Goal: Task Accomplishment & Management: Complete application form

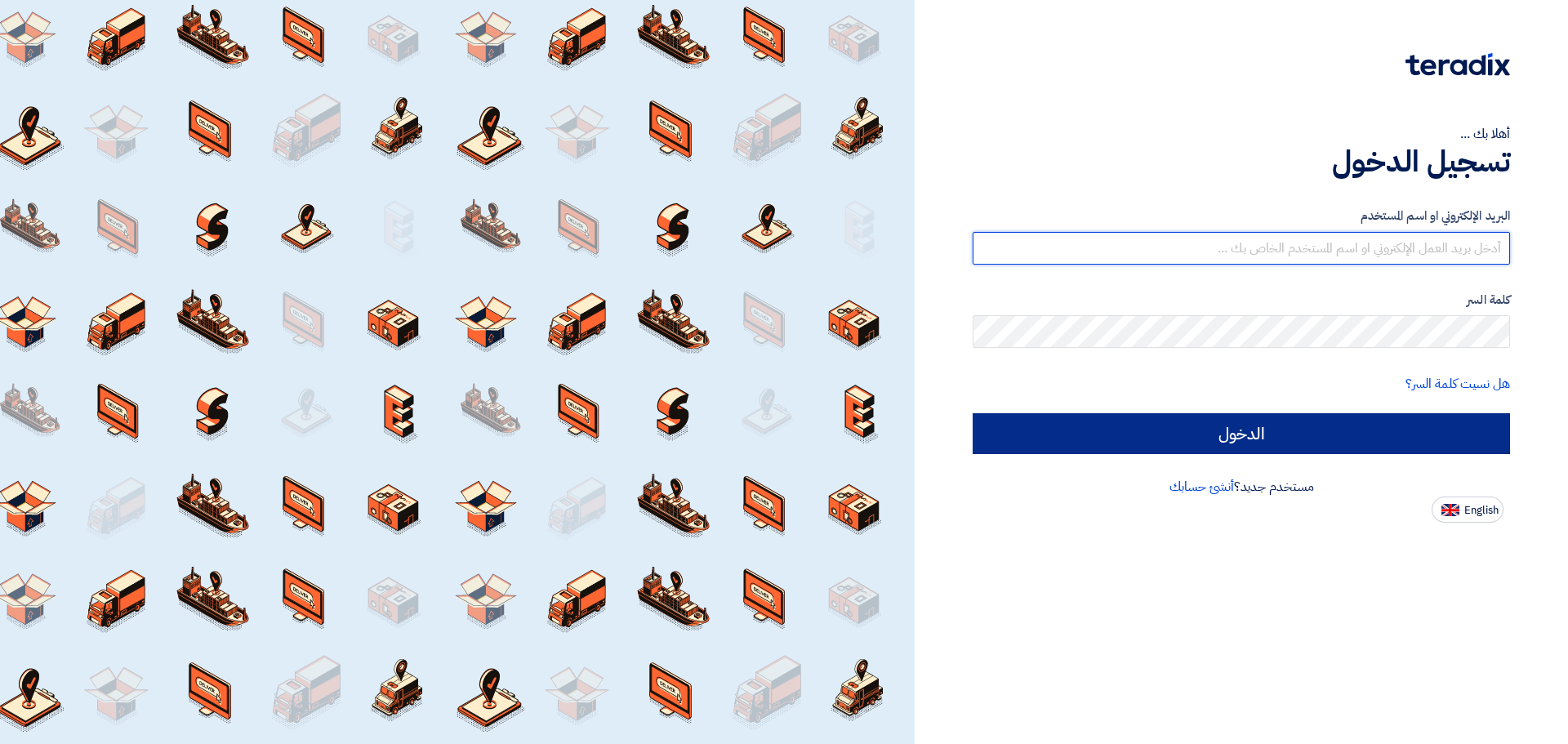
type input "[EMAIL_ADDRESS][DOMAIN_NAME]"
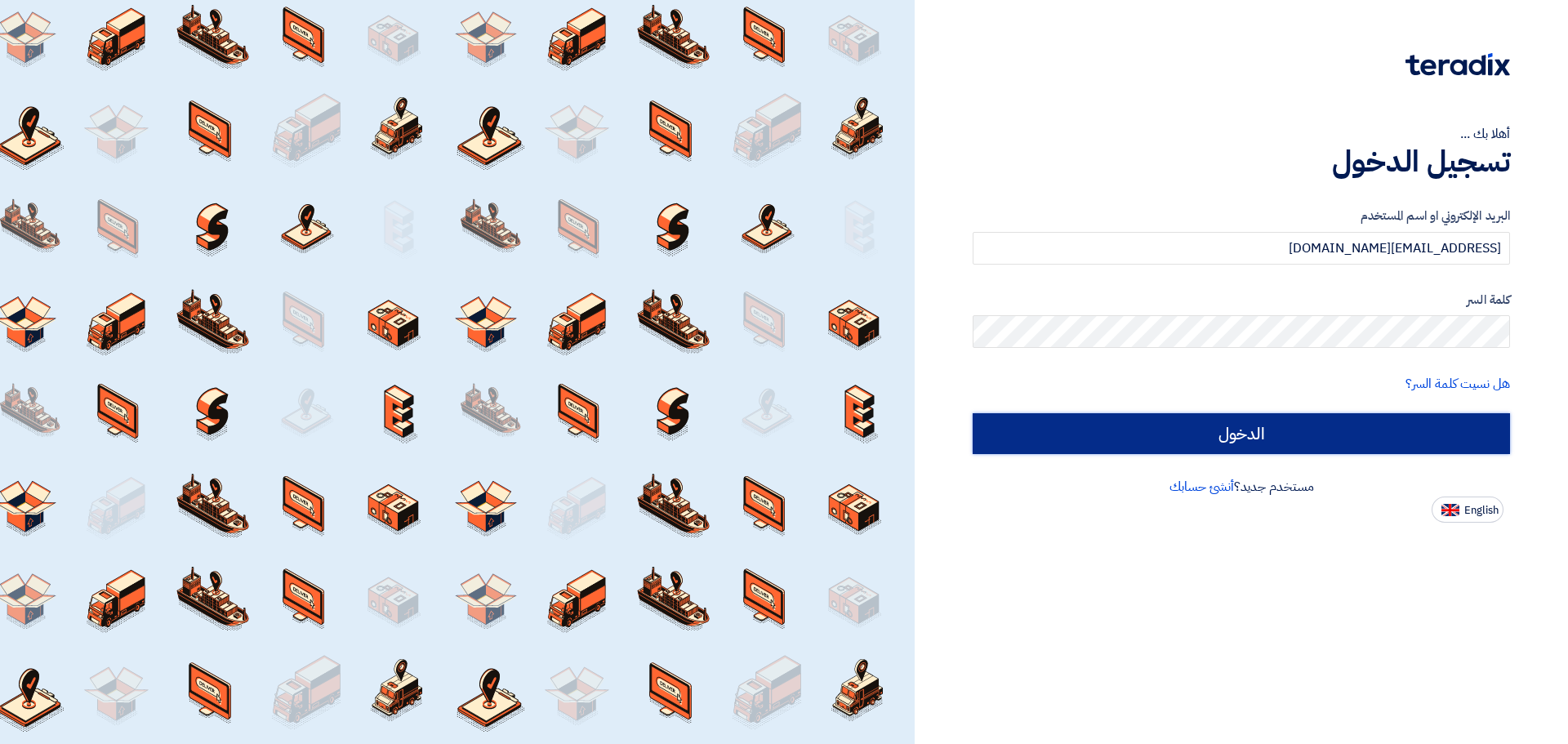
click at [1219, 434] on input "الدخول" at bounding box center [1241, 433] width 537 height 41
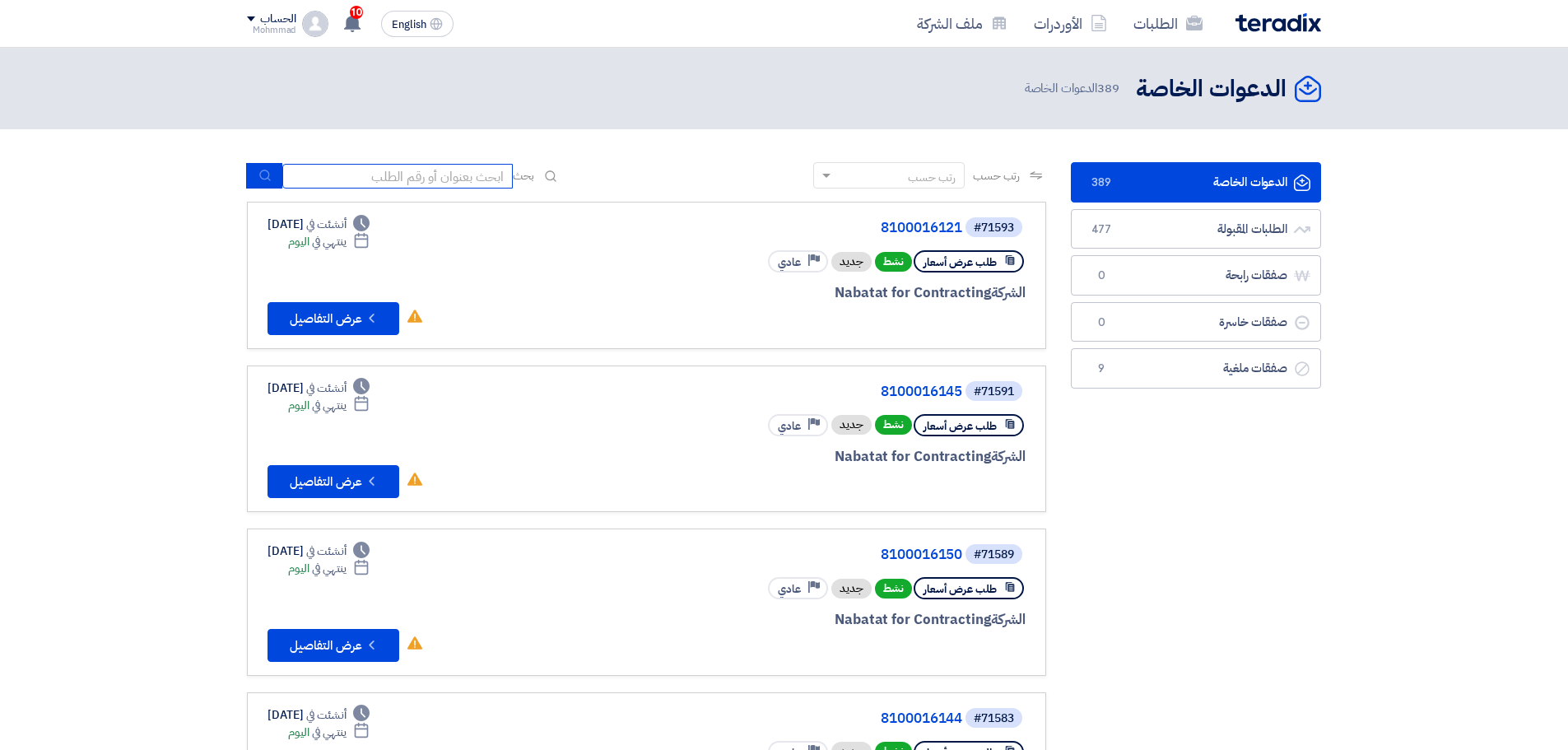
click at [476, 175] on input at bounding box center [397, 176] width 230 height 25
paste input "71583"
type input "71583"
click at [265, 174] on icon "submit" at bounding box center [265, 175] width 13 height 13
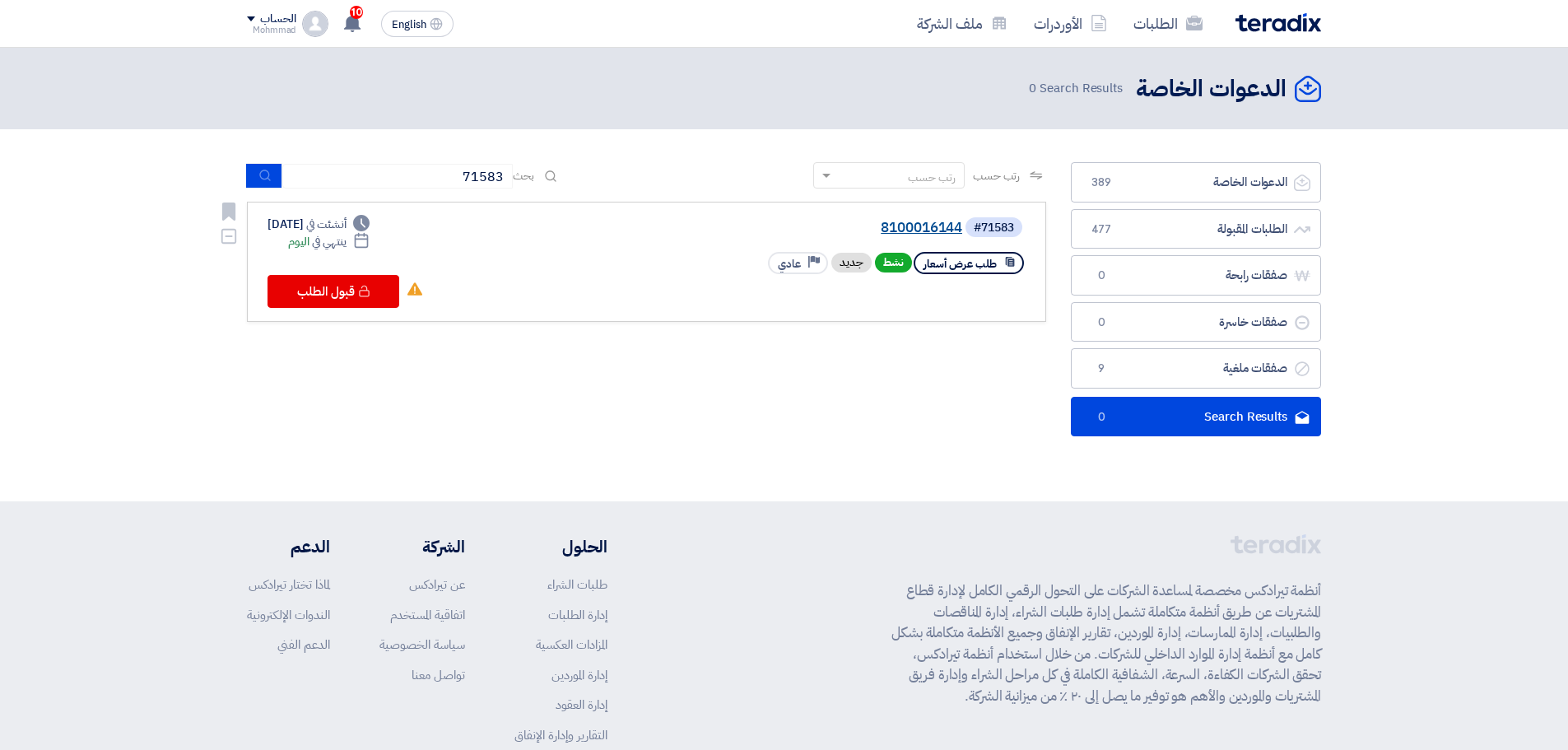
click at [908, 225] on link "8100016144" at bounding box center [798, 228] width 330 height 14
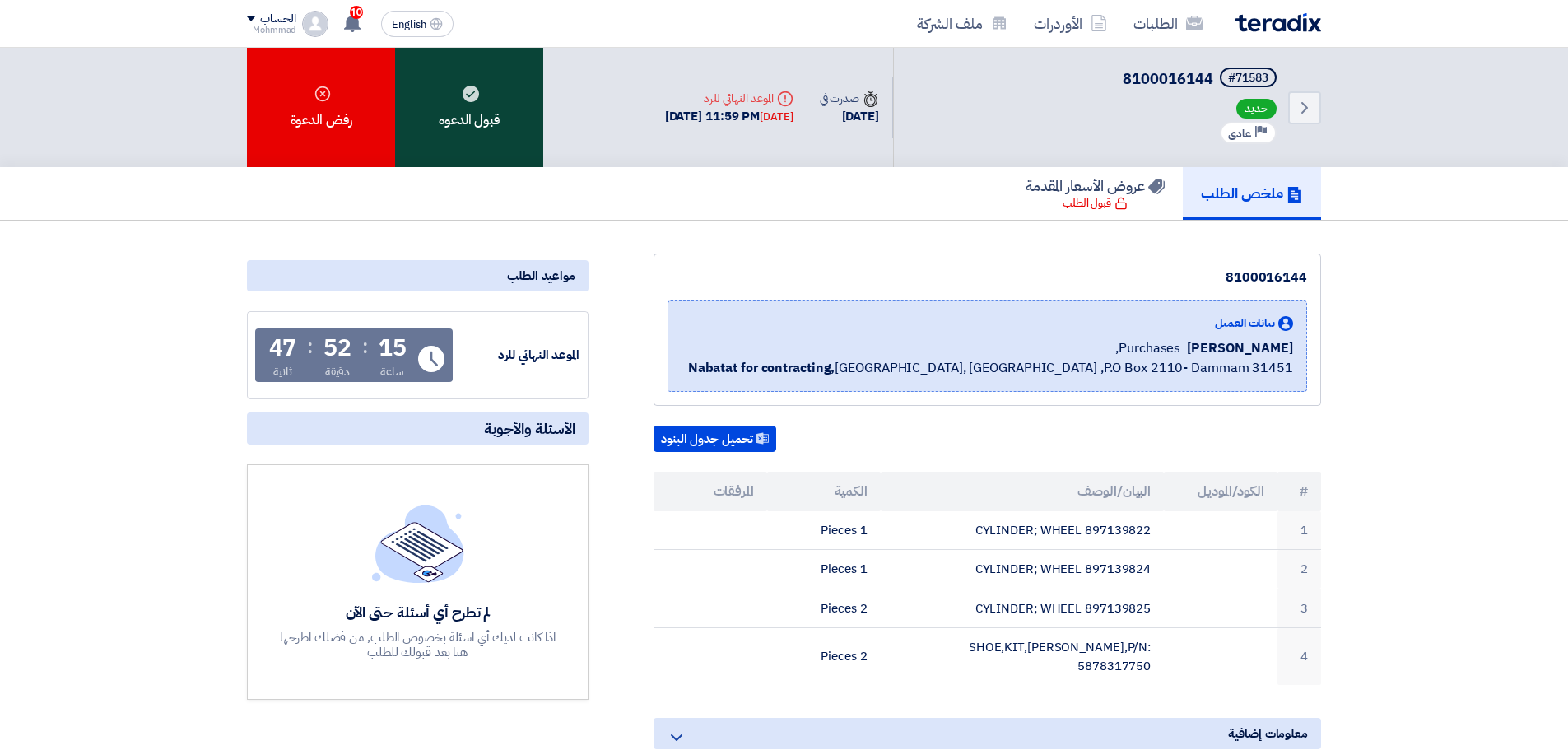
click at [487, 134] on div "قبول الدعوه" at bounding box center [469, 108] width 148 height 120
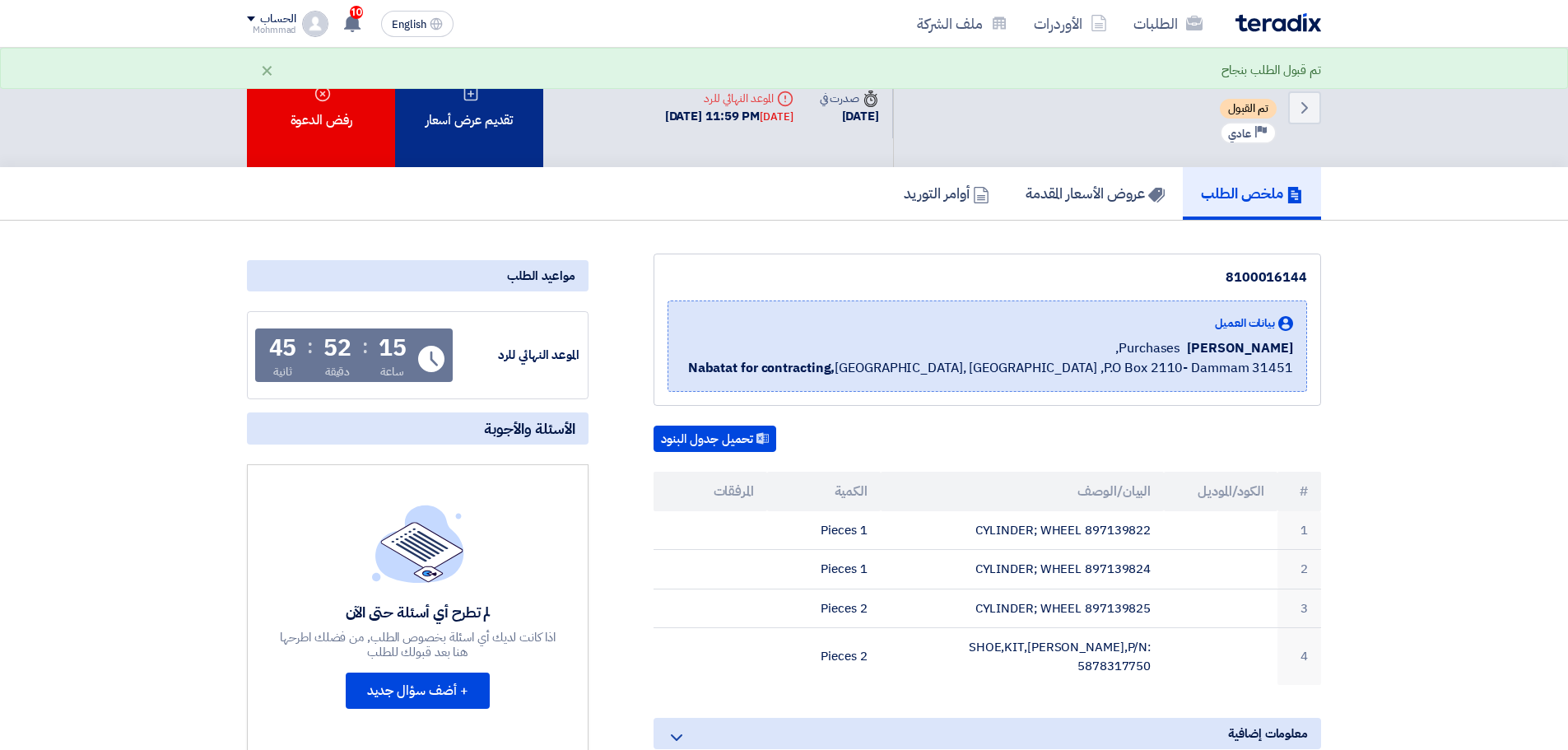
click at [467, 119] on div "تقديم عرض أسعار" at bounding box center [469, 108] width 148 height 120
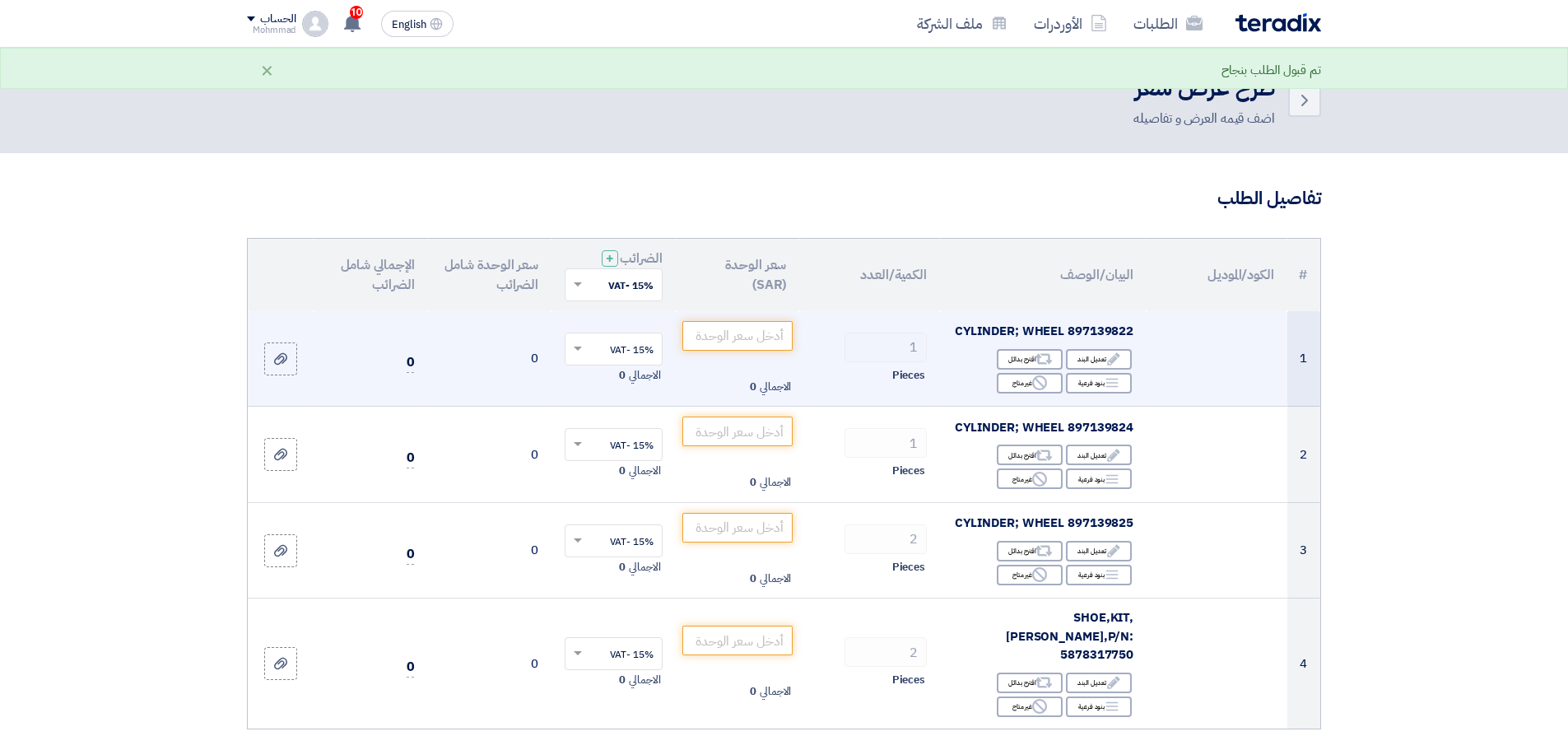
click at [1102, 331] on span "CYLINDER; WHEEL 897139822" at bounding box center [1045, 331] width 179 height 18
copy span "897139822"
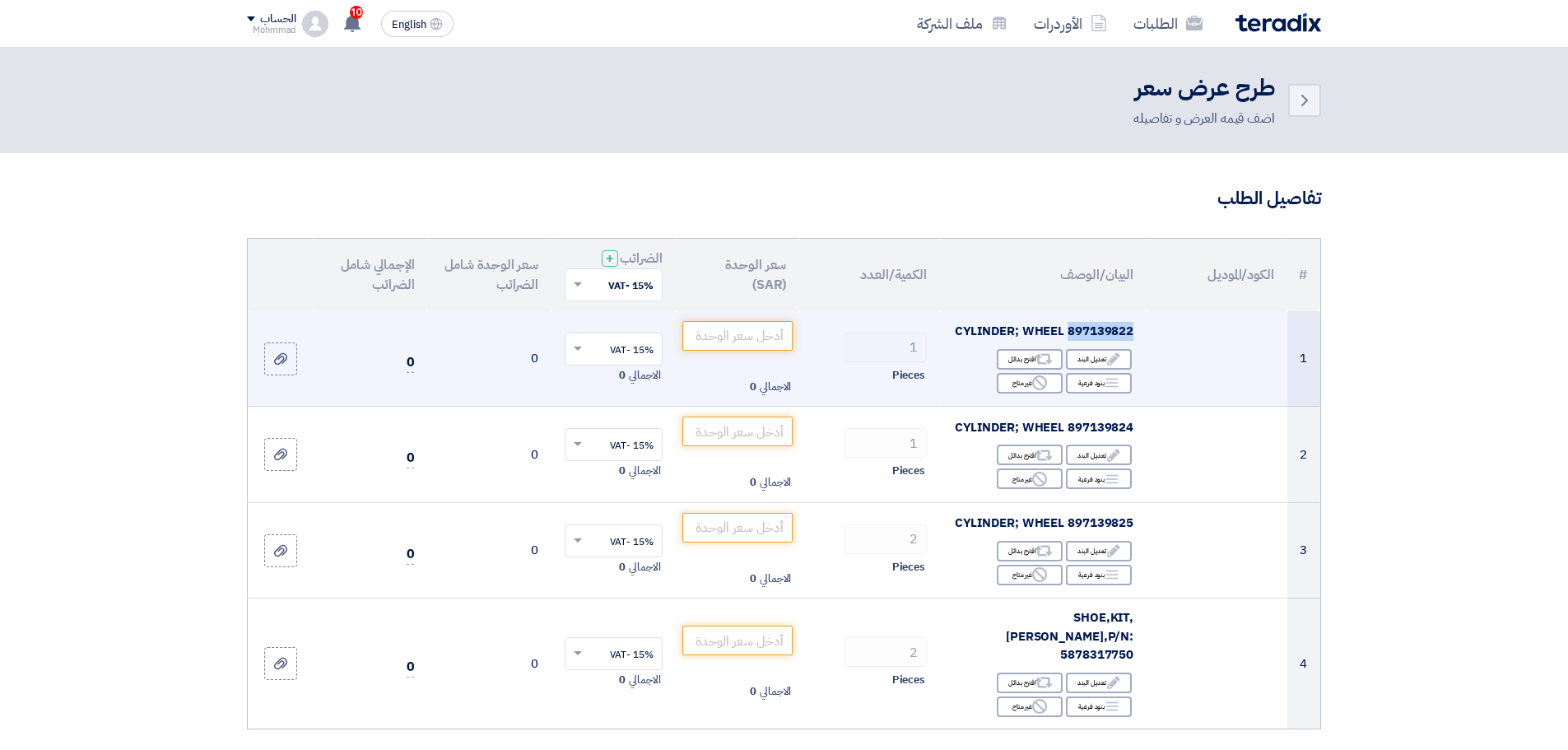
copy span "897139822"
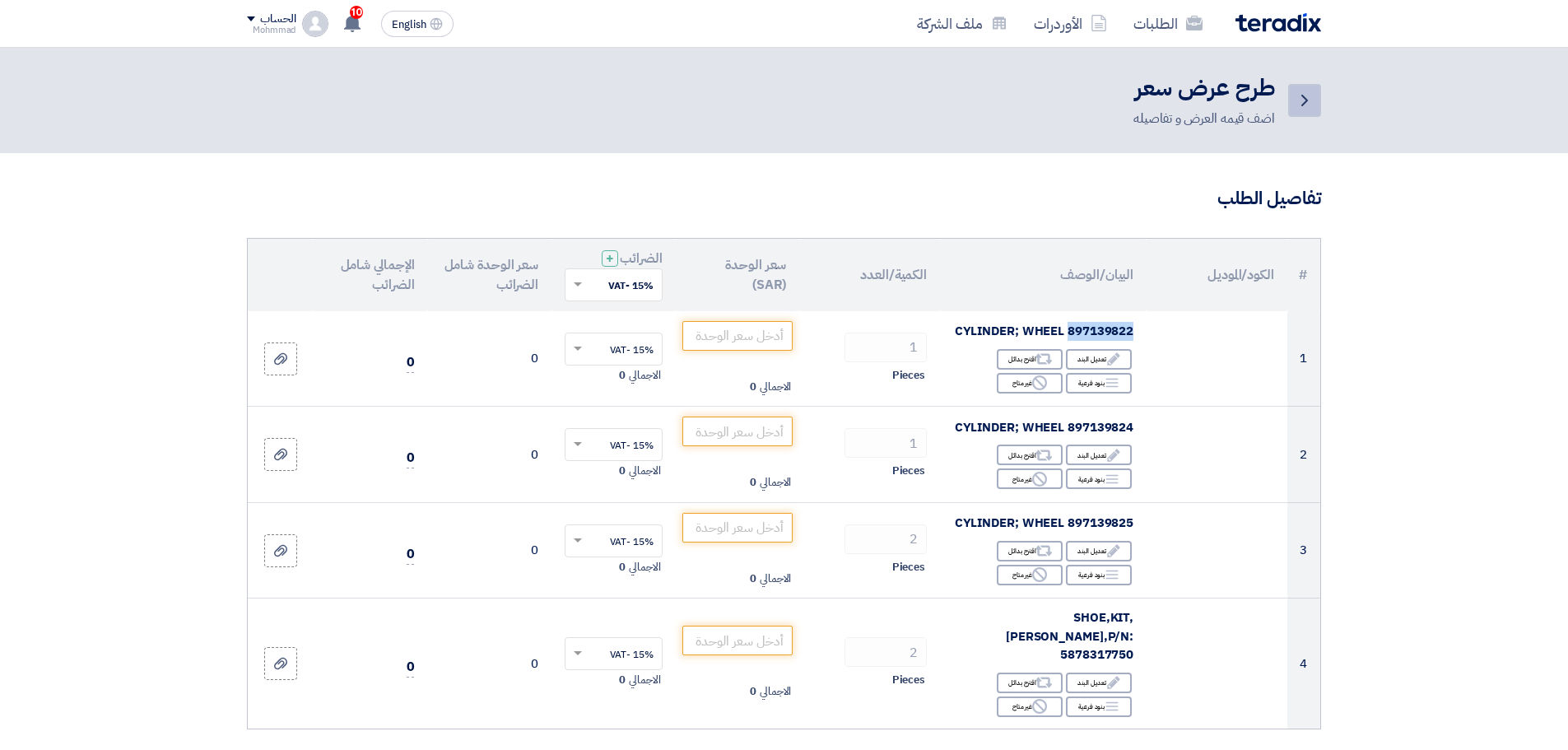
click at [1300, 97] on icon "Back" at bounding box center [1305, 100] width 20 height 20
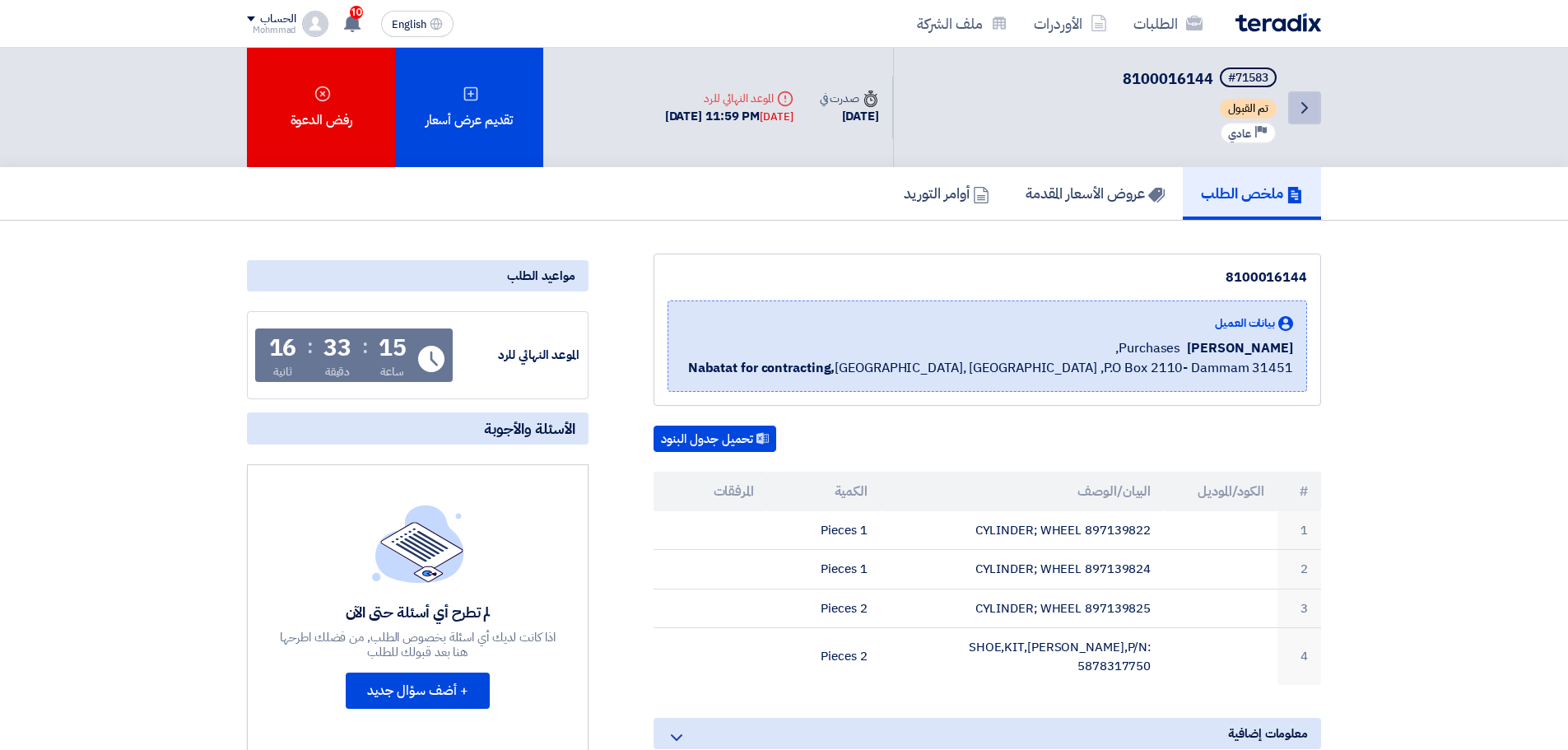
click at [1302, 96] on link "Back" at bounding box center [1305, 108] width 33 height 33
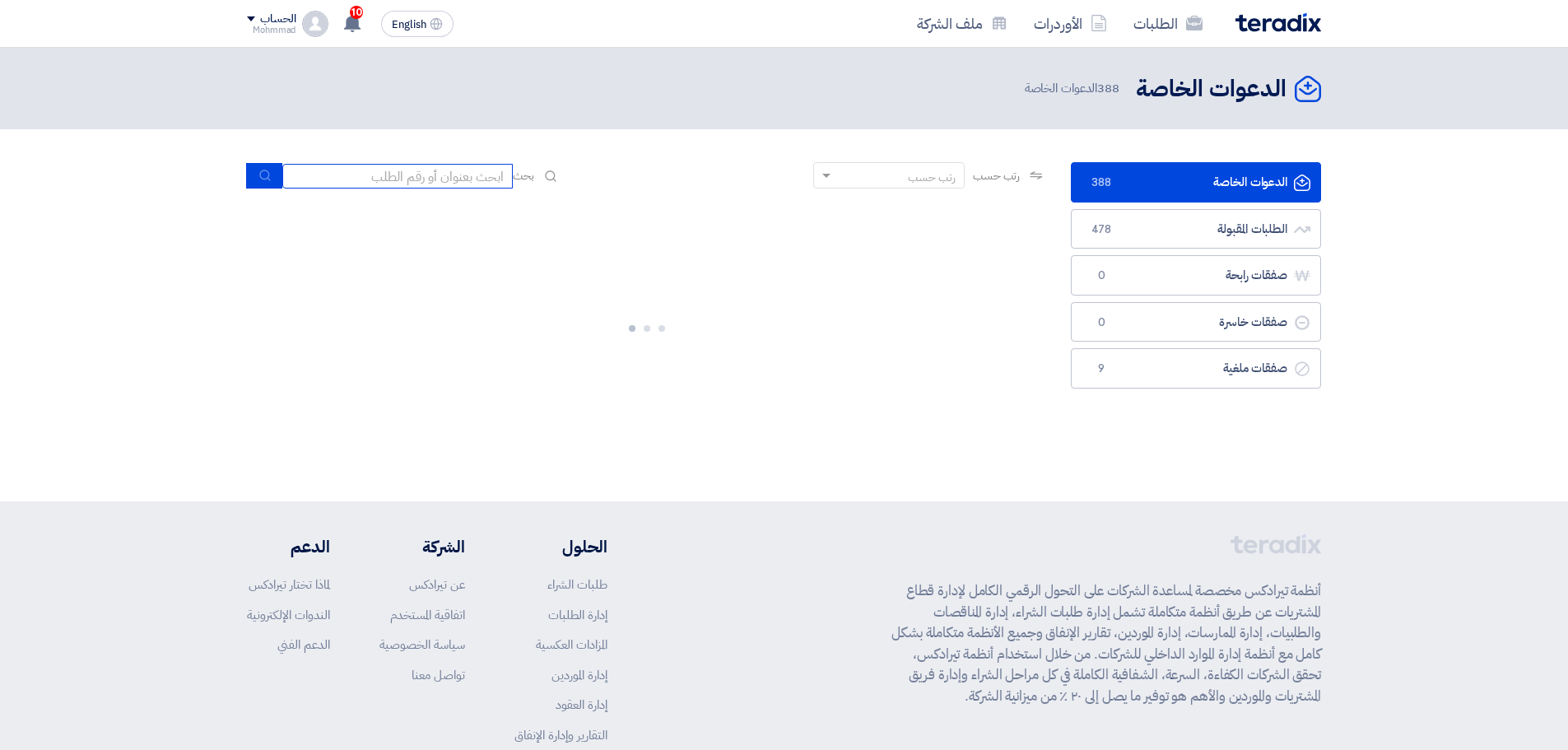
click at [365, 171] on input at bounding box center [397, 176] width 230 height 25
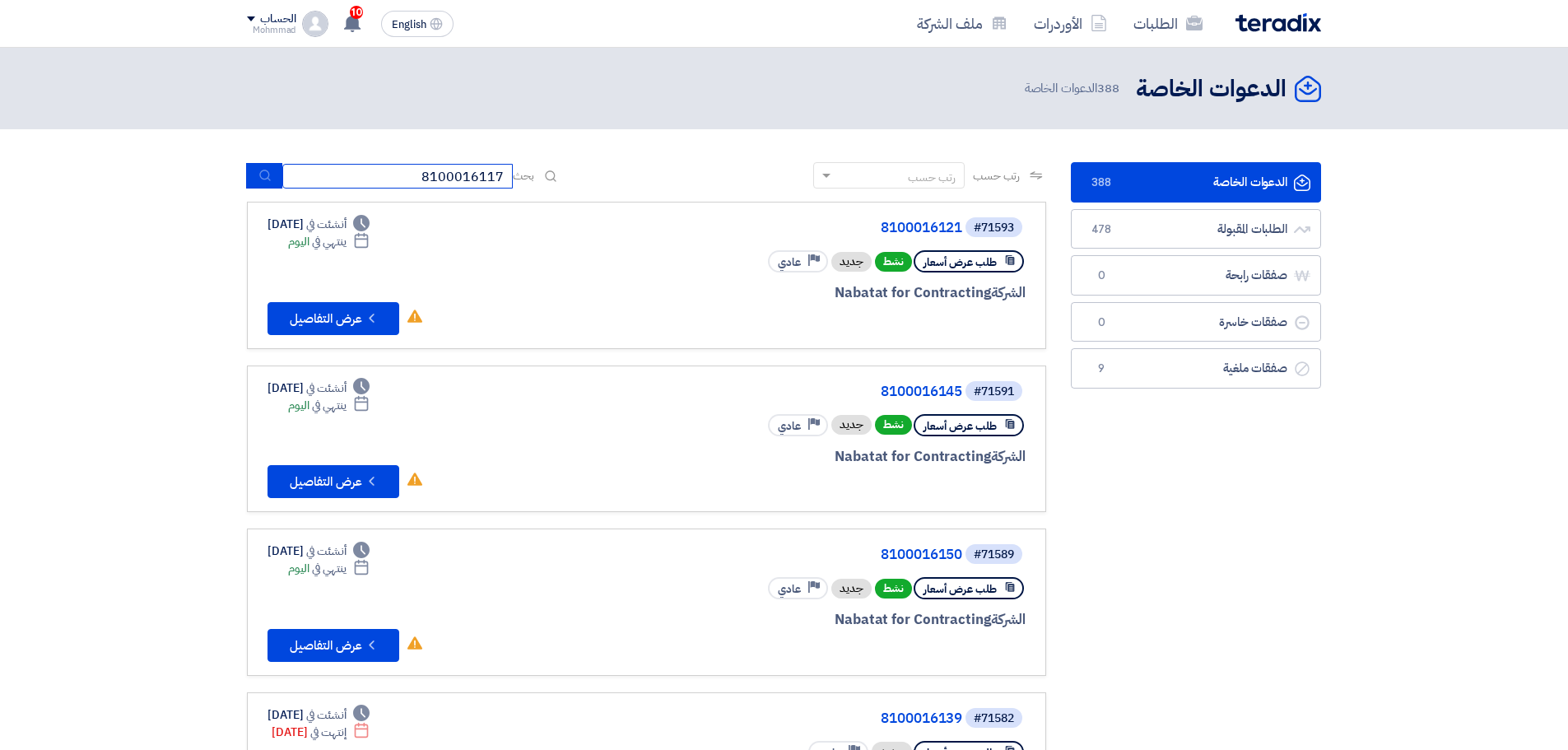
type input "8100016117"
click at [257, 171] on button "submit" at bounding box center [264, 175] width 37 height 25
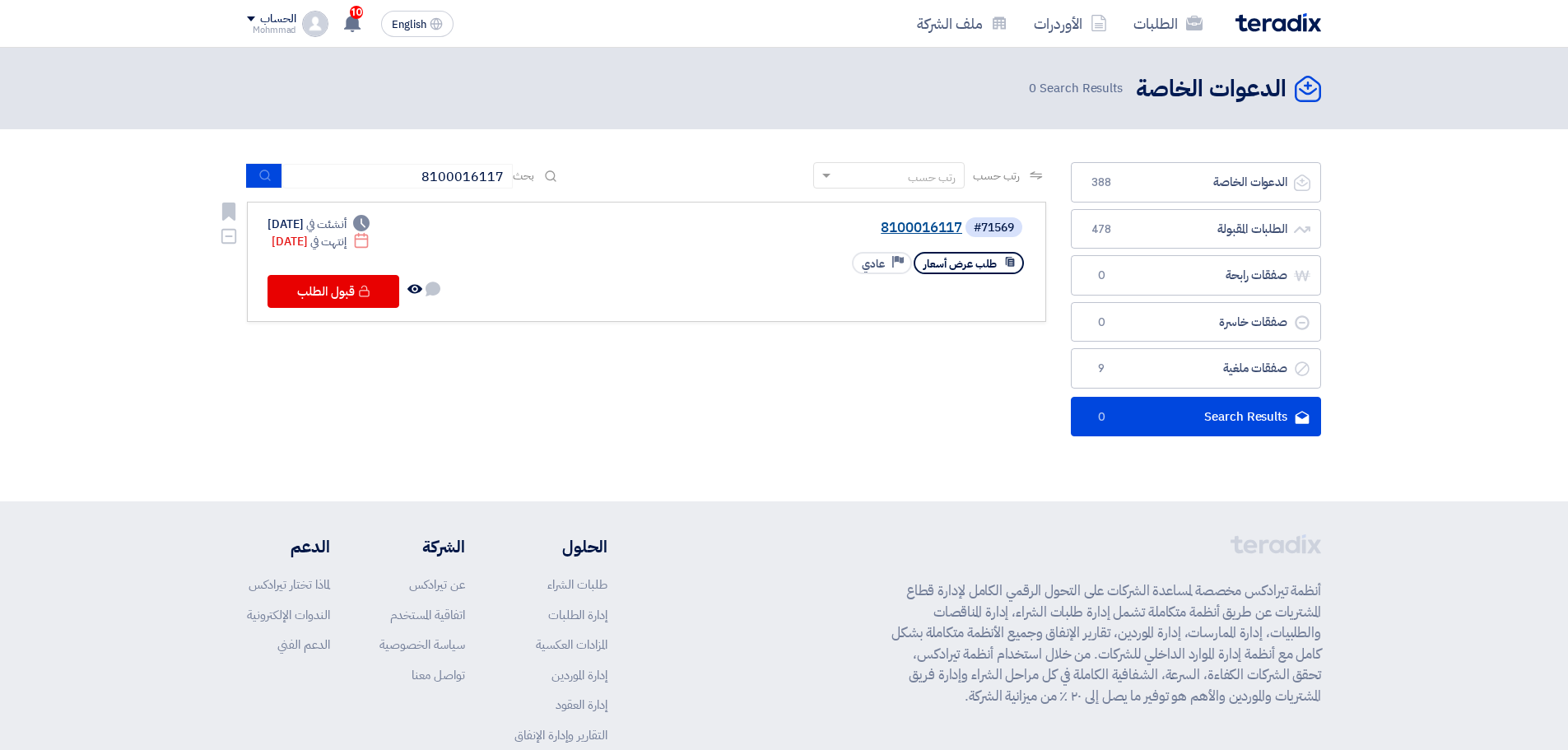
click at [890, 235] on link "8100016117" at bounding box center [798, 228] width 330 height 14
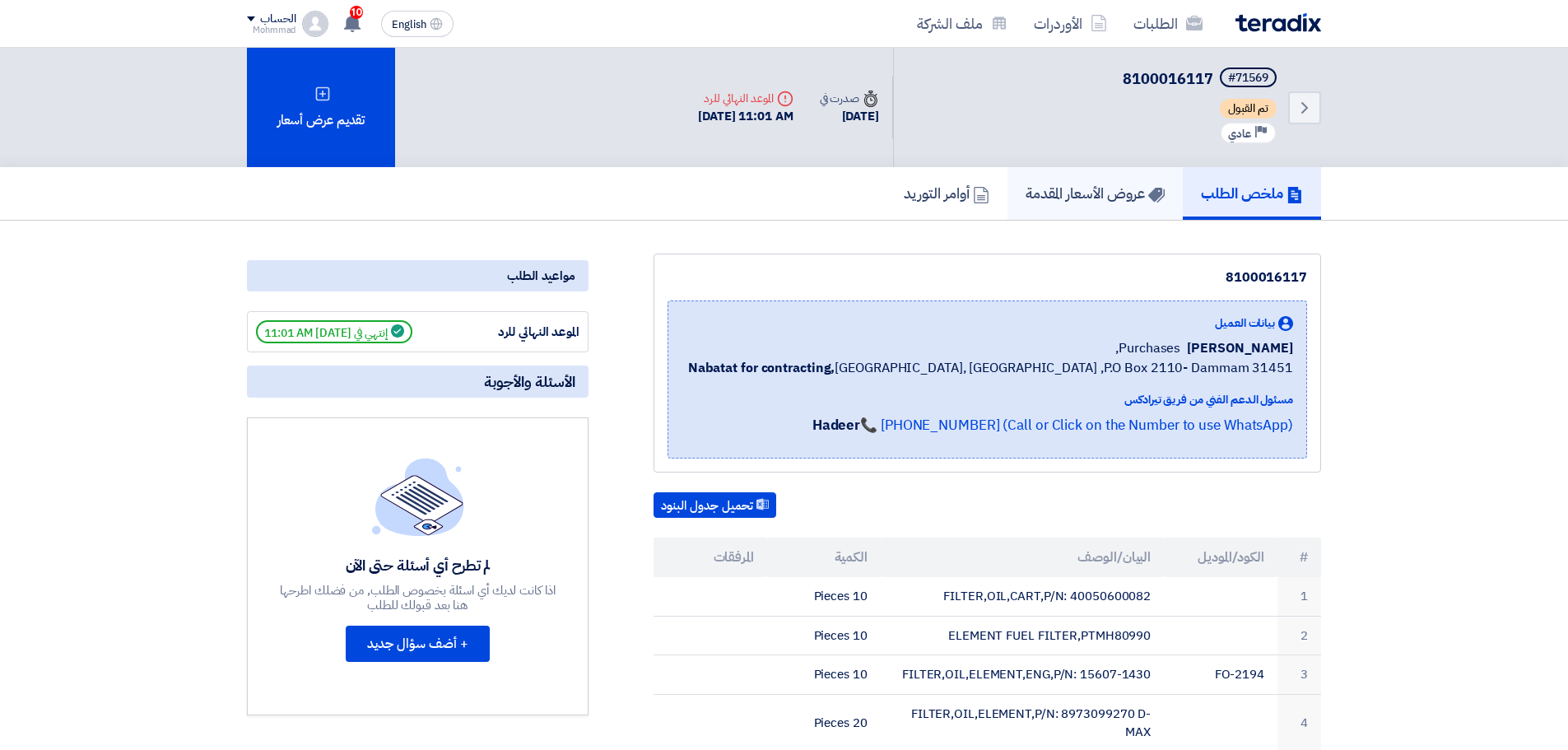
click at [1110, 189] on h5 "عروض الأسعار المقدمة" at bounding box center [1095, 194] width 139 height 19
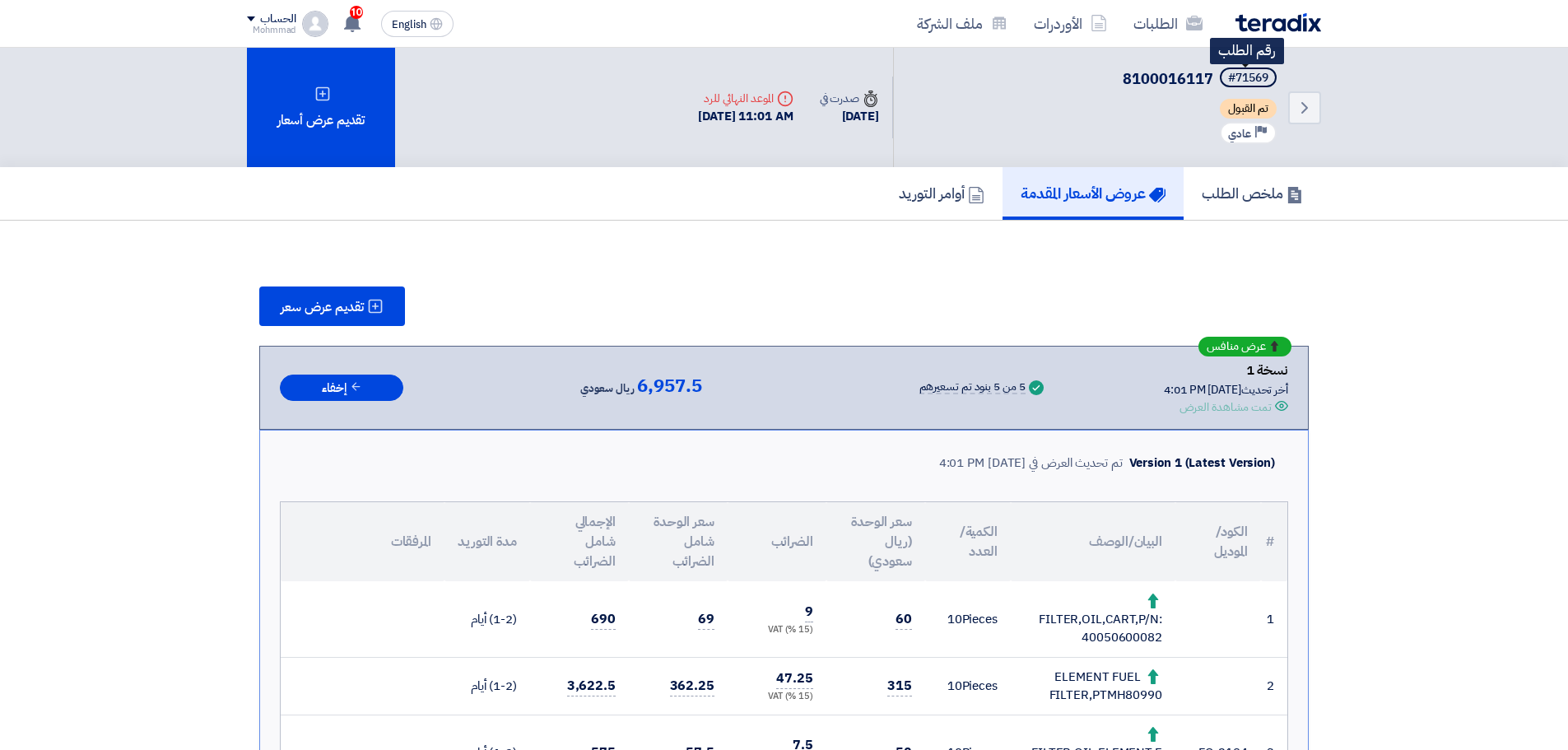
click at [1253, 76] on div "#71569" at bounding box center [1249, 78] width 40 height 12
copy div "71569"
click at [1313, 111] on icon "Back" at bounding box center [1305, 108] width 20 height 20
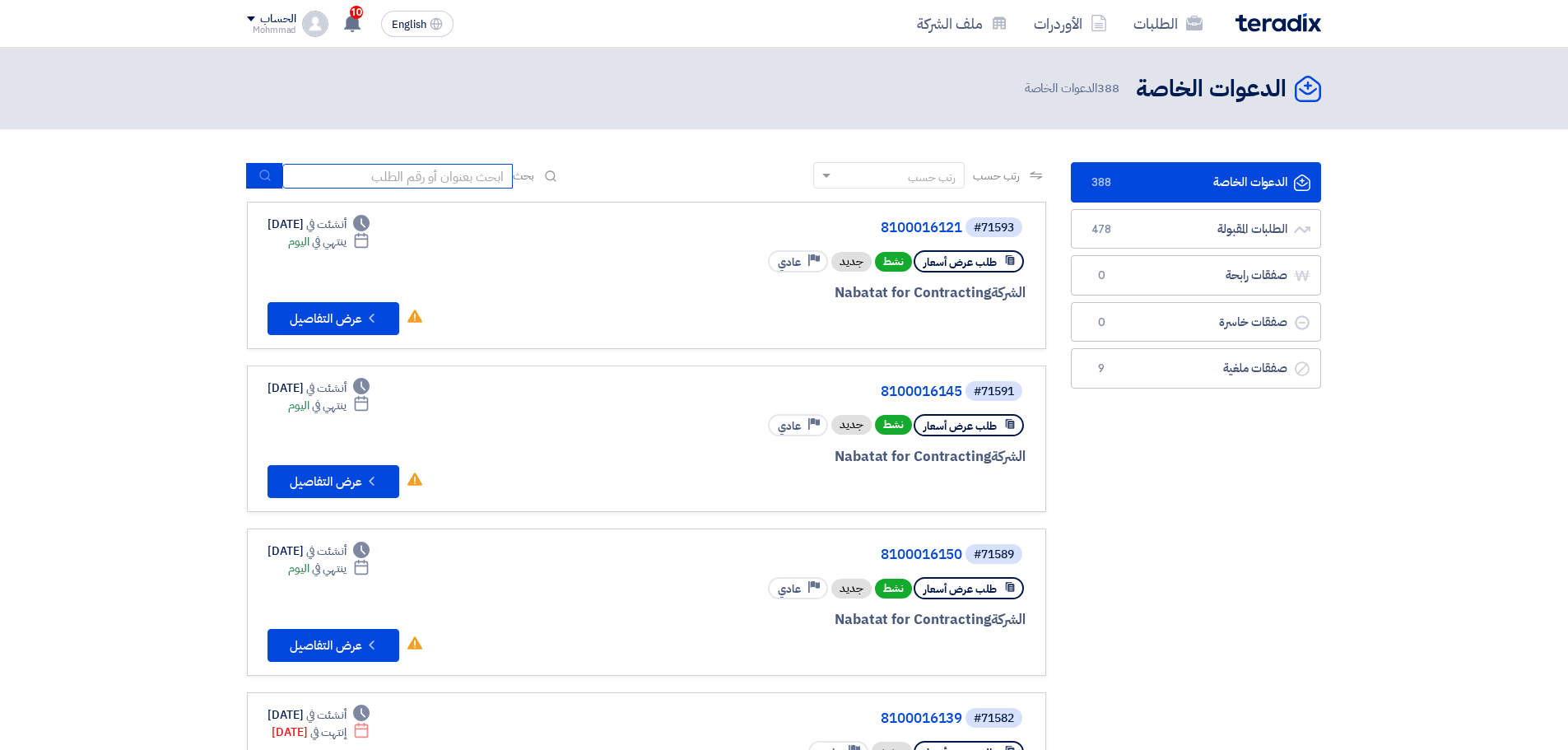
click at [456, 175] on input at bounding box center [397, 176] width 230 height 25
paste input "71521"
type input "71521"
click at [260, 175] on use "submit" at bounding box center [264, 175] width 11 height 11
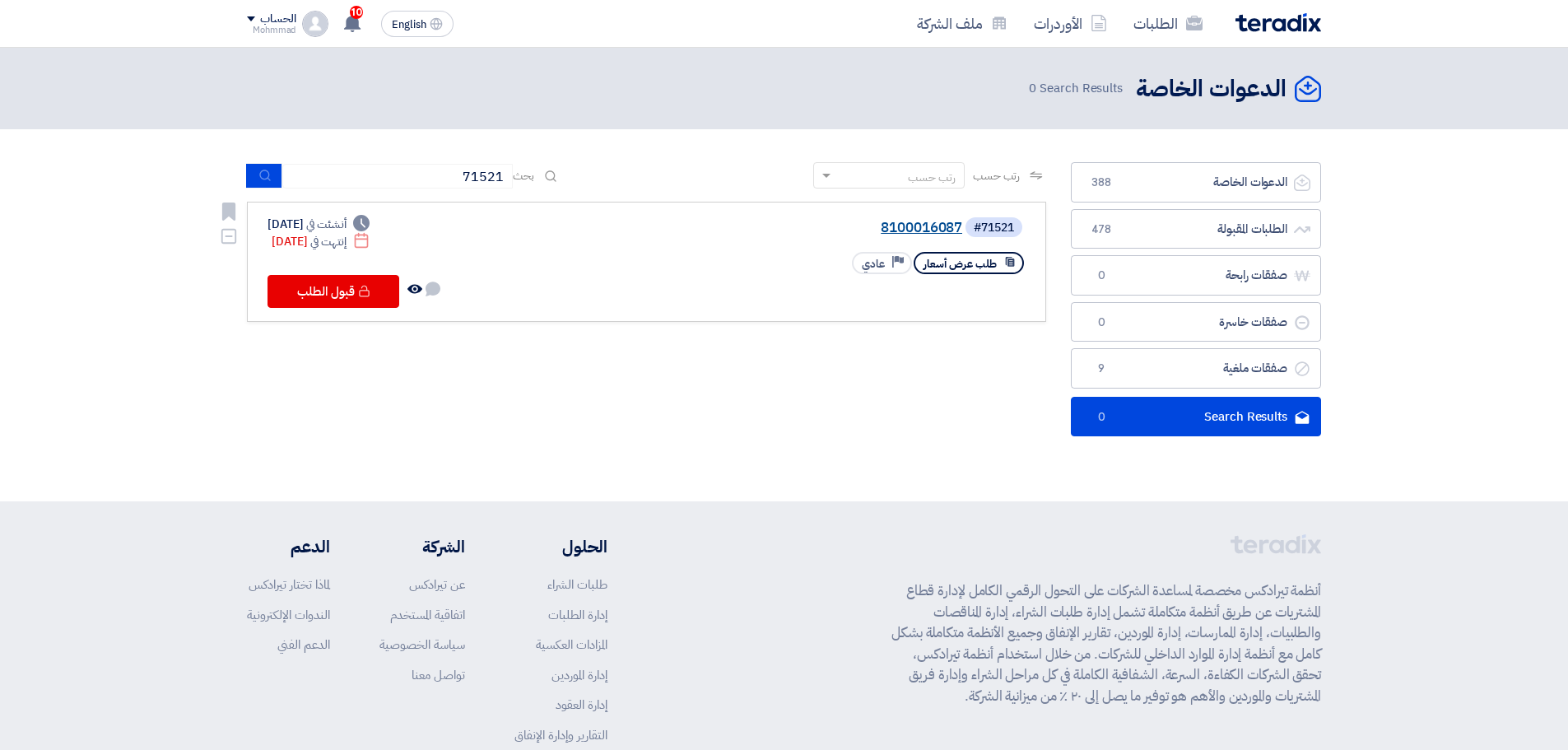
click at [928, 225] on link "8100016087" at bounding box center [798, 228] width 330 height 14
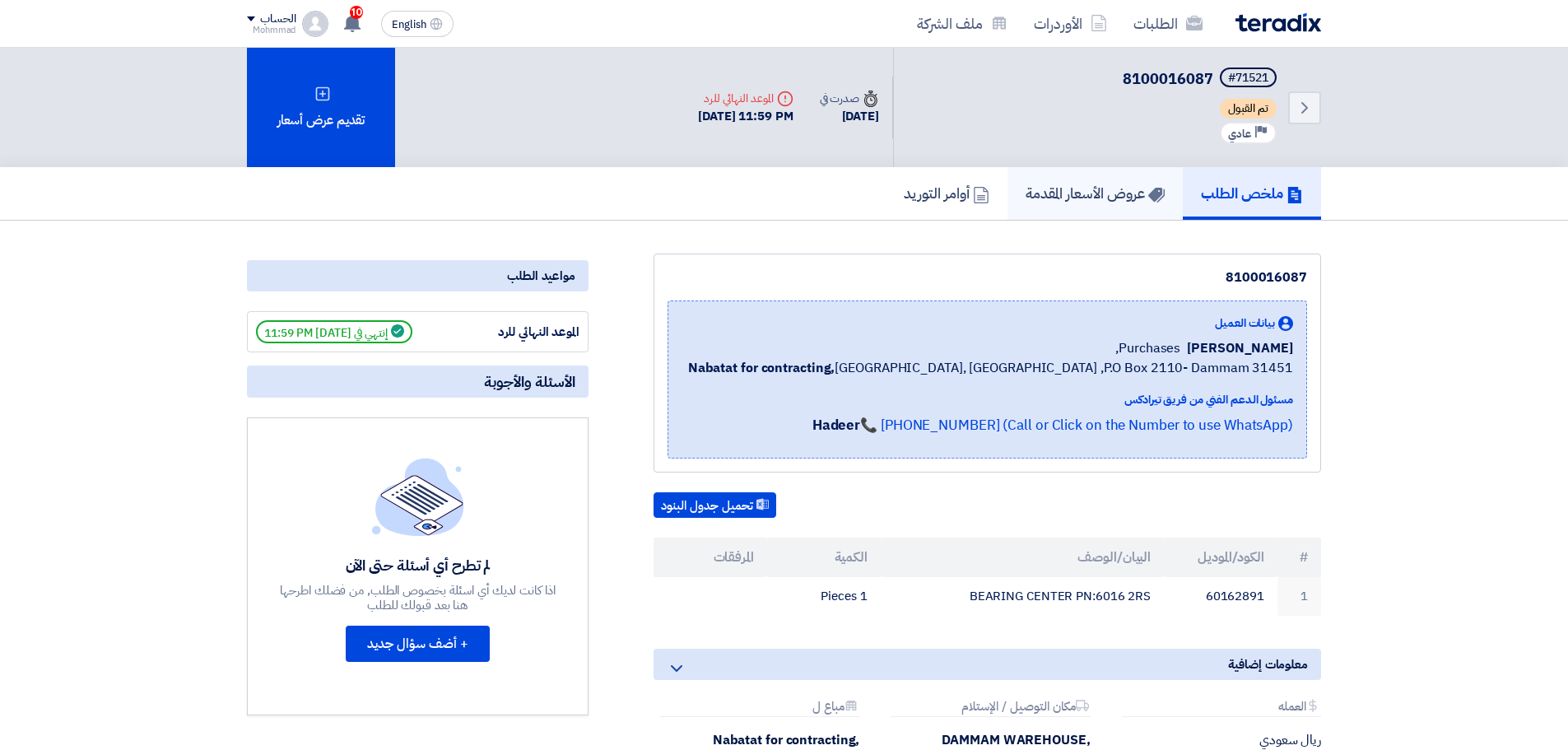
click at [1125, 185] on h5 "عروض الأسعار المقدمة" at bounding box center [1095, 194] width 139 height 19
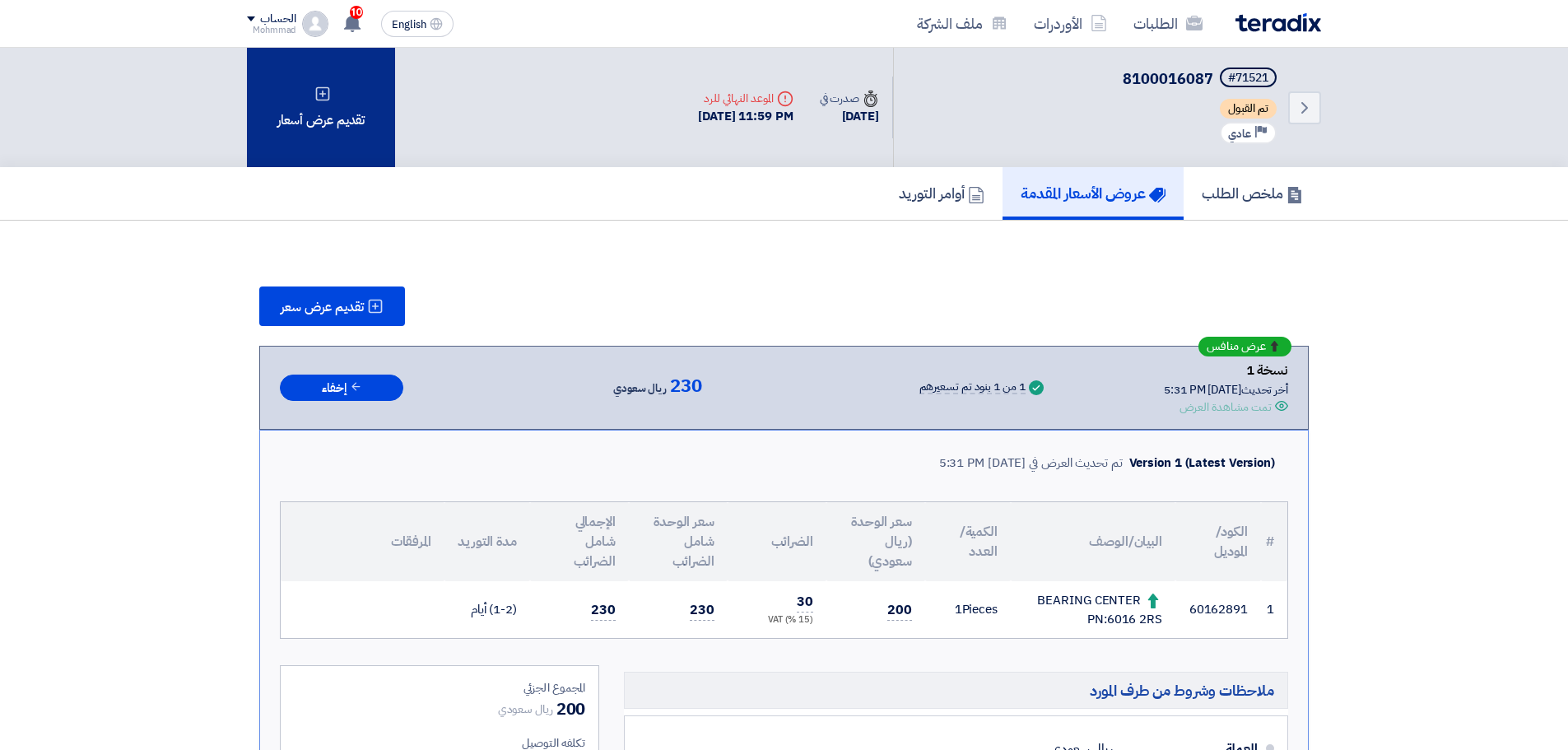
click at [319, 108] on div "تقديم عرض أسعار" at bounding box center [321, 108] width 148 height 120
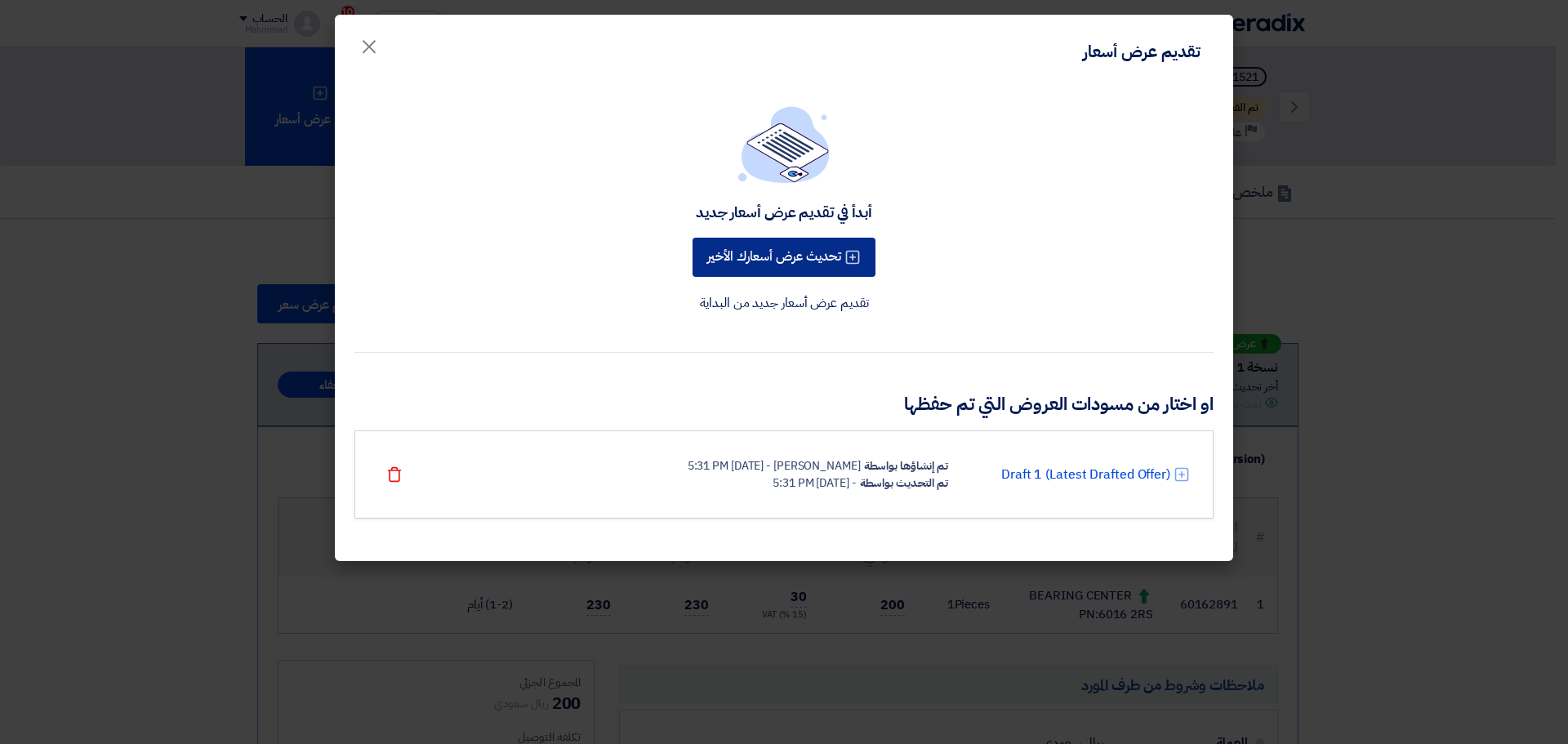
click at [756, 266] on button "تحديث عرض أسعارك الأخير" at bounding box center [783, 257] width 183 height 39
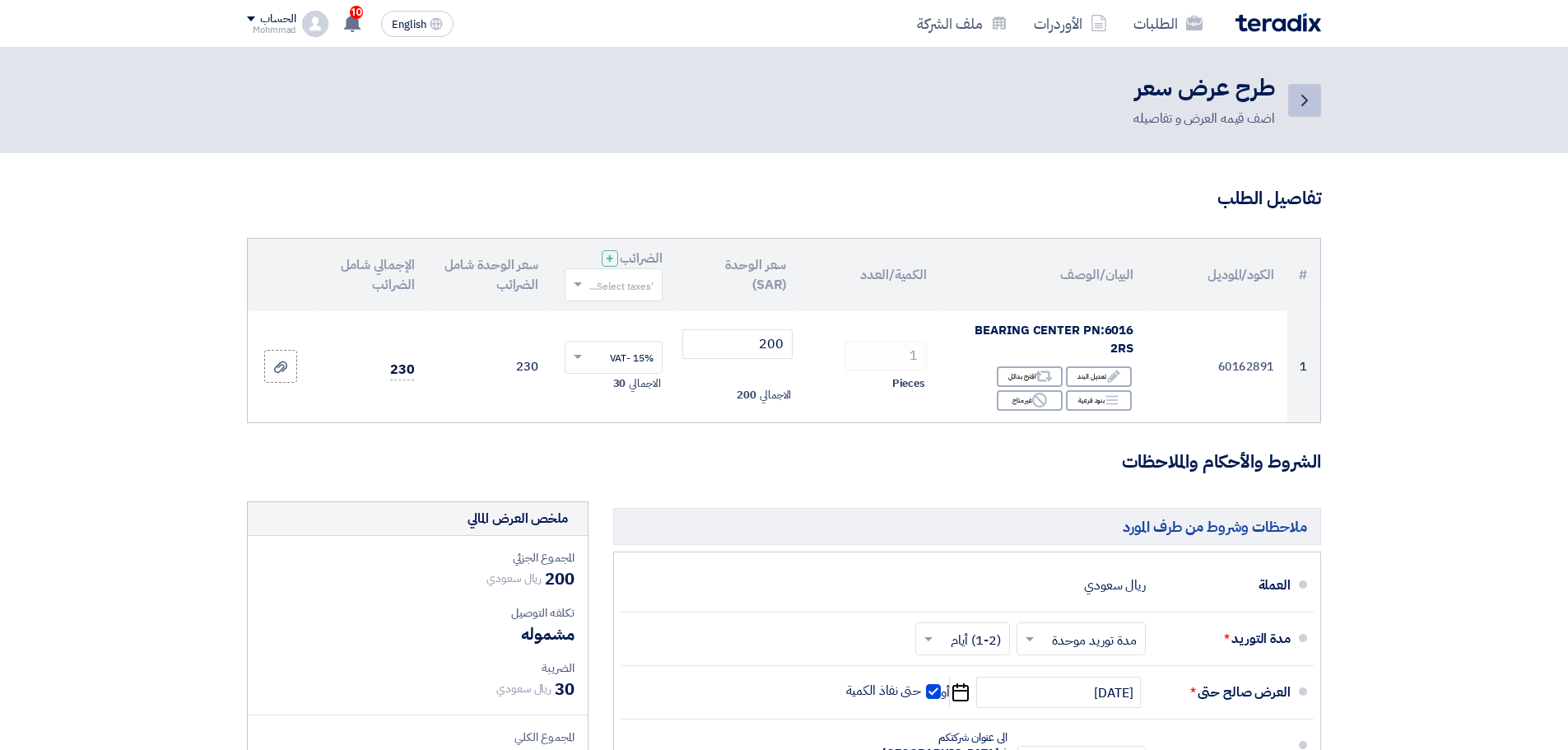
click at [1303, 101] on icon "Back" at bounding box center [1305, 100] width 20 height 20
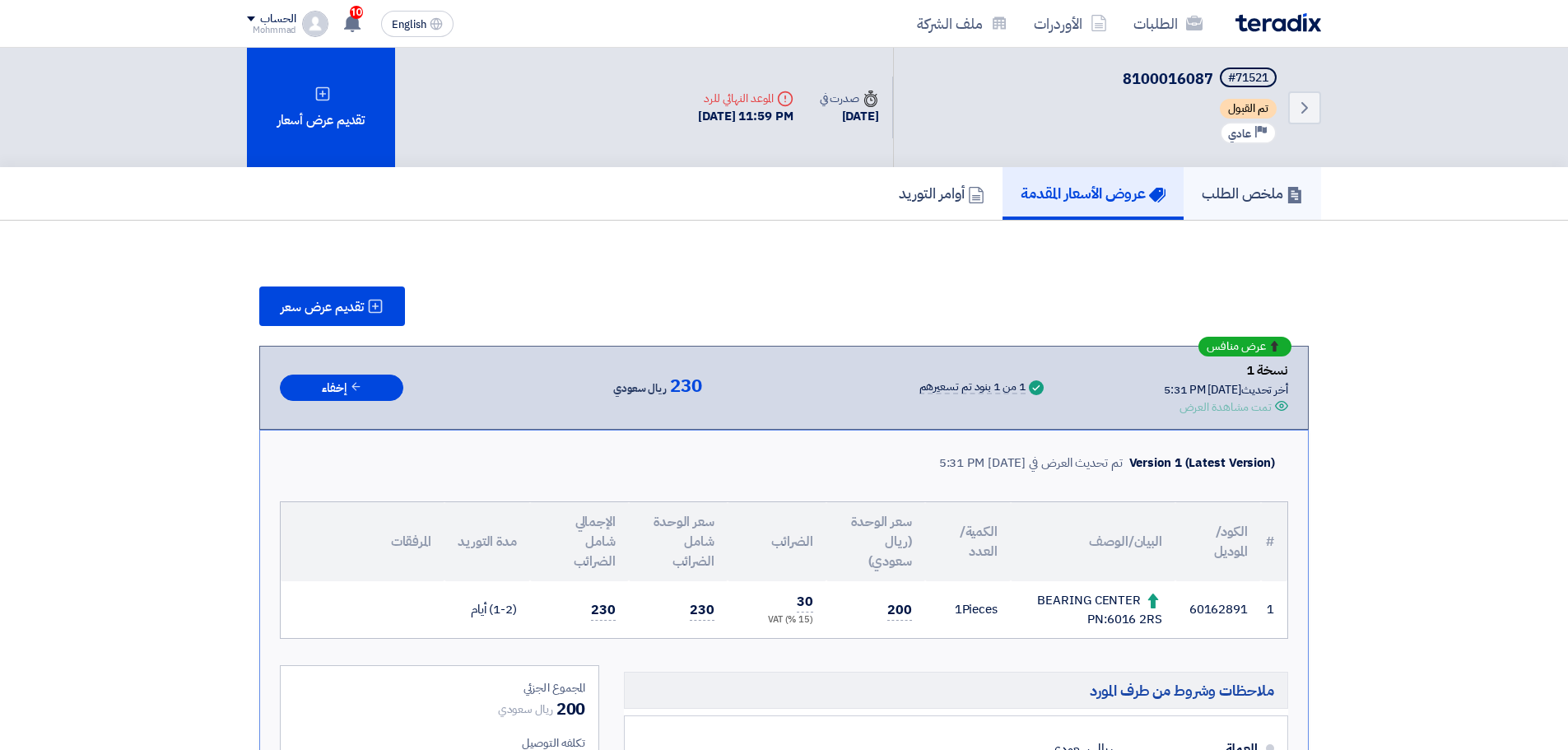
click at [1236, 189] on h5 "ملخص الطلب" at bounding box center [1252, 194] width 101 height 19
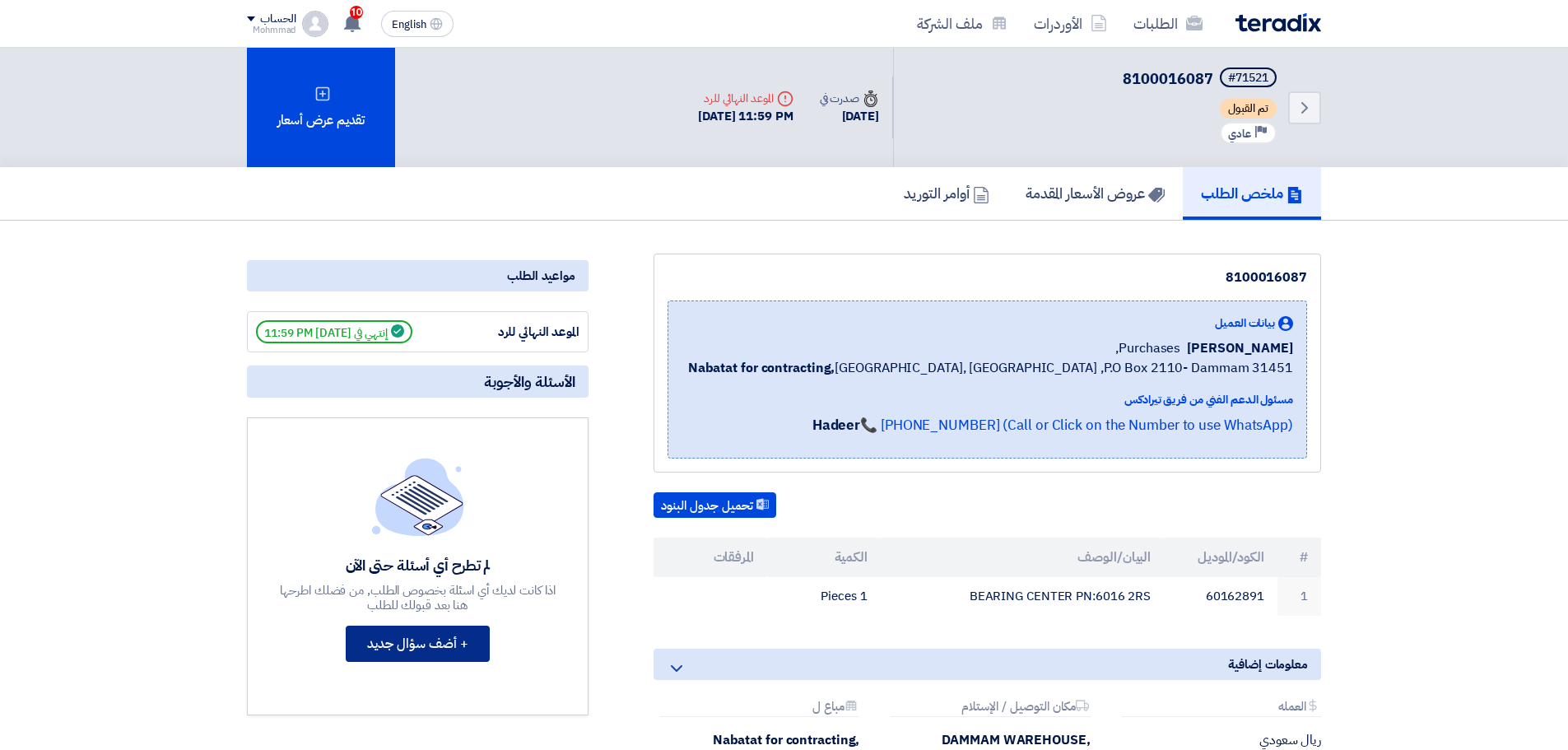
click at [426, 646] on button "+ أضف سؤال جديد" at bounding box center [418, 644] width 145 height 37
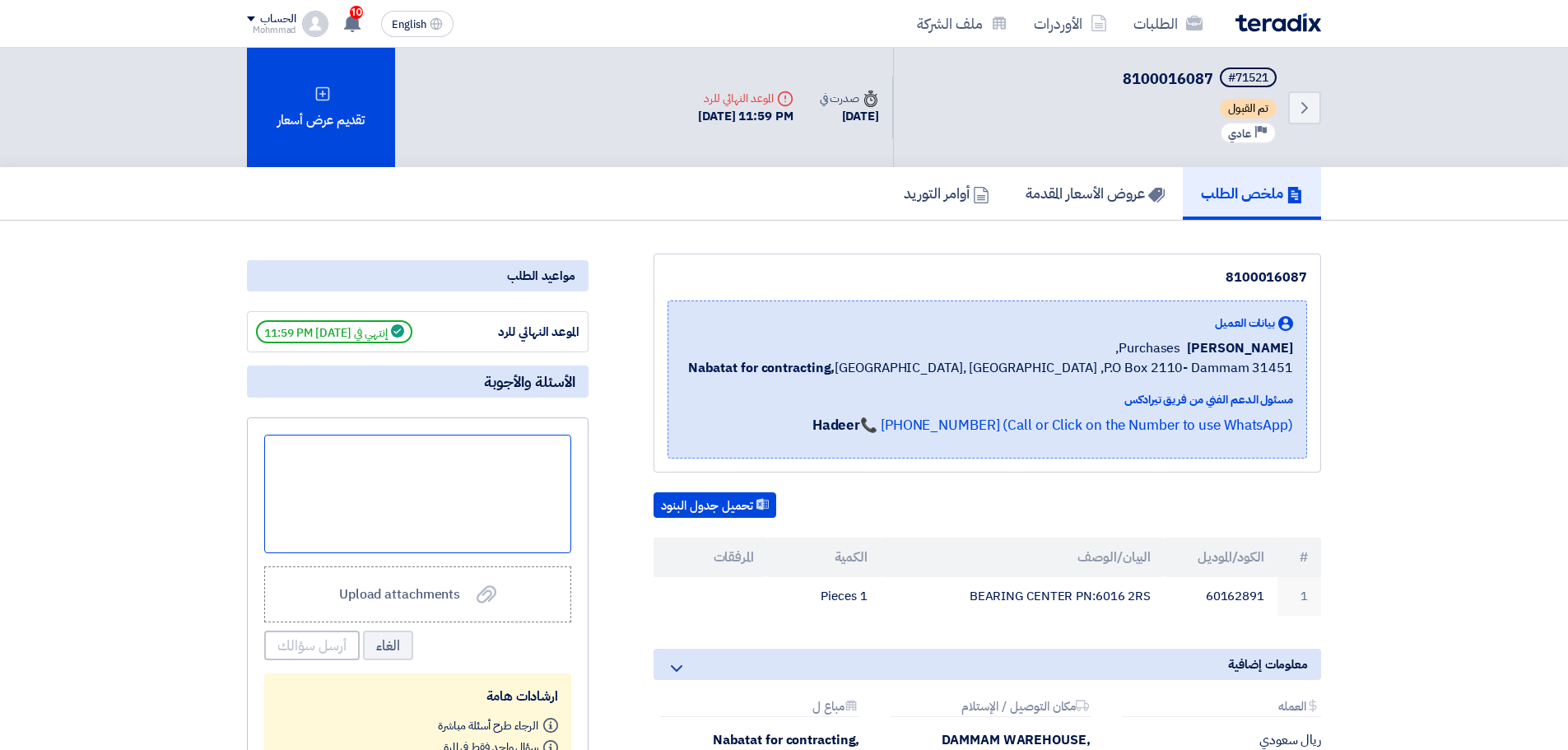
click at [495, 458] on div at bounding box center [417, 494] width 307 height 119
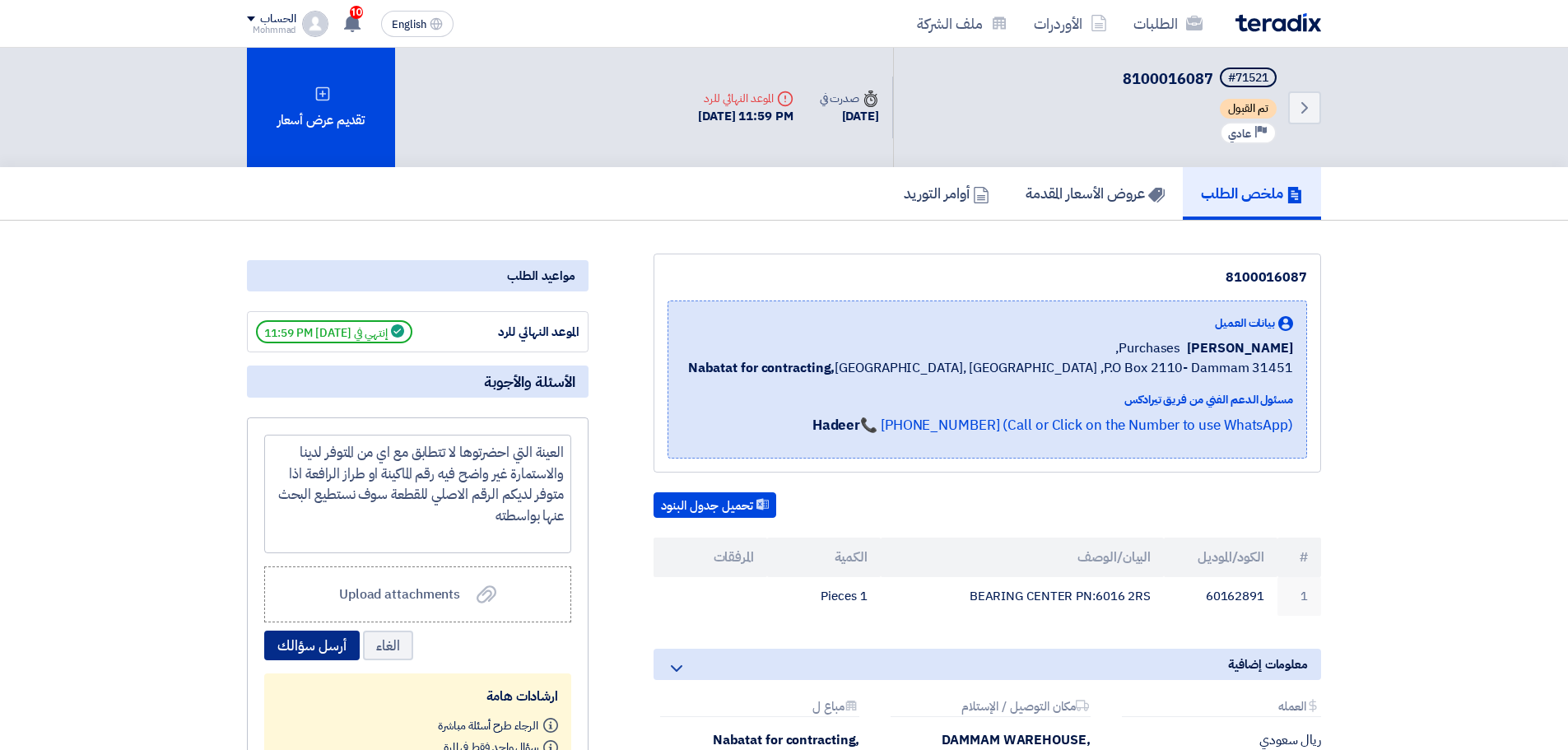
click at [306, 644] on button "أرسل سؤالك" at bounding box center [311, 645] width 95 height 30
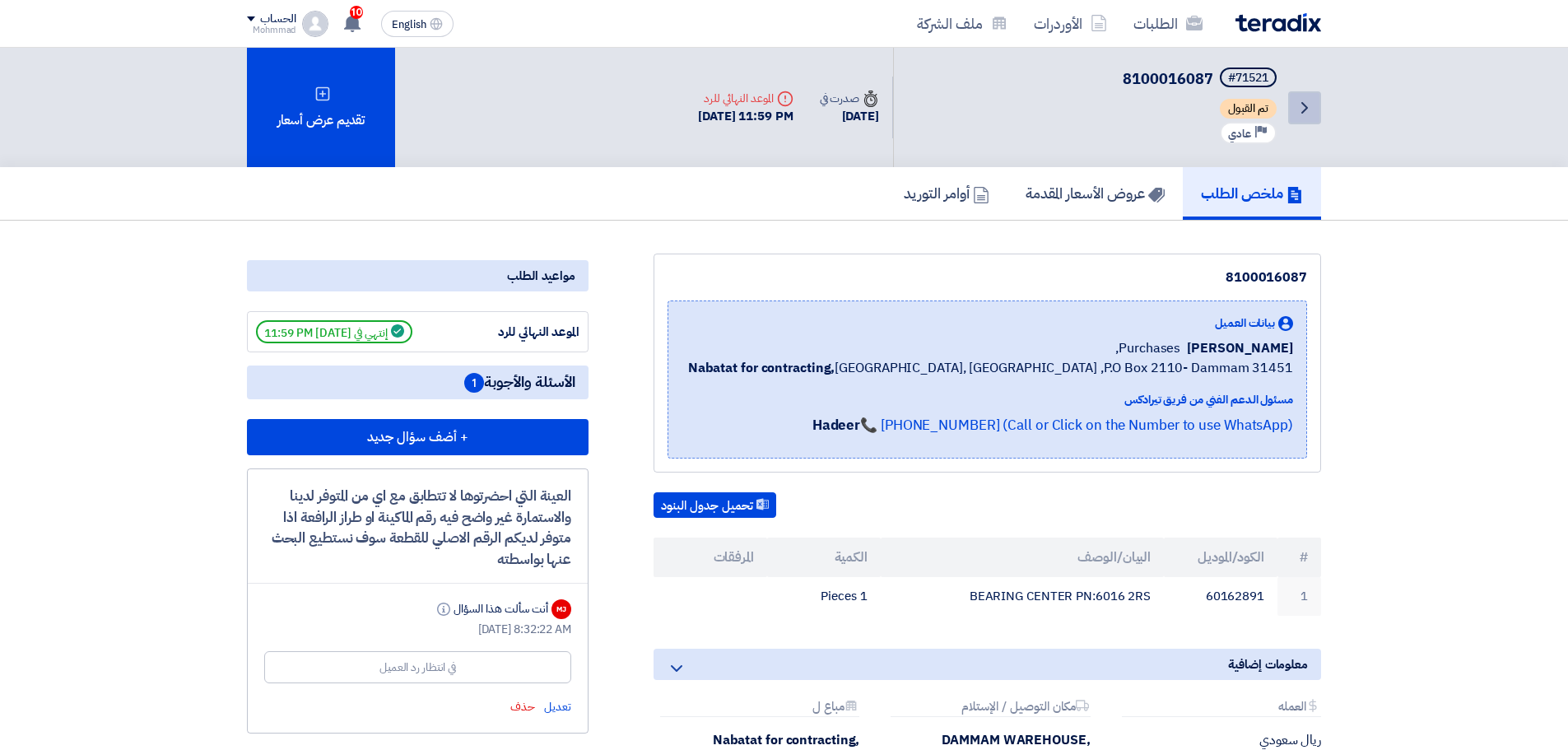
click at [1315, 108] on link "Back" at bounding box center [1305, 108] width 33 height 33
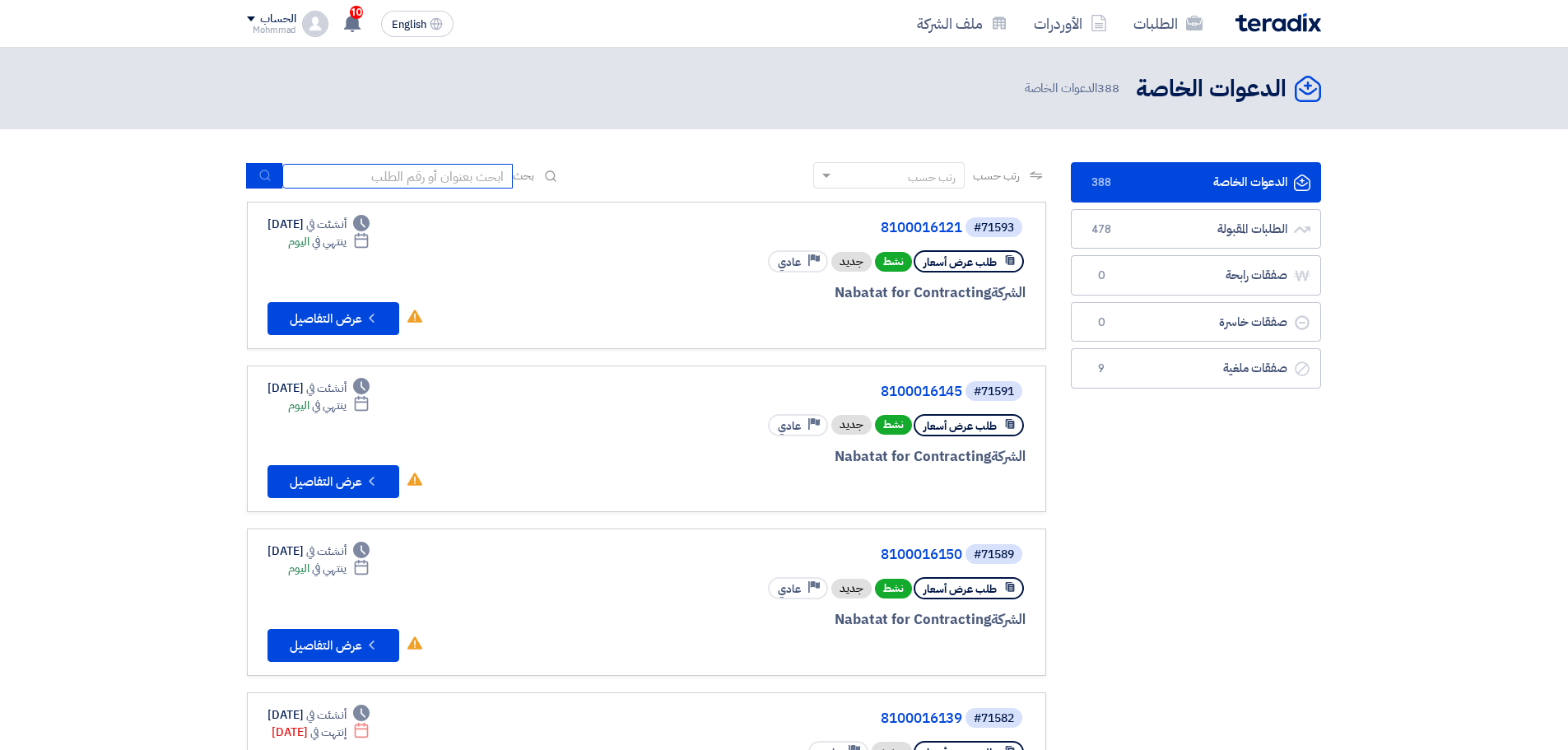
click at [342, 181] on input at bounding box center [397, 176] width 230 height 25
paste input "71583"
type input "71583"
click at [262, 175] on icon "submit" at bounding box center [265, 175] width 13 height 13
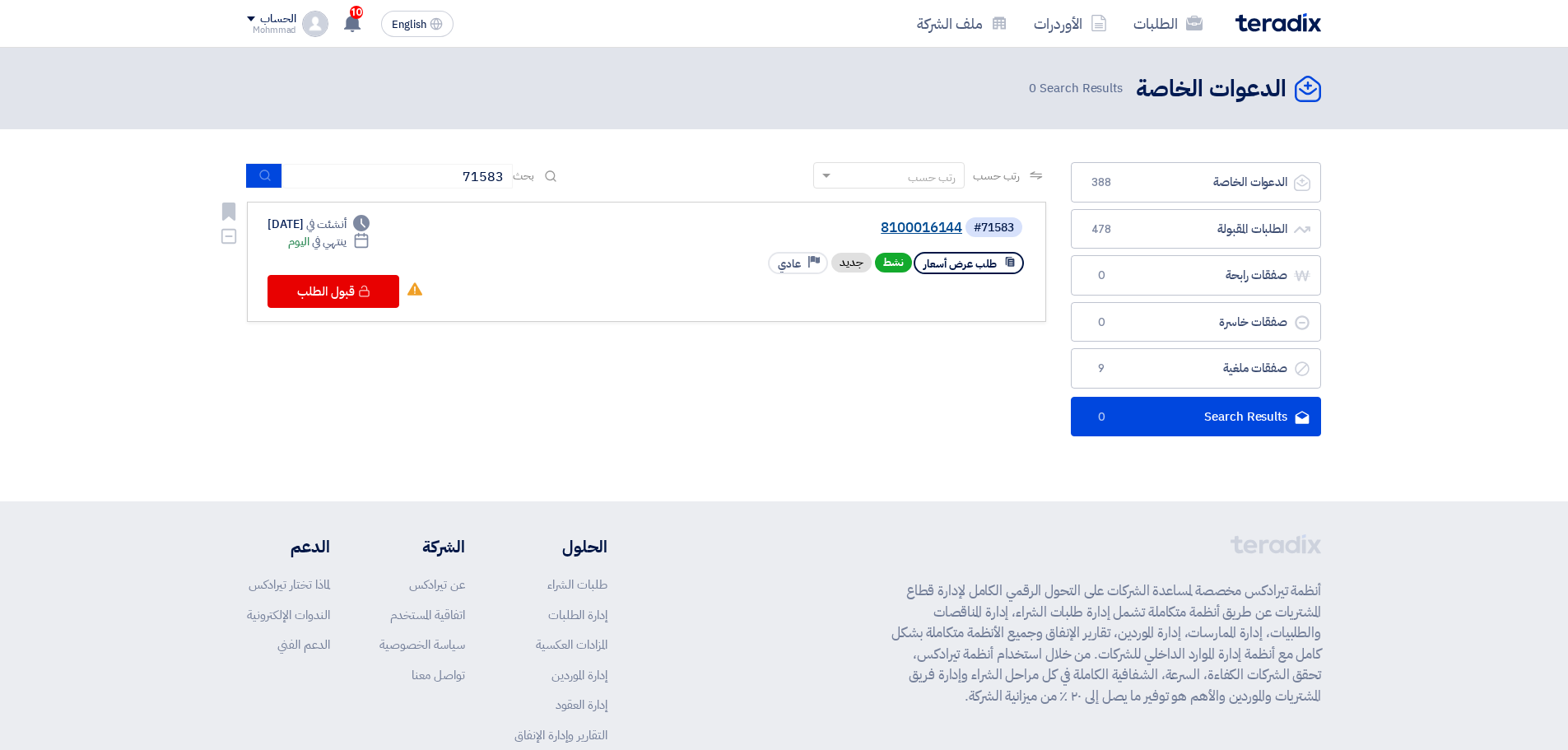
click at [936, 228] on link "8100016144" at bounding box center [798, 228] width 330 height 14
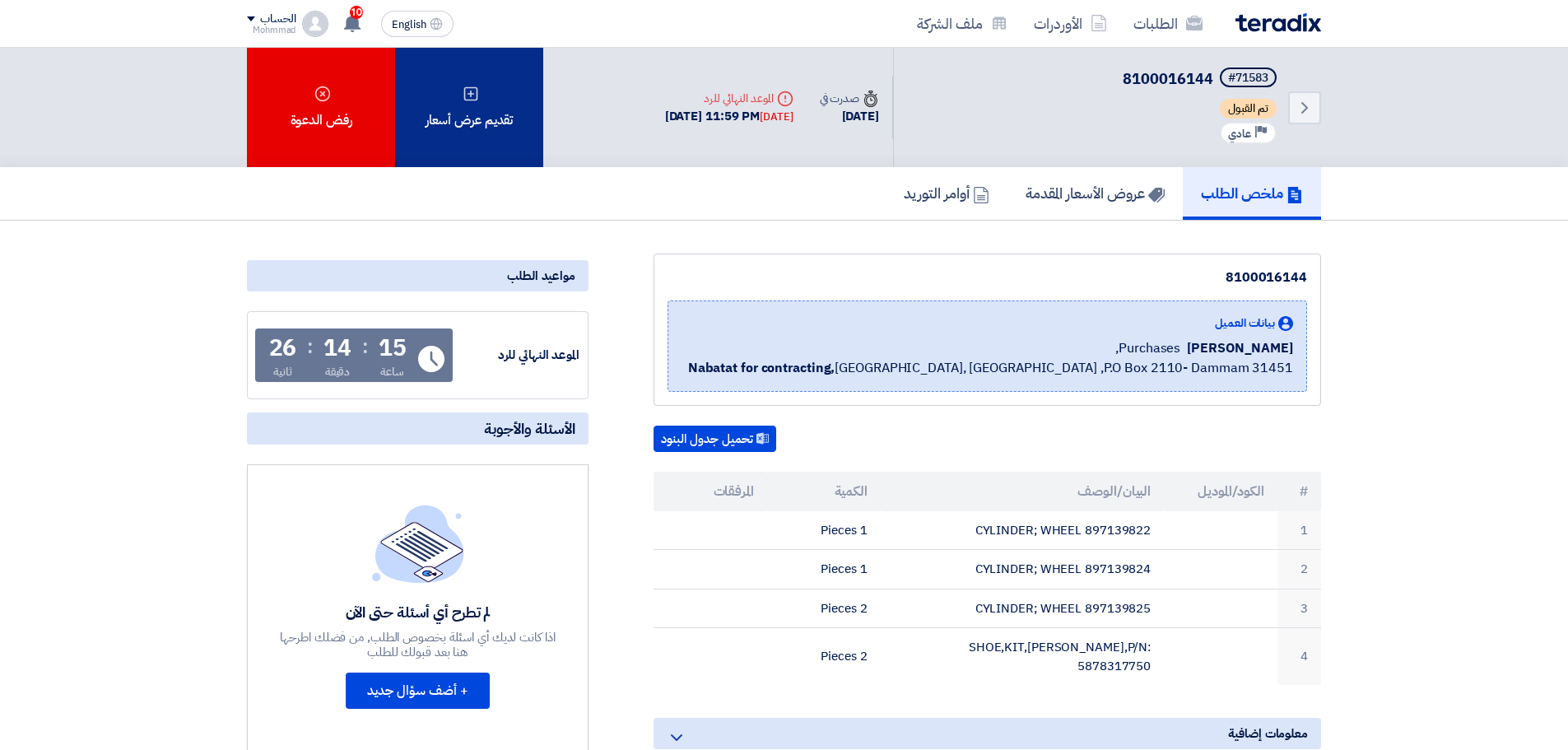
click at [518, 127] on div "تقديم عرض أسعار" at bounding box center [469, 108] width 148 height 120
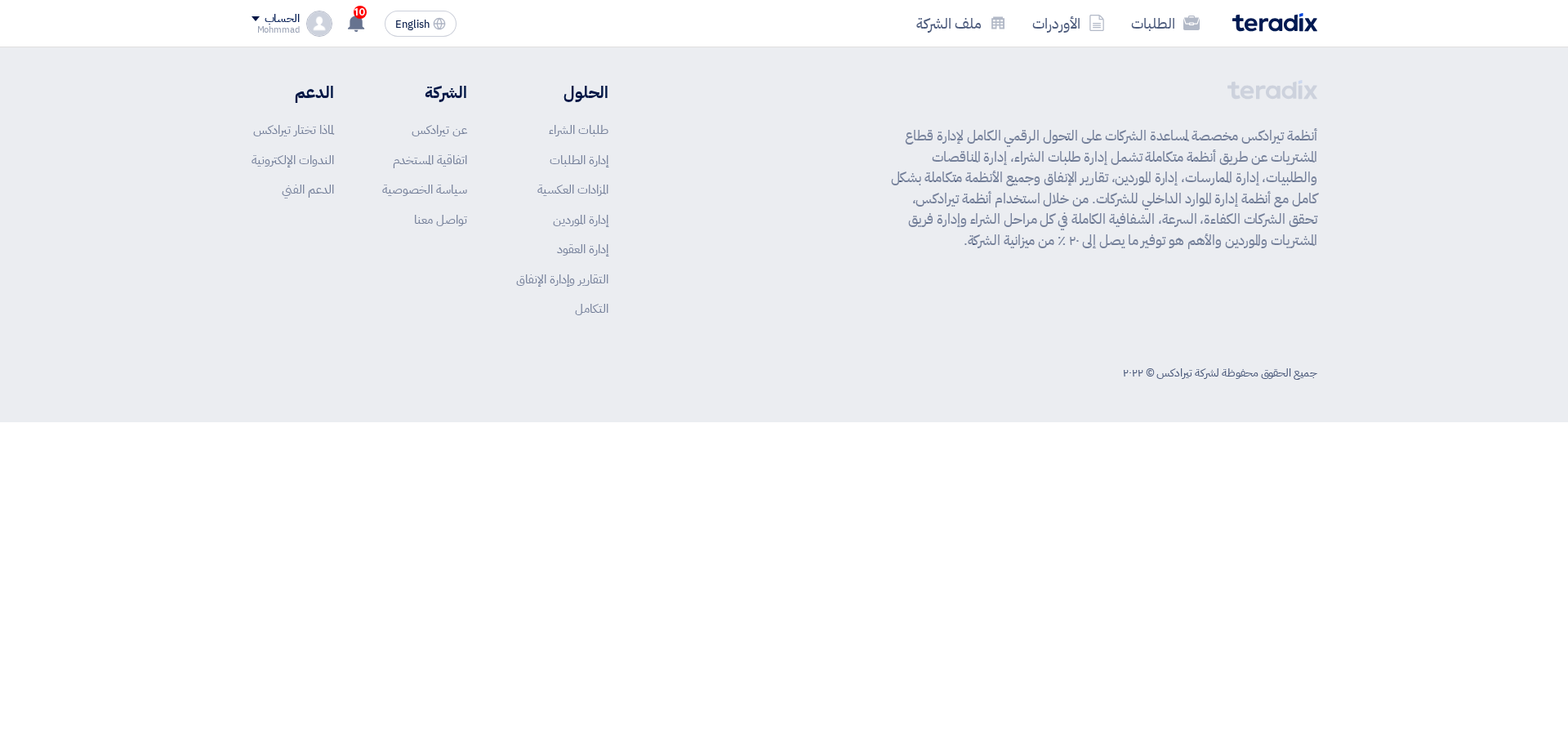
click at [821, 258] on div "أبدأ في تقديم عرض أسعار جديد تقديم عرض أسعار جديد من البداية" at bounding box center [784, 162] width 899 height 235
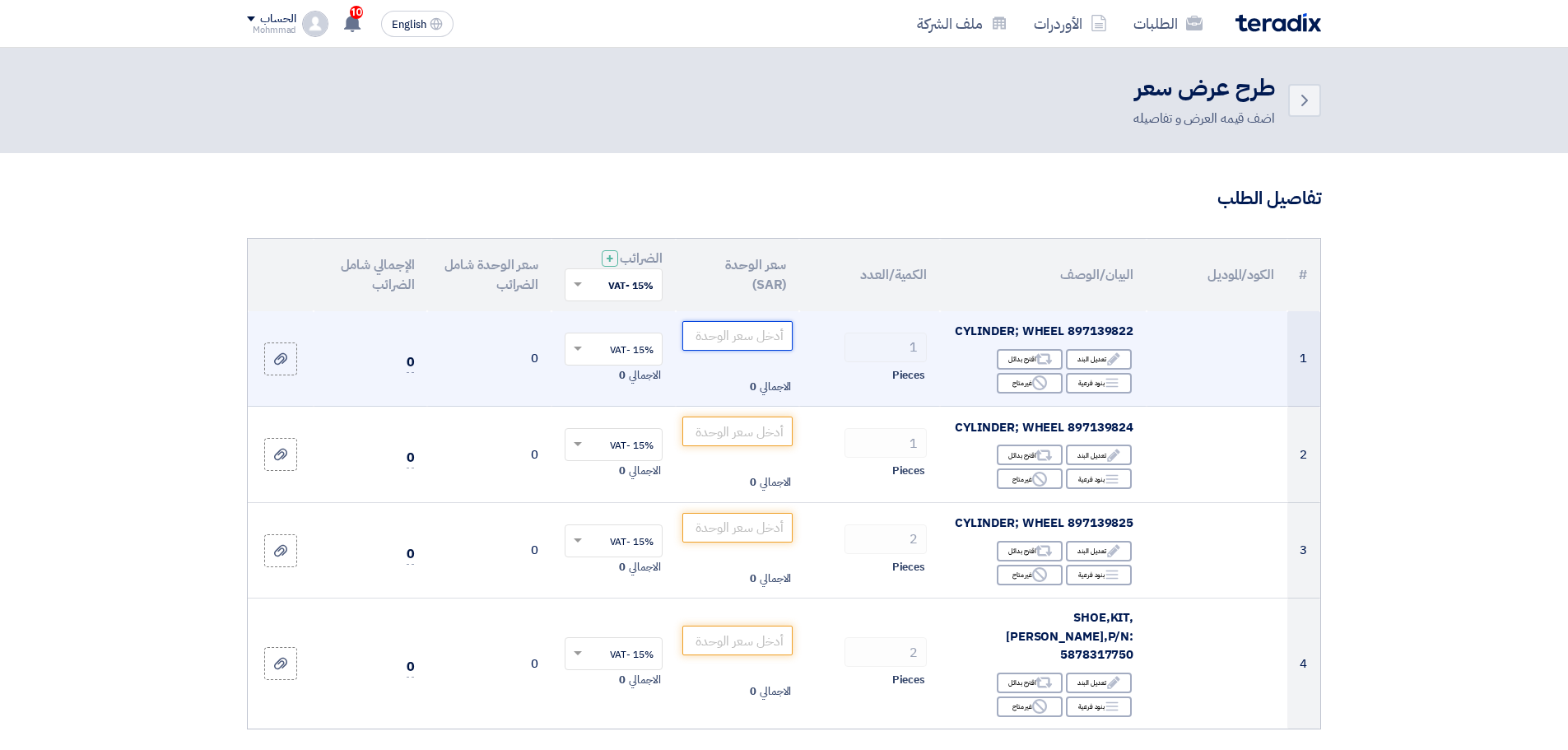
click at [758, 343] on input "number" at bounding box center [737, 335] width 111 height 30
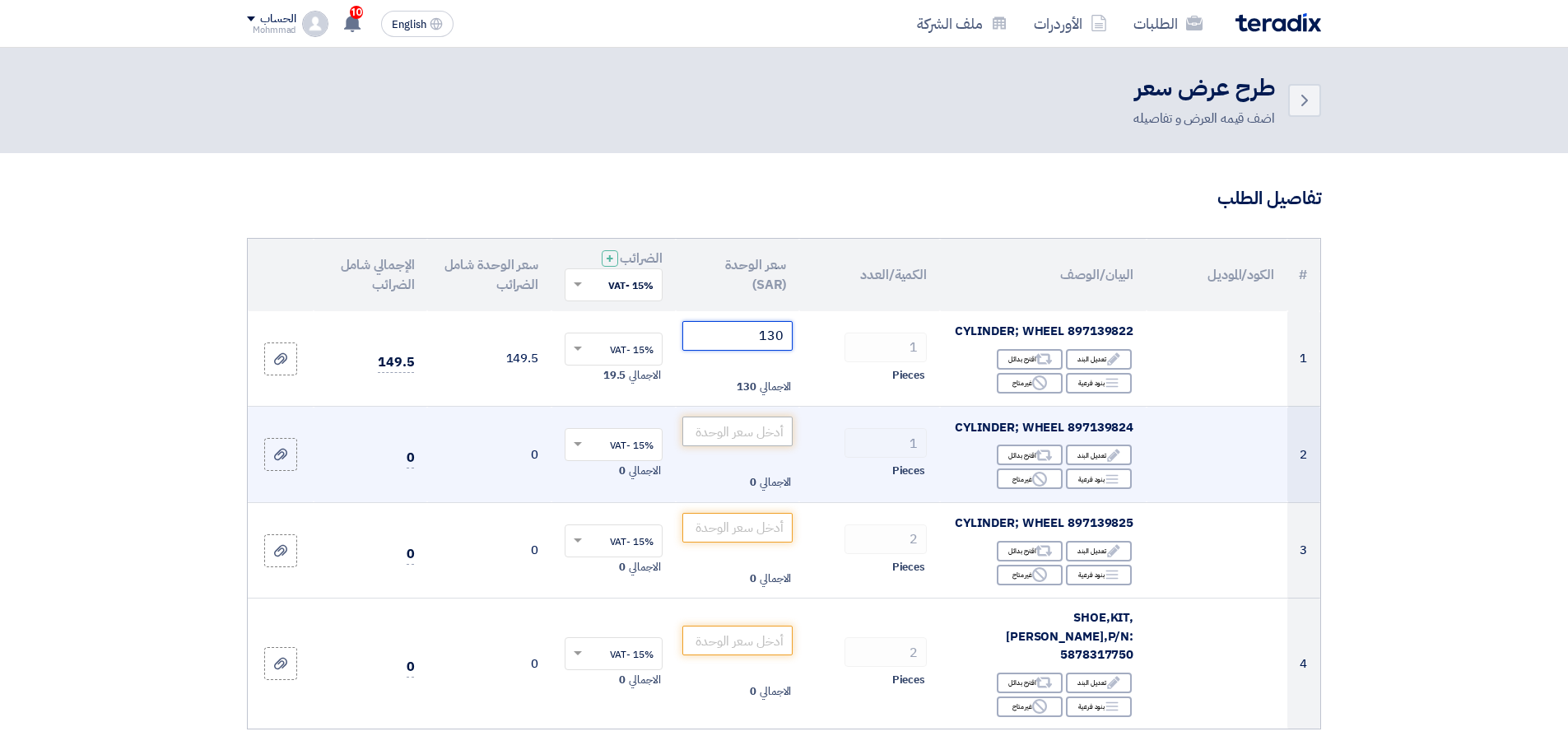
type input "130"
click at [747, 432] on input "number" at bounding box center [737, 431] width 111 height 30
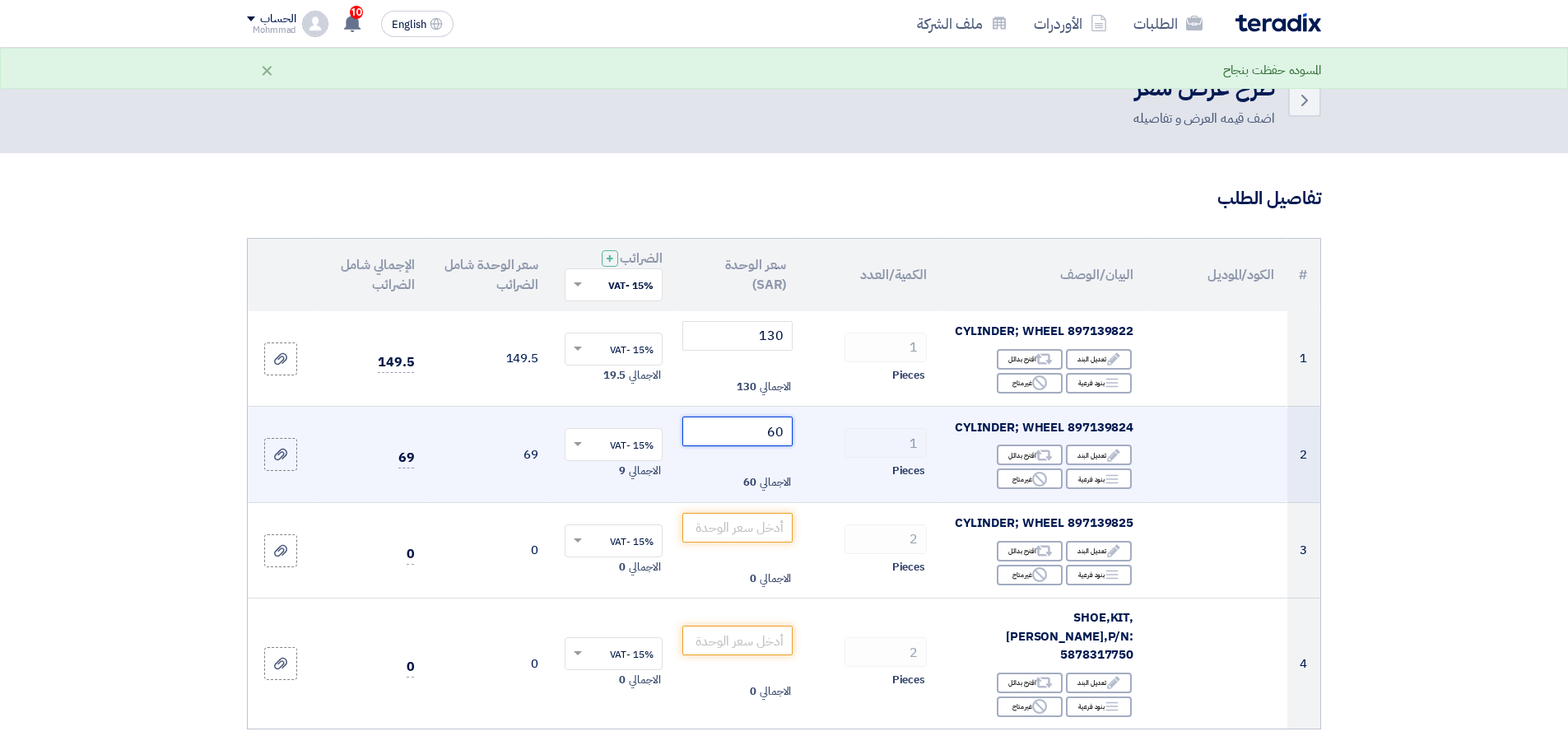
click at [781, 435] on input "60" at bounding box center [737, 431] width 111 height 30
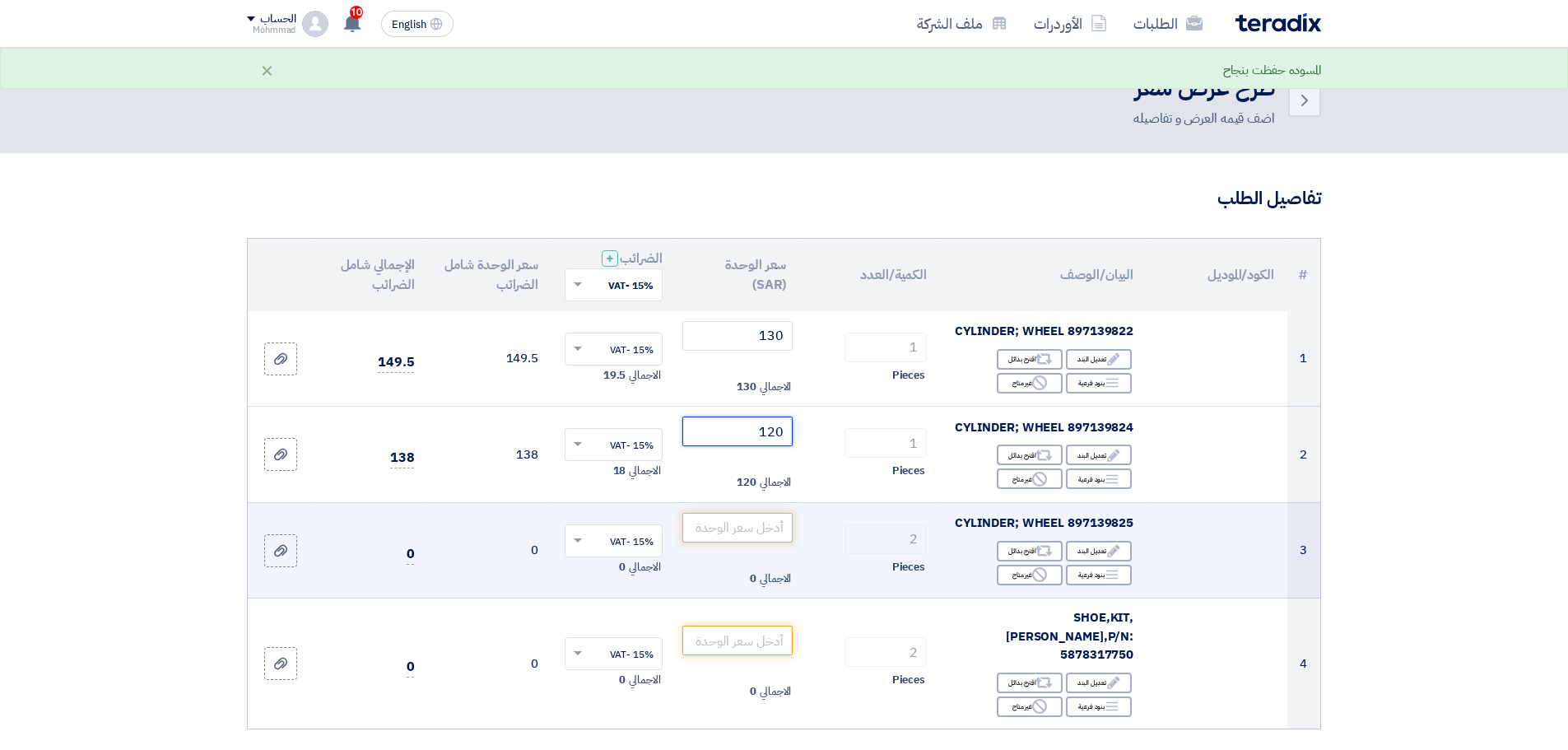
type input "120"
click at [747, 531] on input "number" at bounding box center [737, 527] width 111 height 30
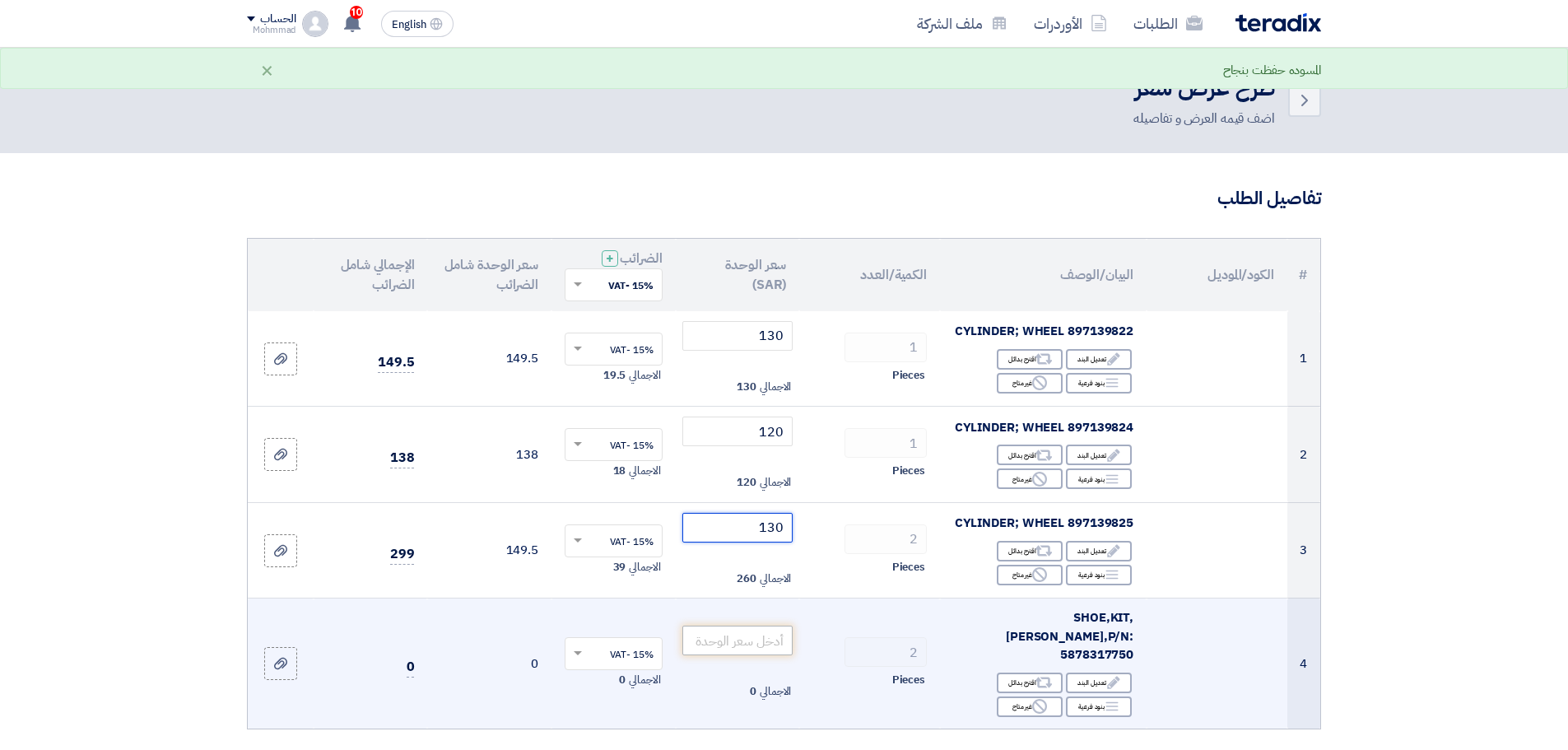
type input "130"
click at [709, 636] on input "number" at bounding box center [737, 640] width 111 height 30
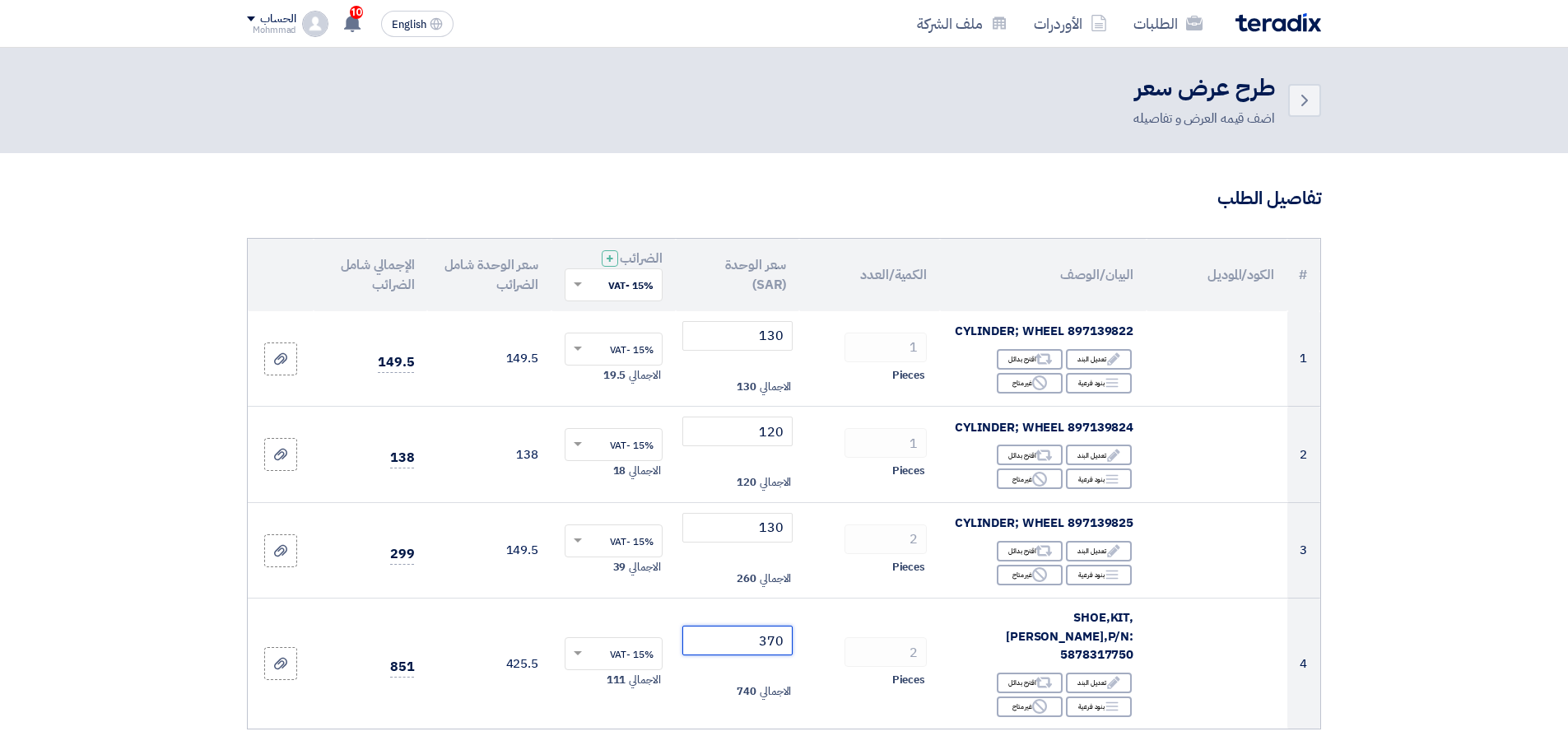
type input "370"
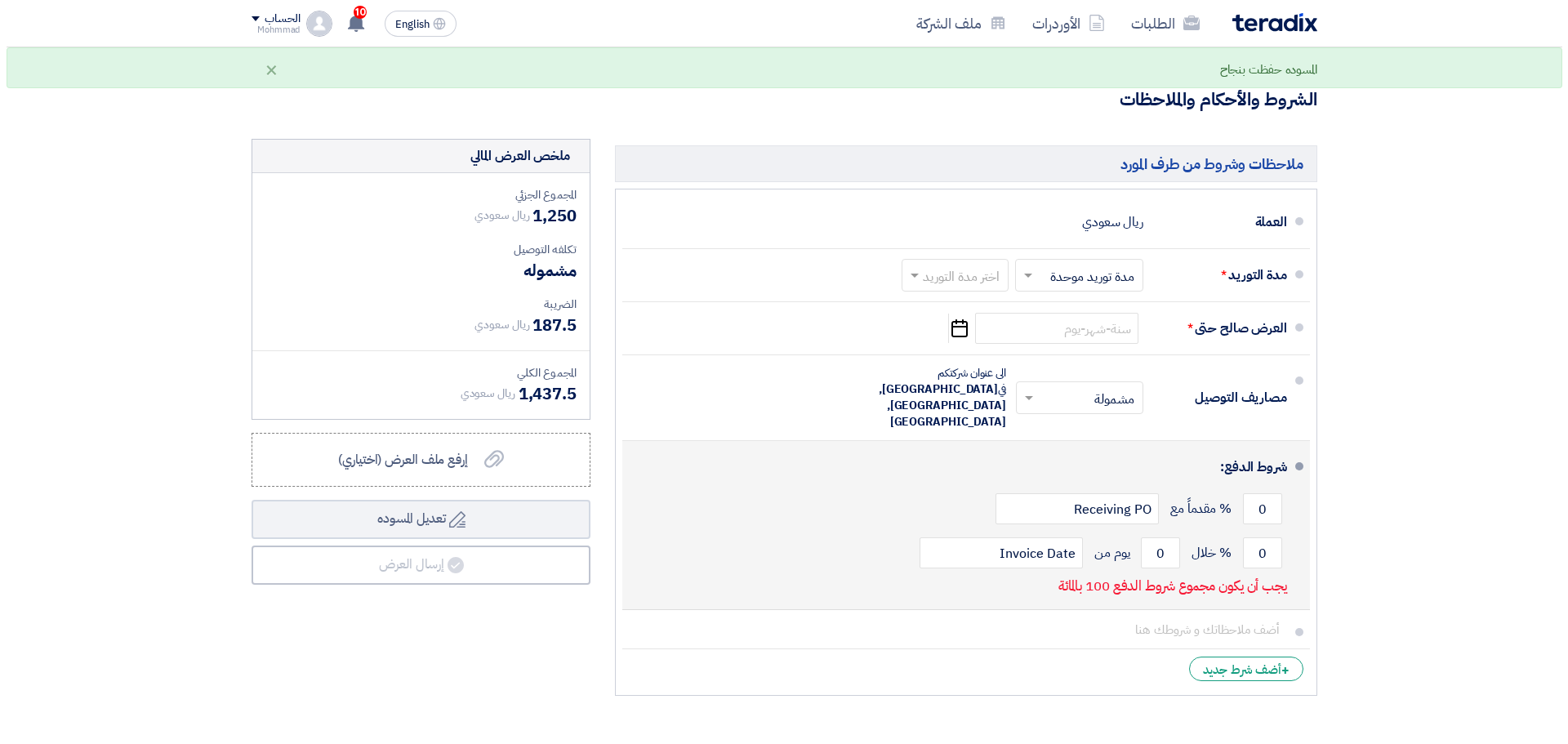
scroll to position [681, 0]
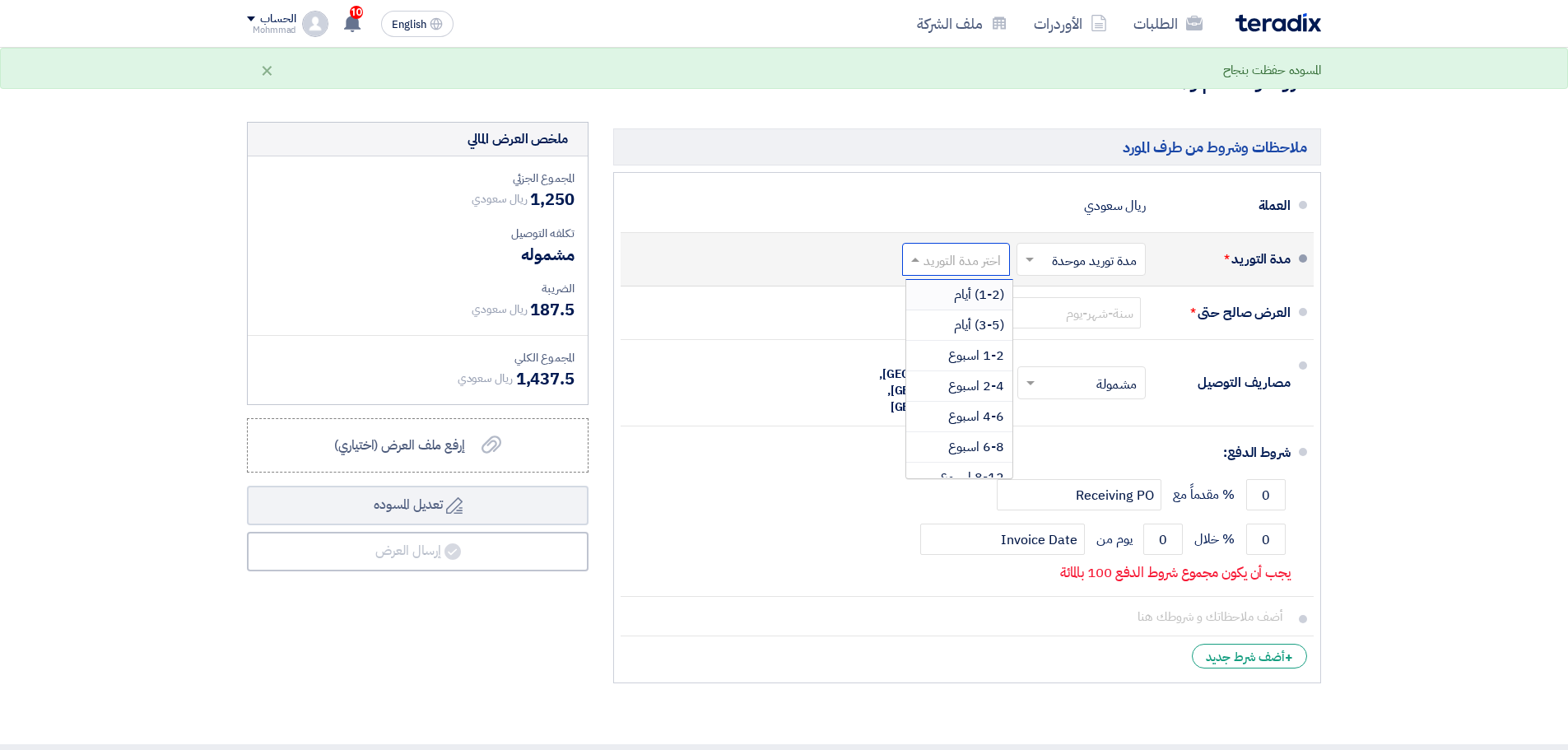
click at [952, 250] on input "text" at bounding box center [952, 261] width 99 height 24
click at [971, 285] on span "(1-2) أيام" at bounding box center [979, 295] width 50 height 20
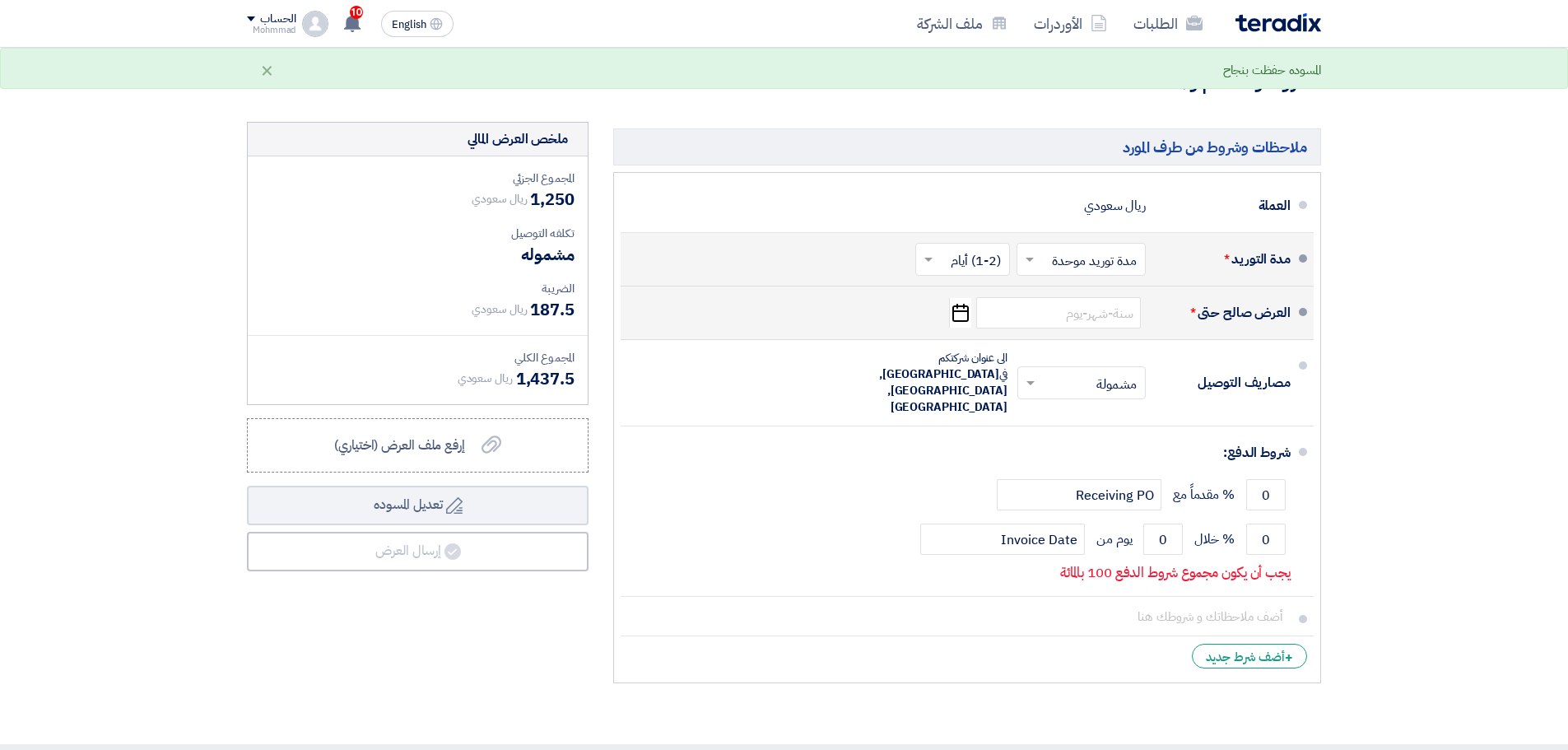
click at [962, 299] on icon "Pick a date" at bounding box center [960, 312] width 22 height 30
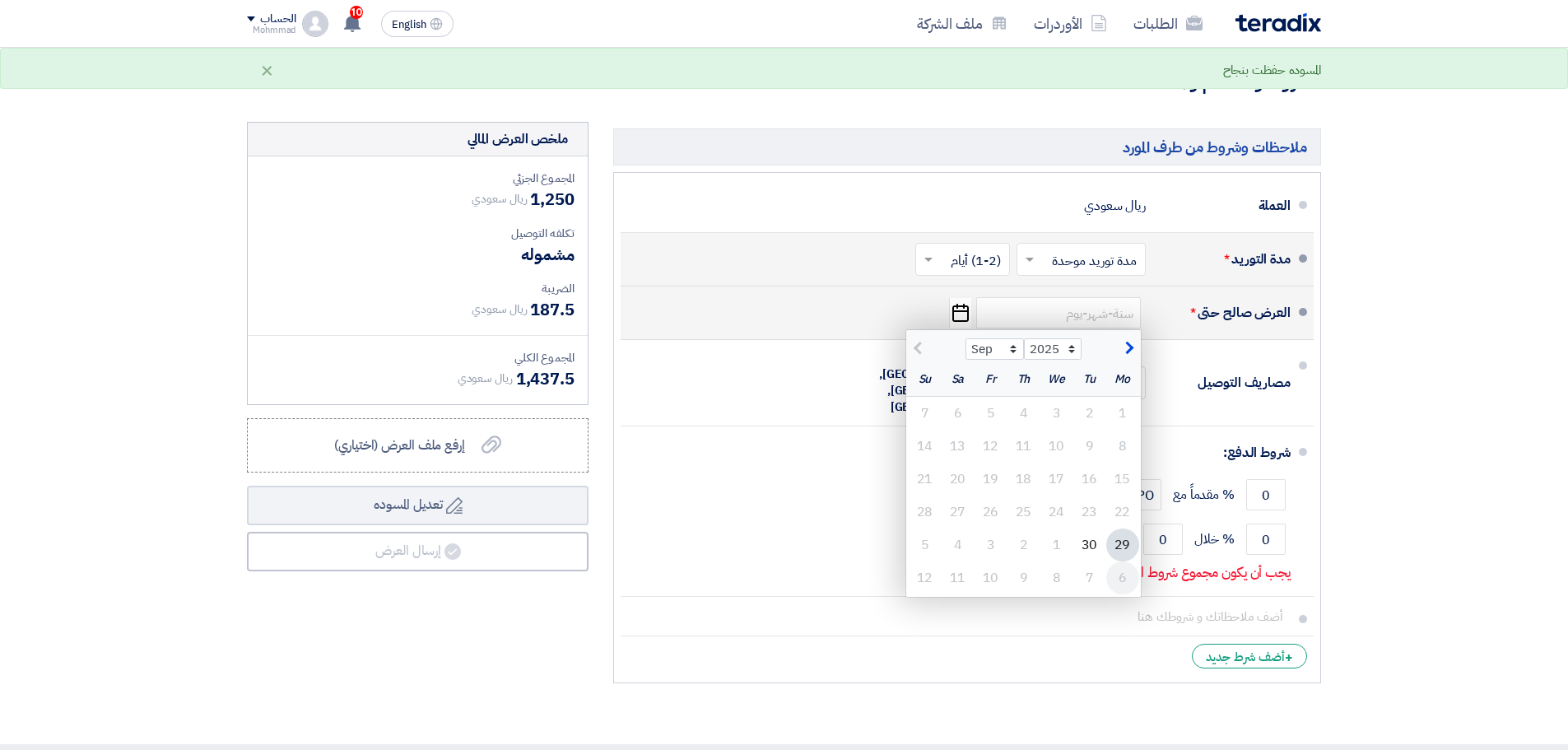
click at [1124, 562] on div "6" at bounding box center [1123, 578] width 33 height 33
type input "[DATE]"
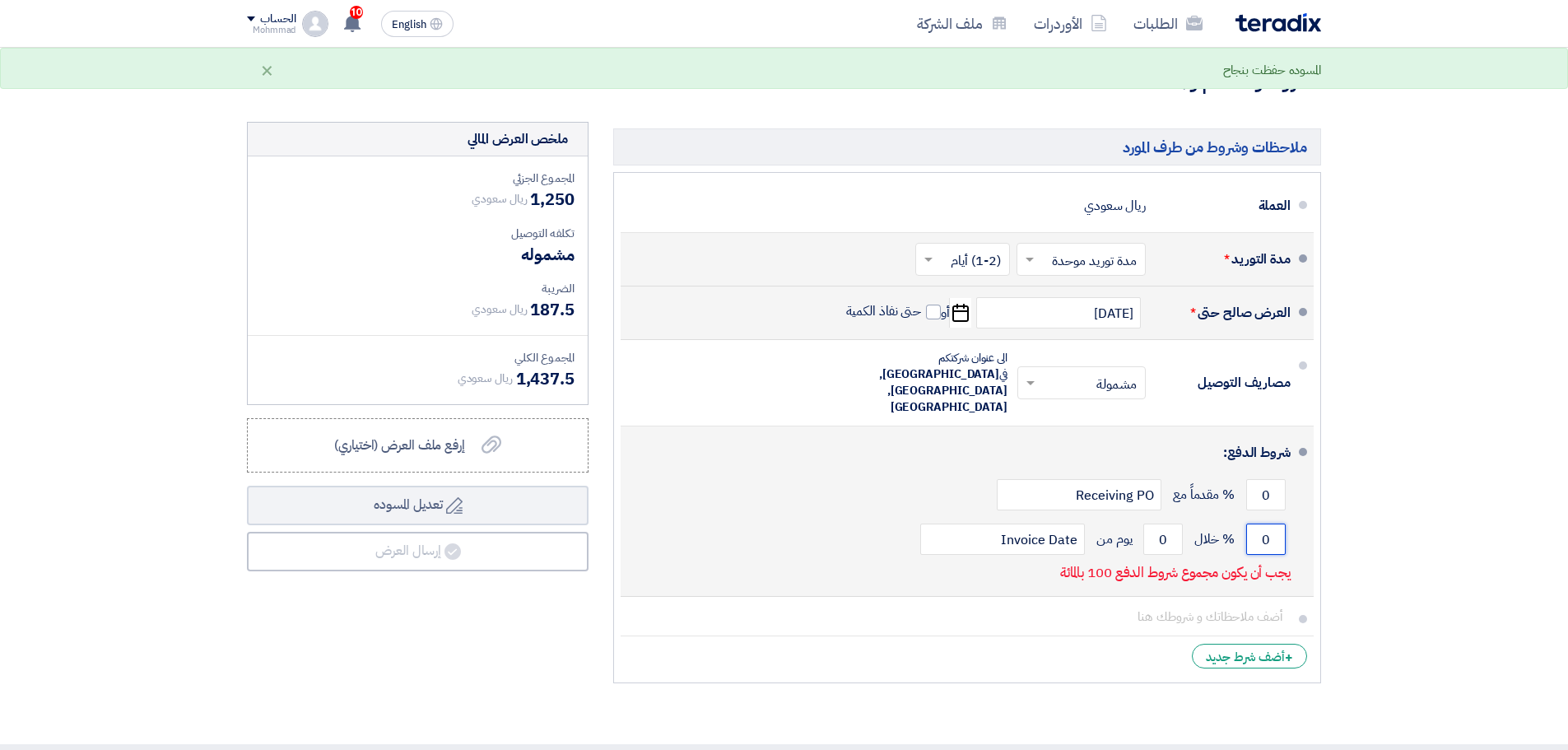
click at [1261, 523] on input "0" at bounding box center [1265, 539] width 40 height 31
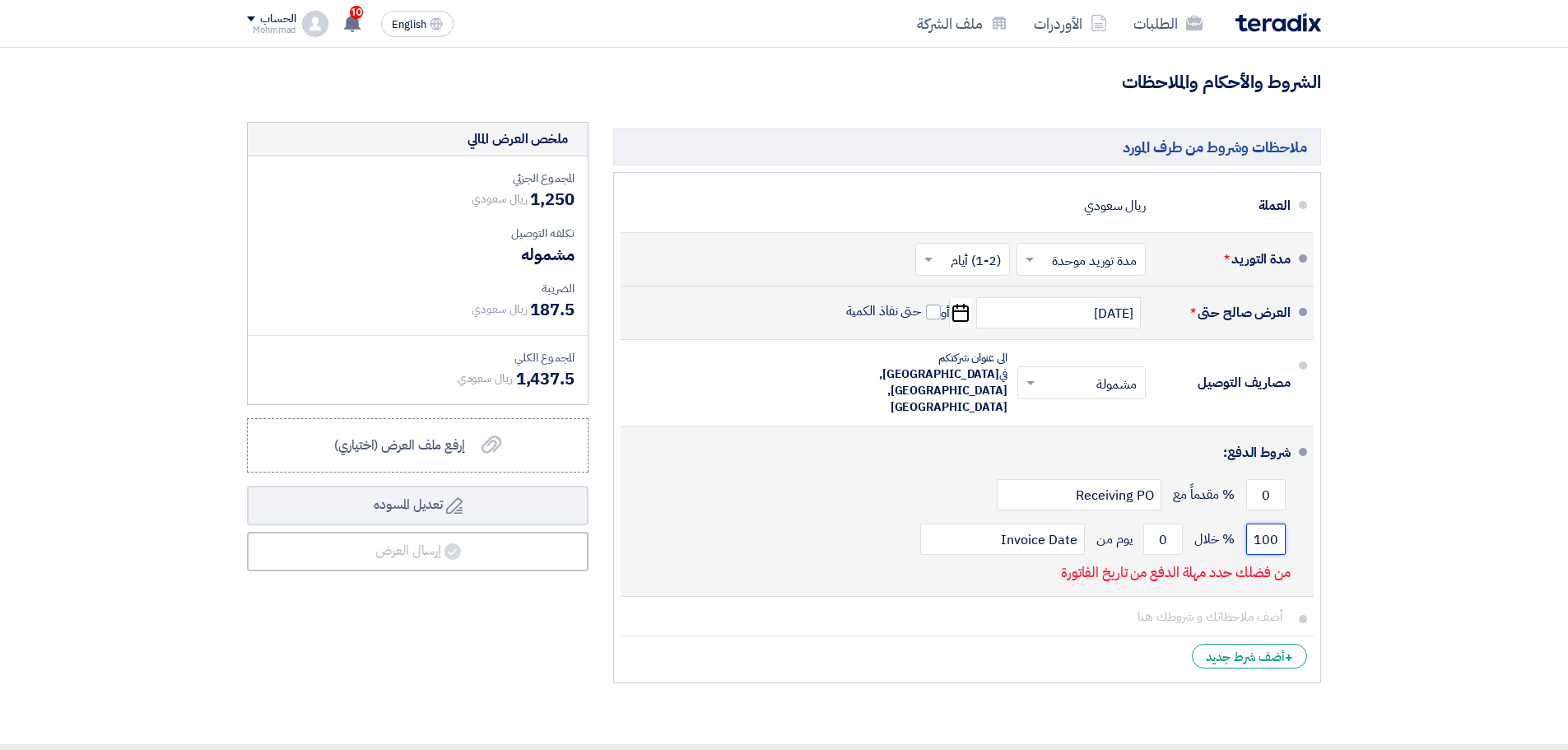
type input "100"
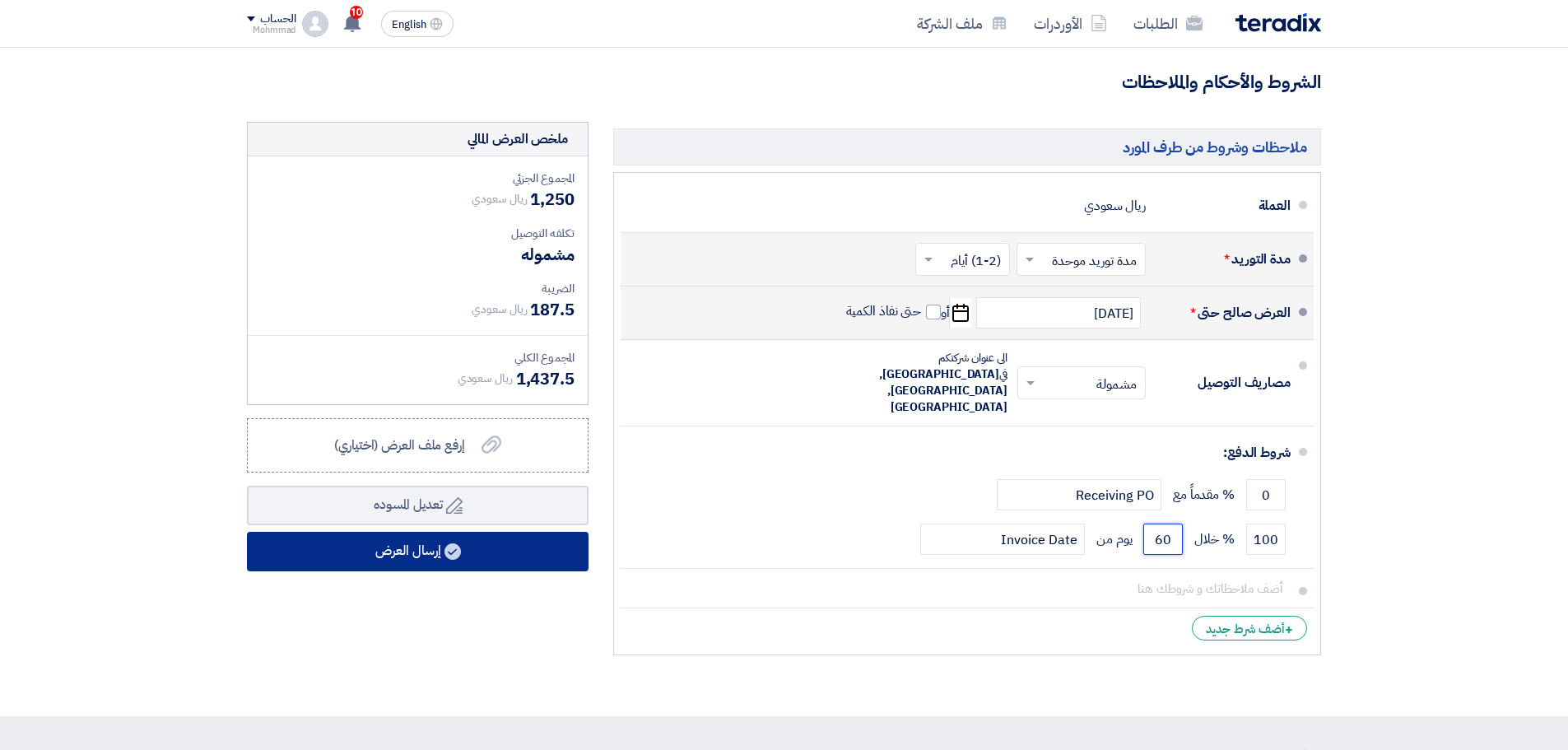
type input "60"
click at [477, 534] on button "إرسال العرض" at bounding box center [417, 551] width 342 height 40
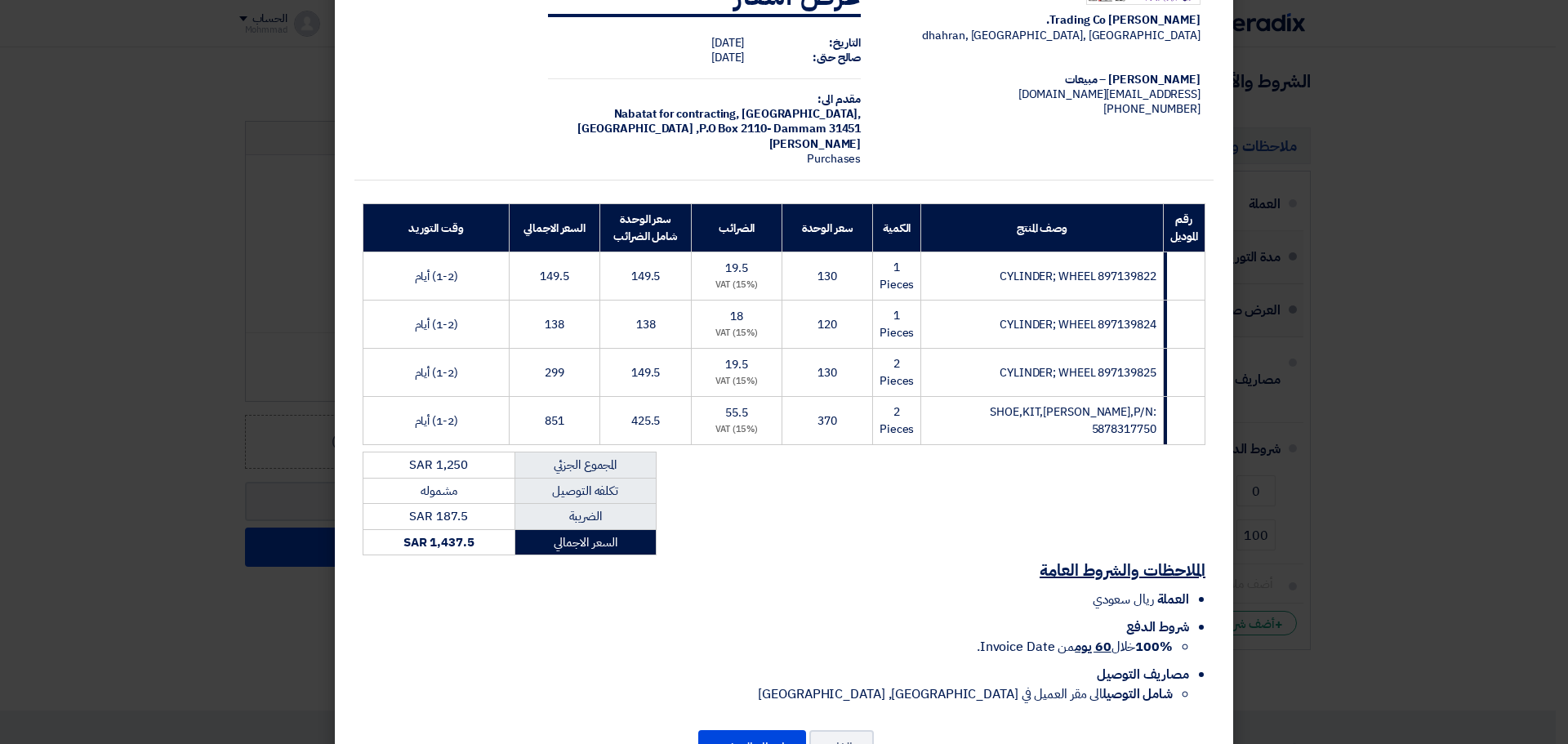
scroll to position [122, 0]
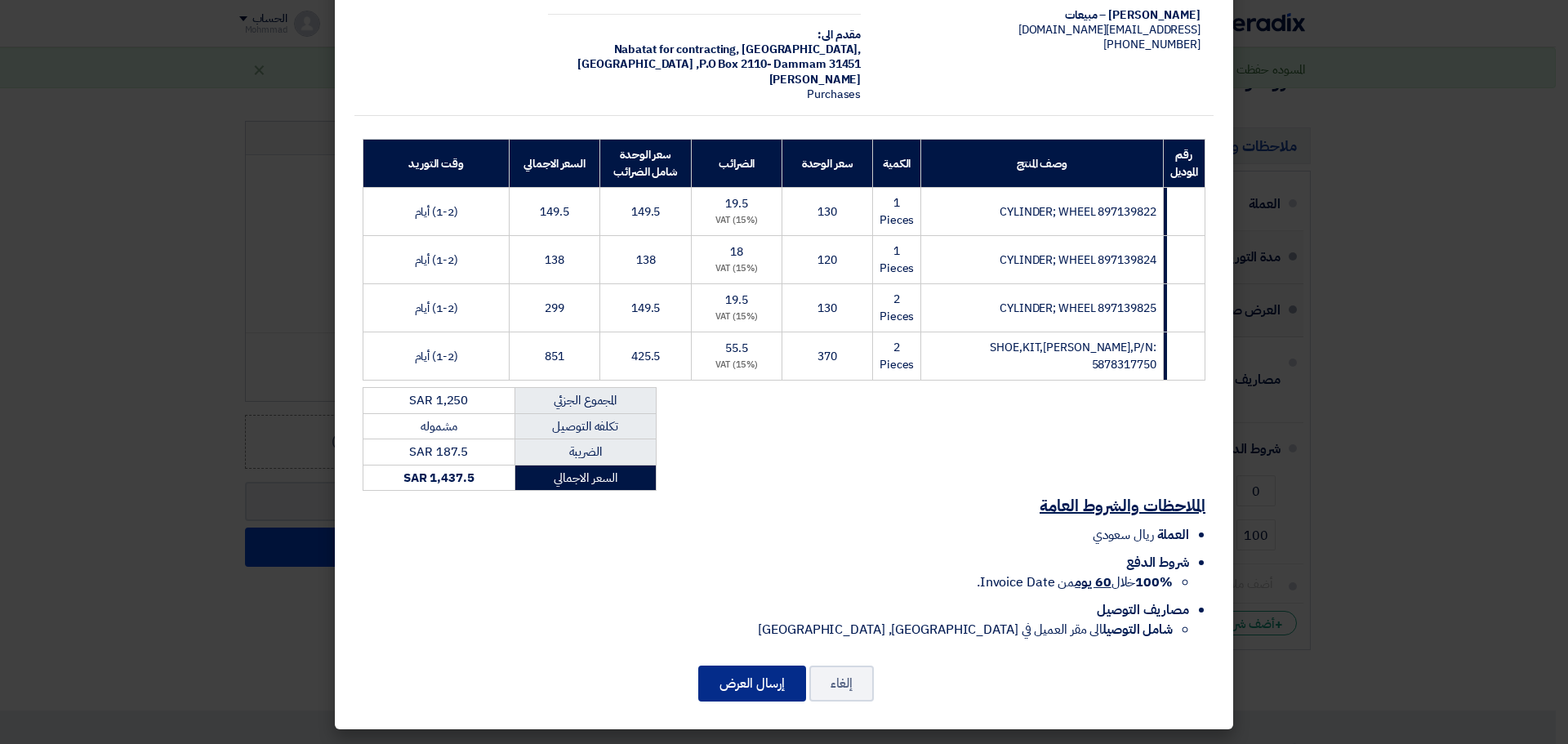
click at [723, 697] on button "إرسال العرض" at bounding box center [751, 684] width 108 height 36
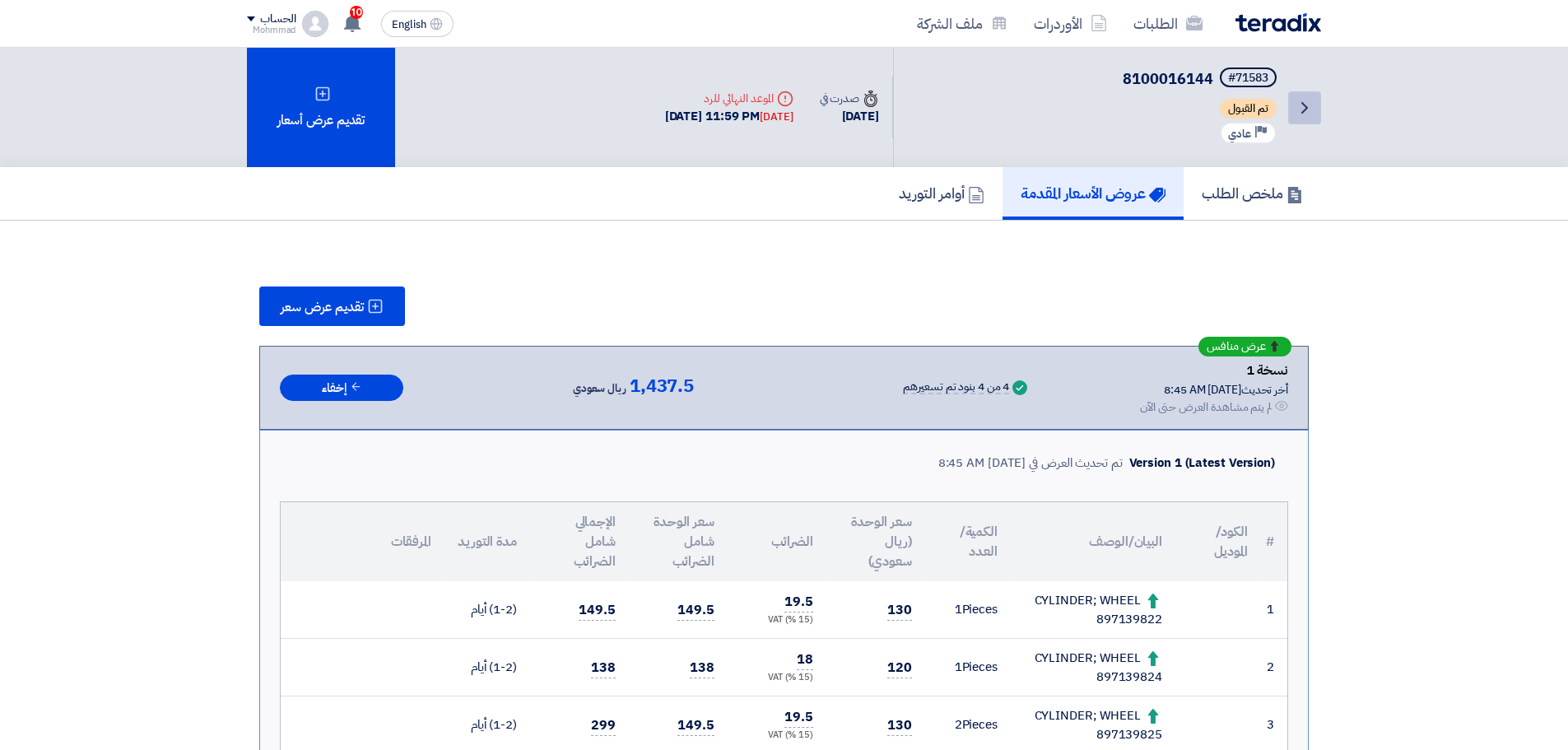
click at [1295, 105] on icon "Back" at bounding box center [1305, 108] width 20 height 20
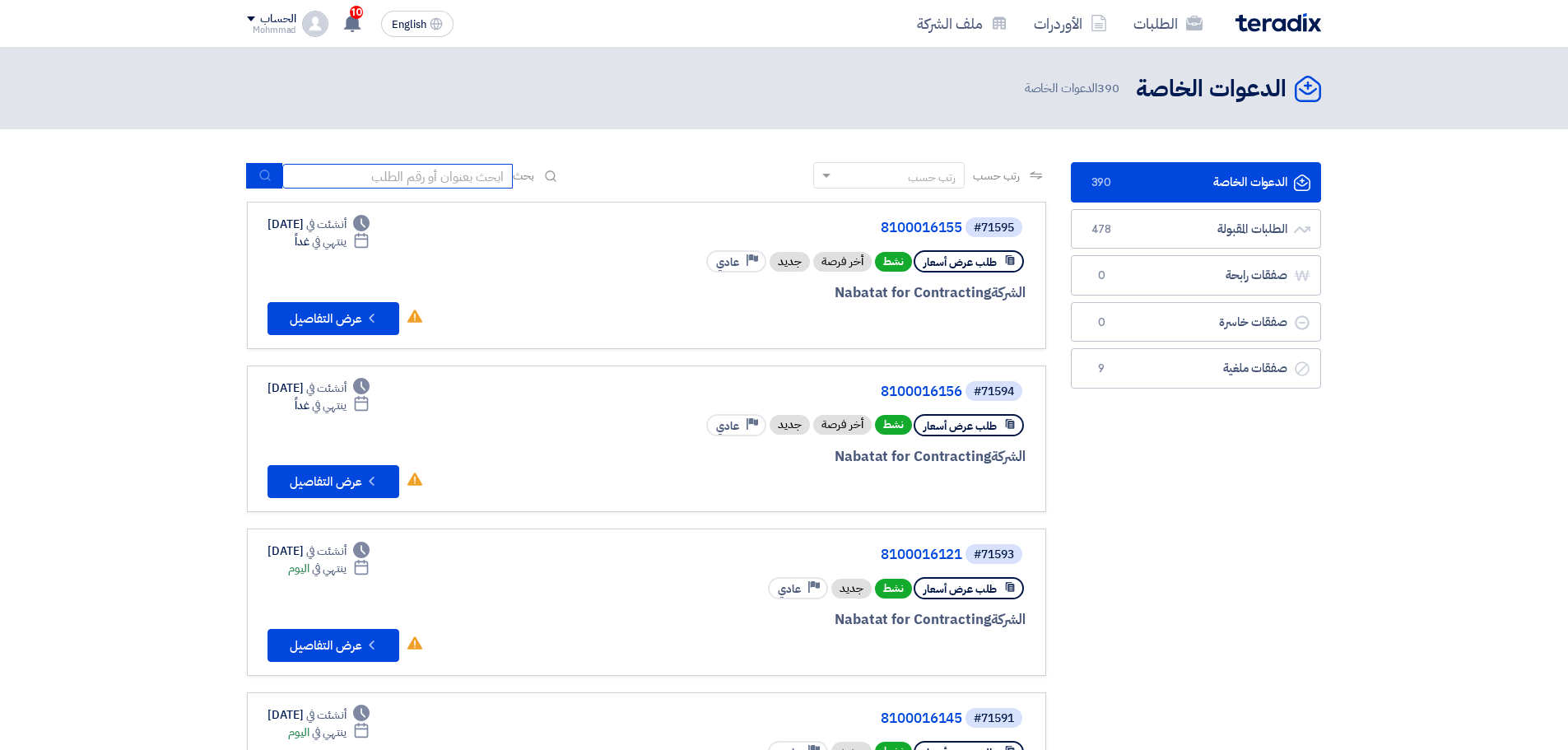
click at [456, 170] on input at bounding box center [397, 176] width 230 height 25
type input "71583"
click at [275, 168] on button "submit" at bounding box center [264, 175] width 37 height 25
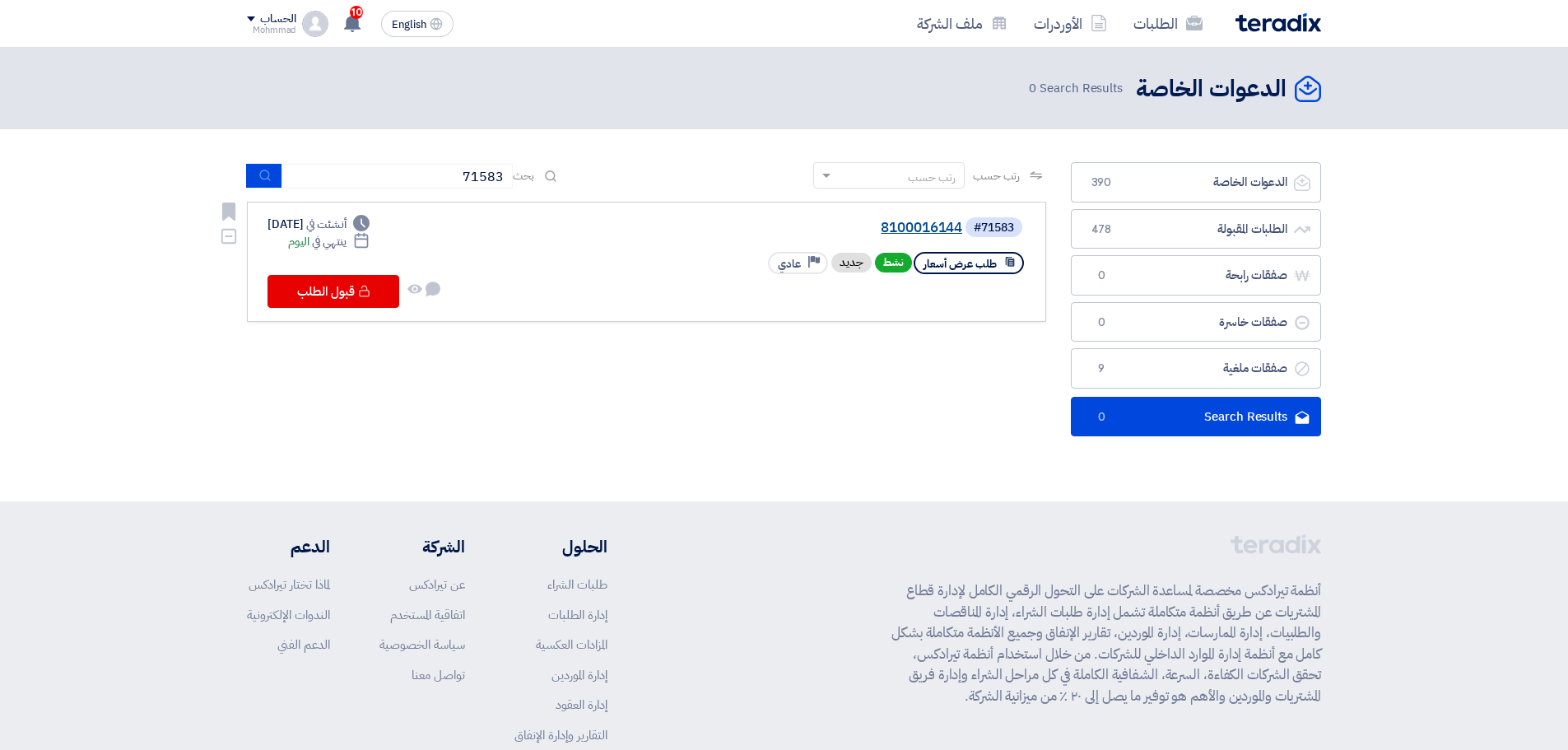
click at [937, 228] on link "8100016144" at bounding box center [798, 228] width 330 height 14
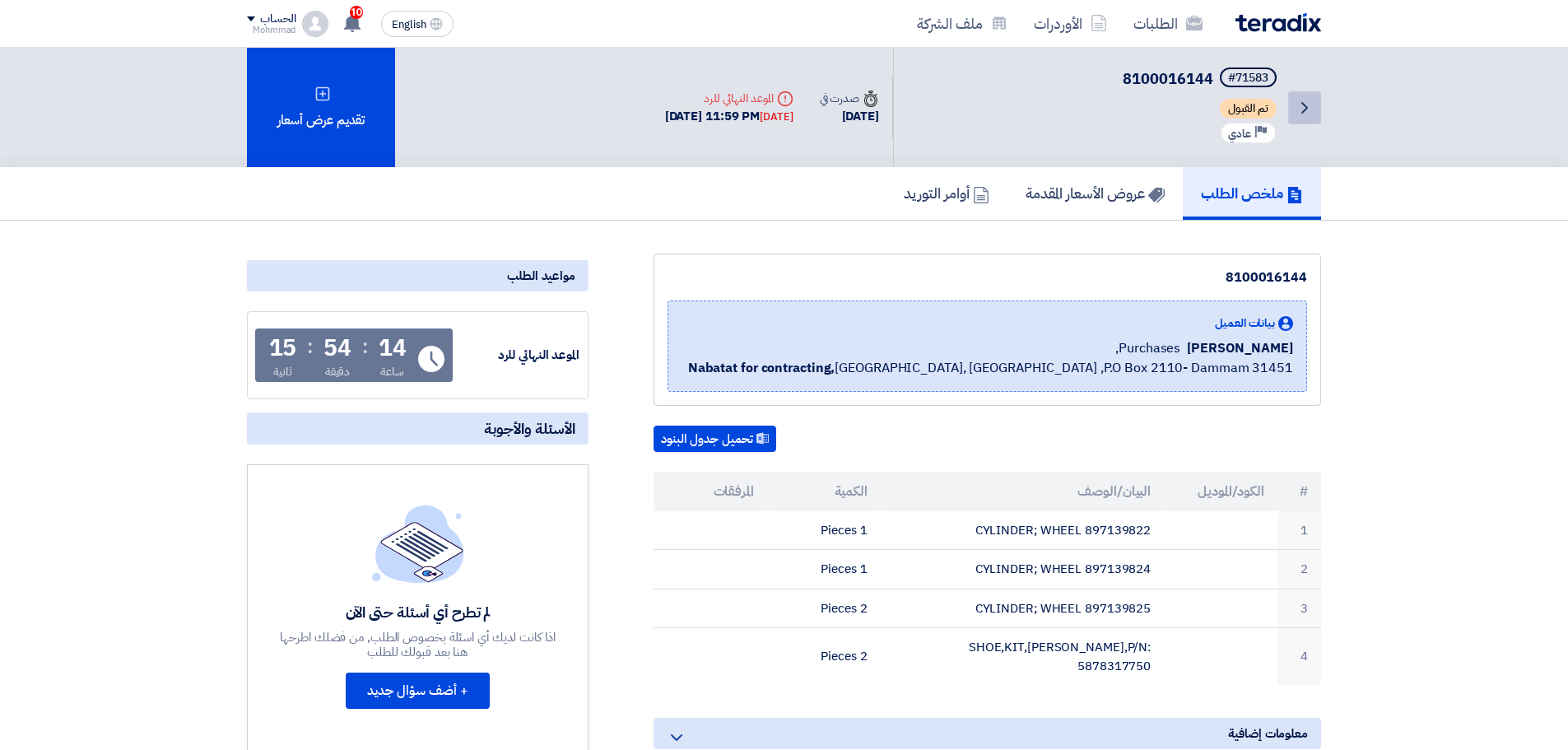
click at [1296, 105] on icon "Back" at bounding box center [1305, 108] width 20 height 20
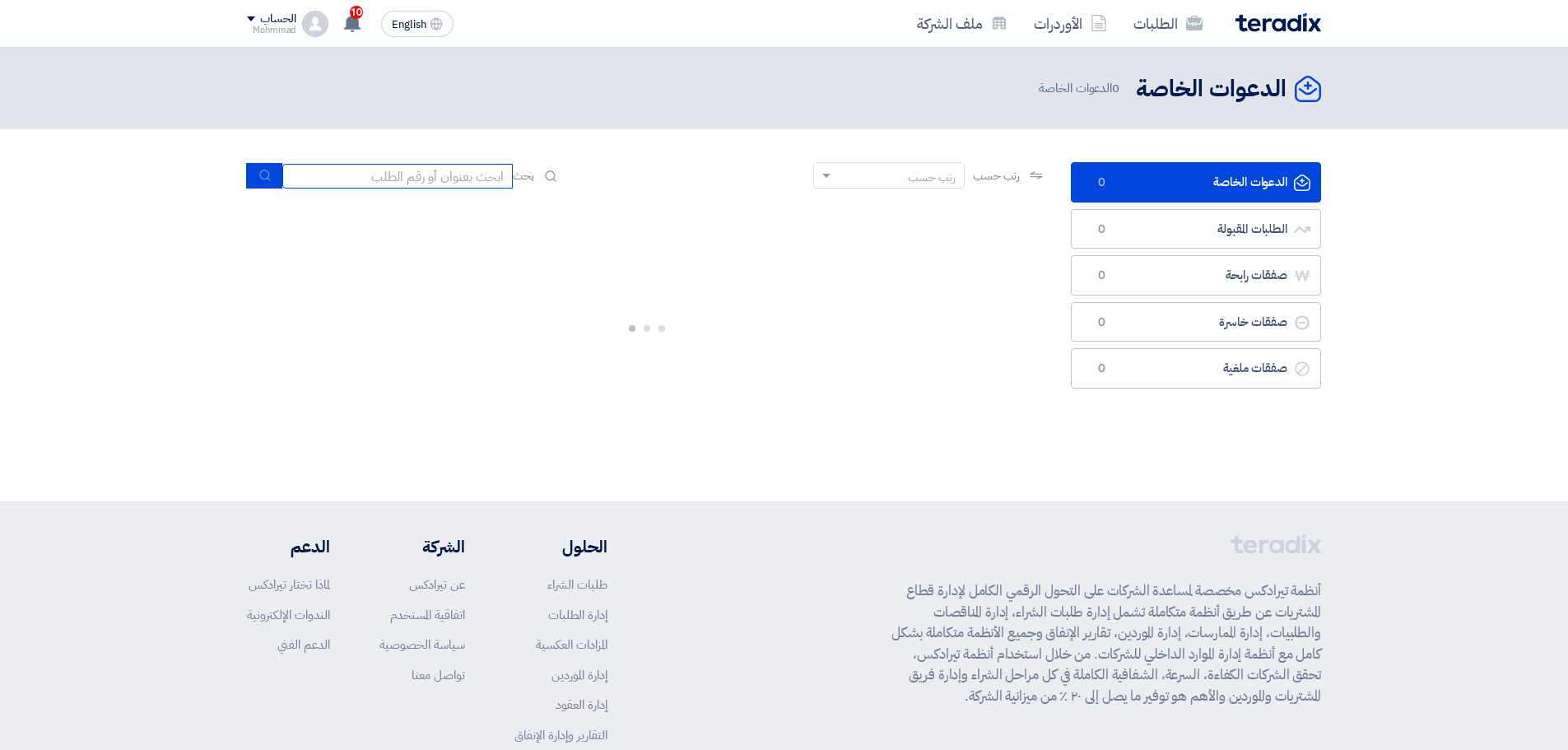
click at [403, 173] on input at bounding box center [397, 176] width 230 height 25
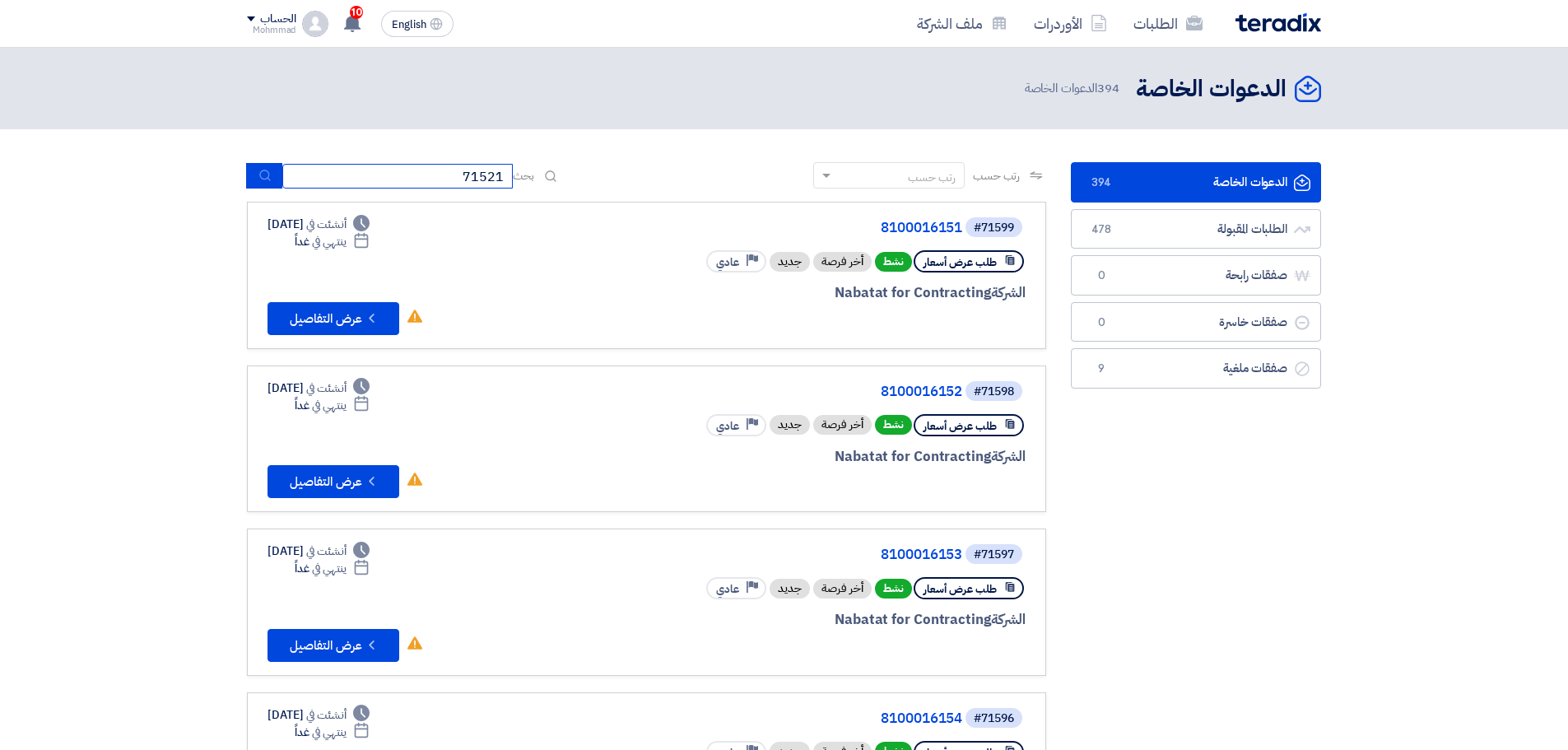
type input "71521"
click at [259, 167] on button "submit" at bounding box center [264, 175] width 37 height 25
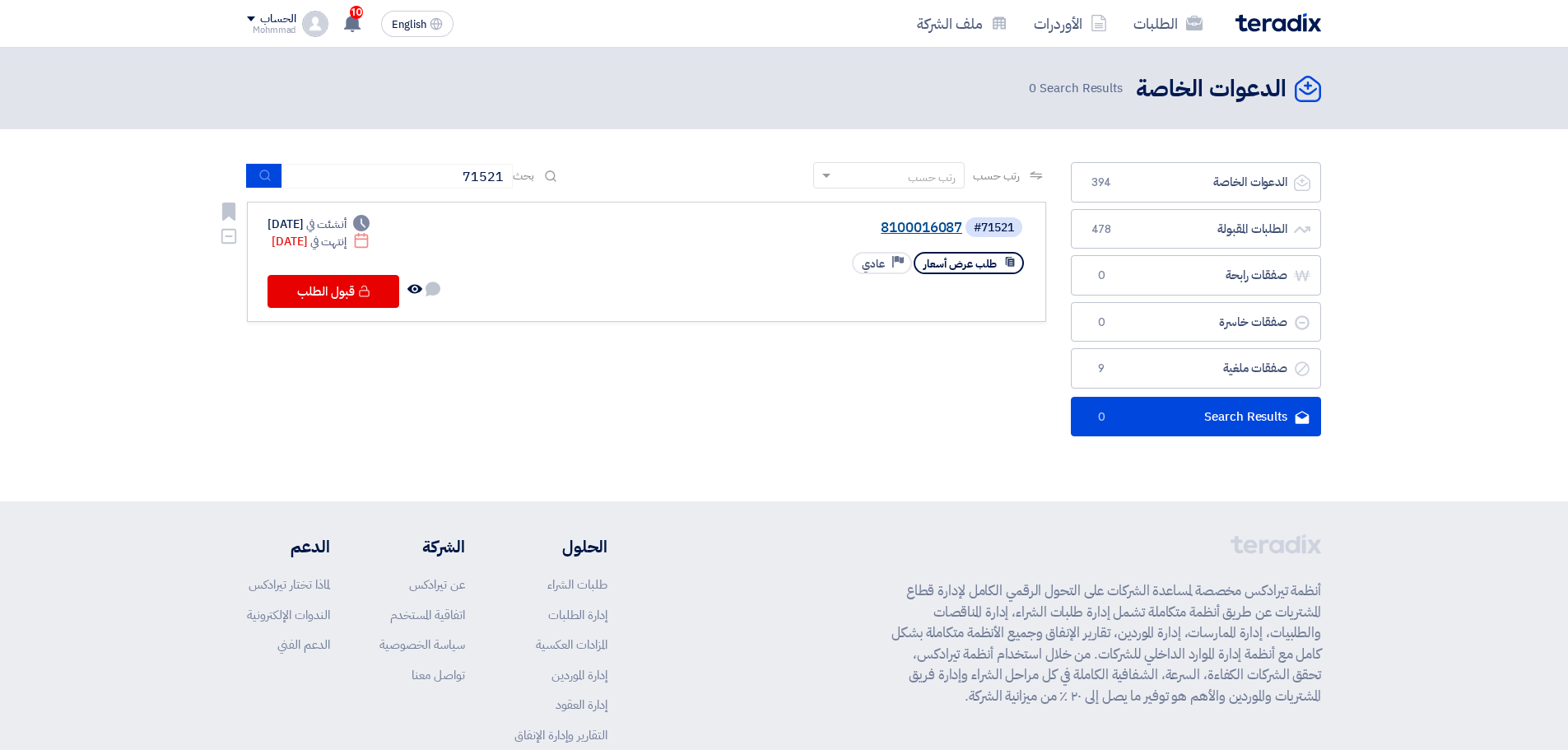
click at [894, 232] on link "8100016087" at bounding box center [798, 228] width 330 height 14
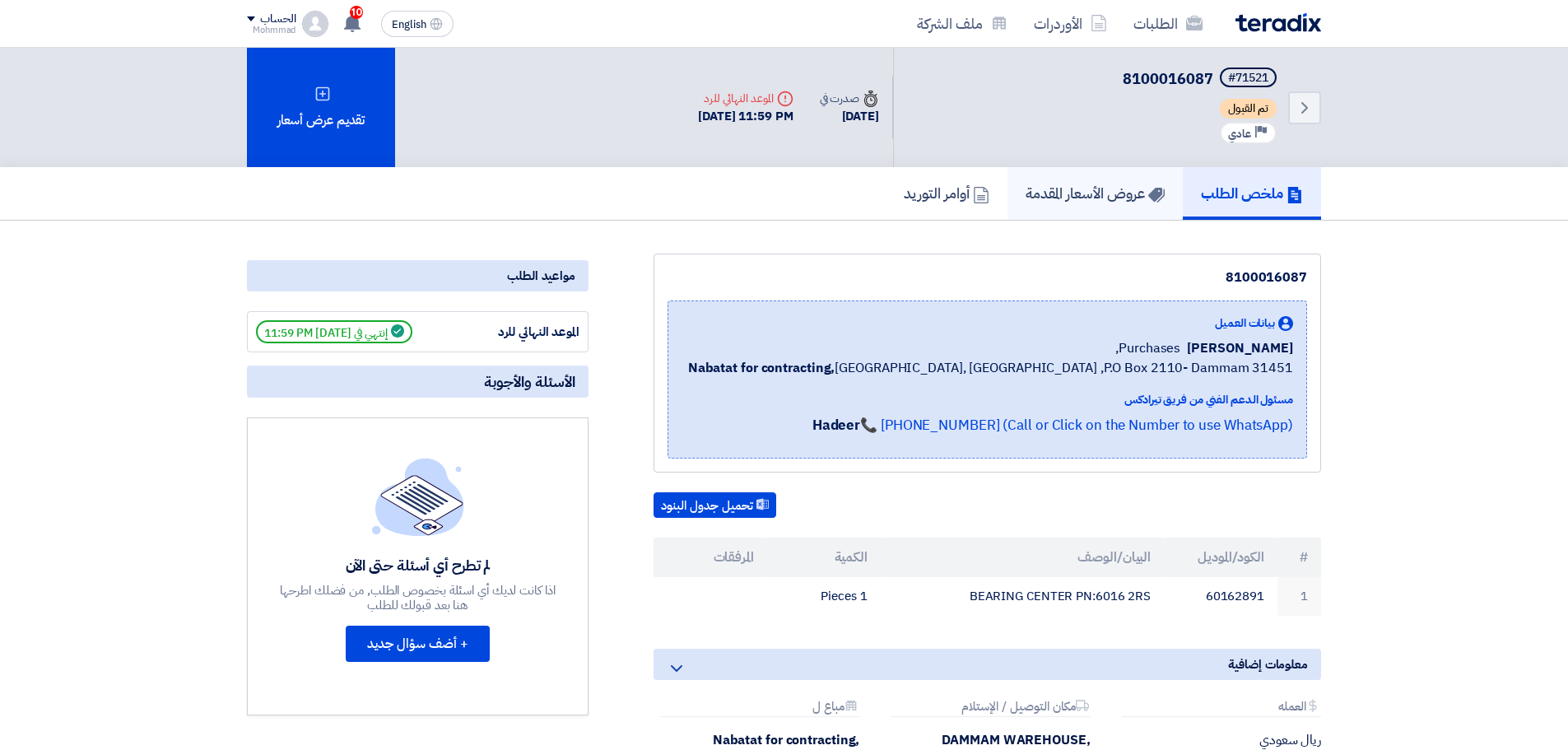
click at [1107, 205] on link "عروض الأسعار المقدمة" at bounding box center [1096, 193] width 175 height 53
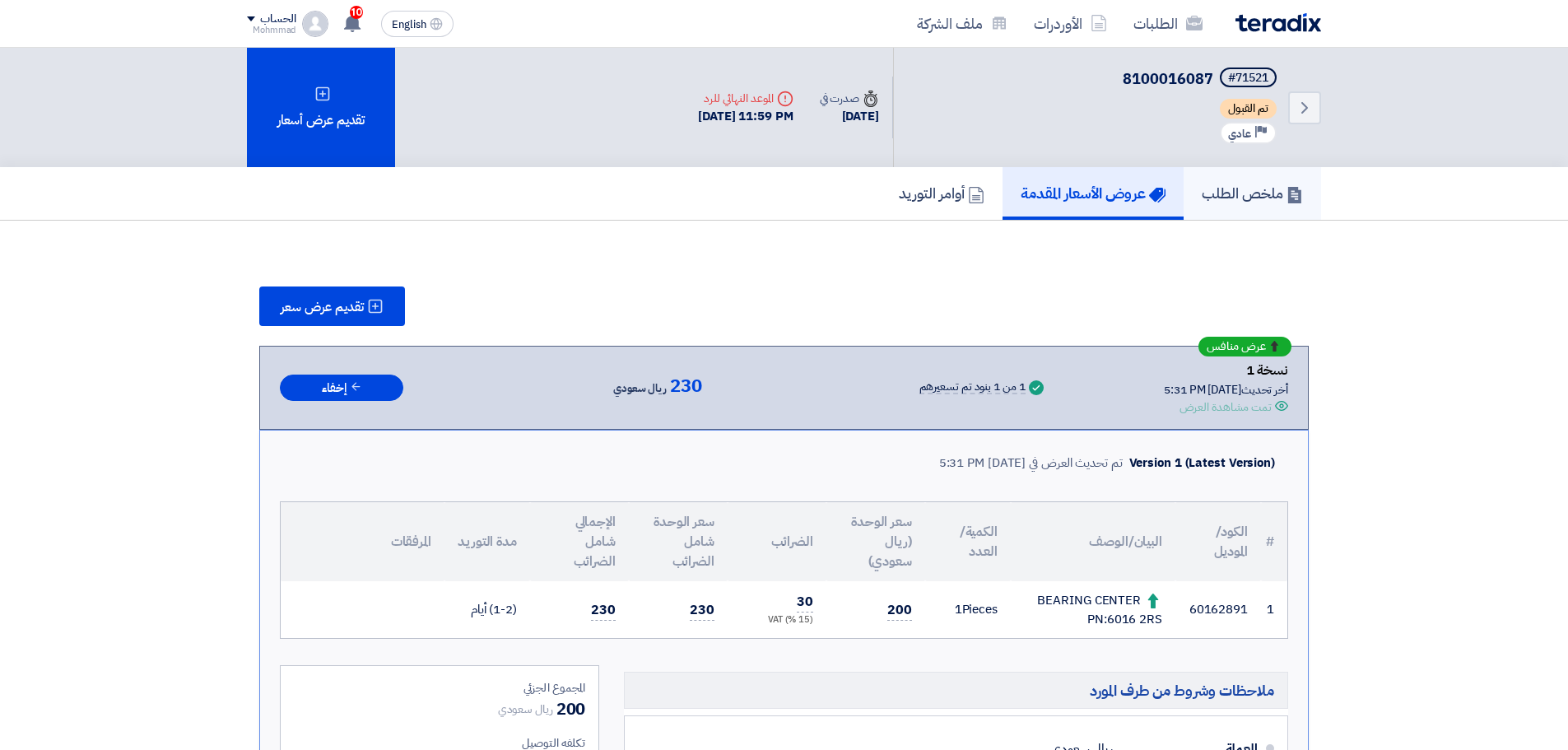
click at [1274, 197] on h5 "ملخص الطلب" at bounding box center [1252, 194] width 101 height 19
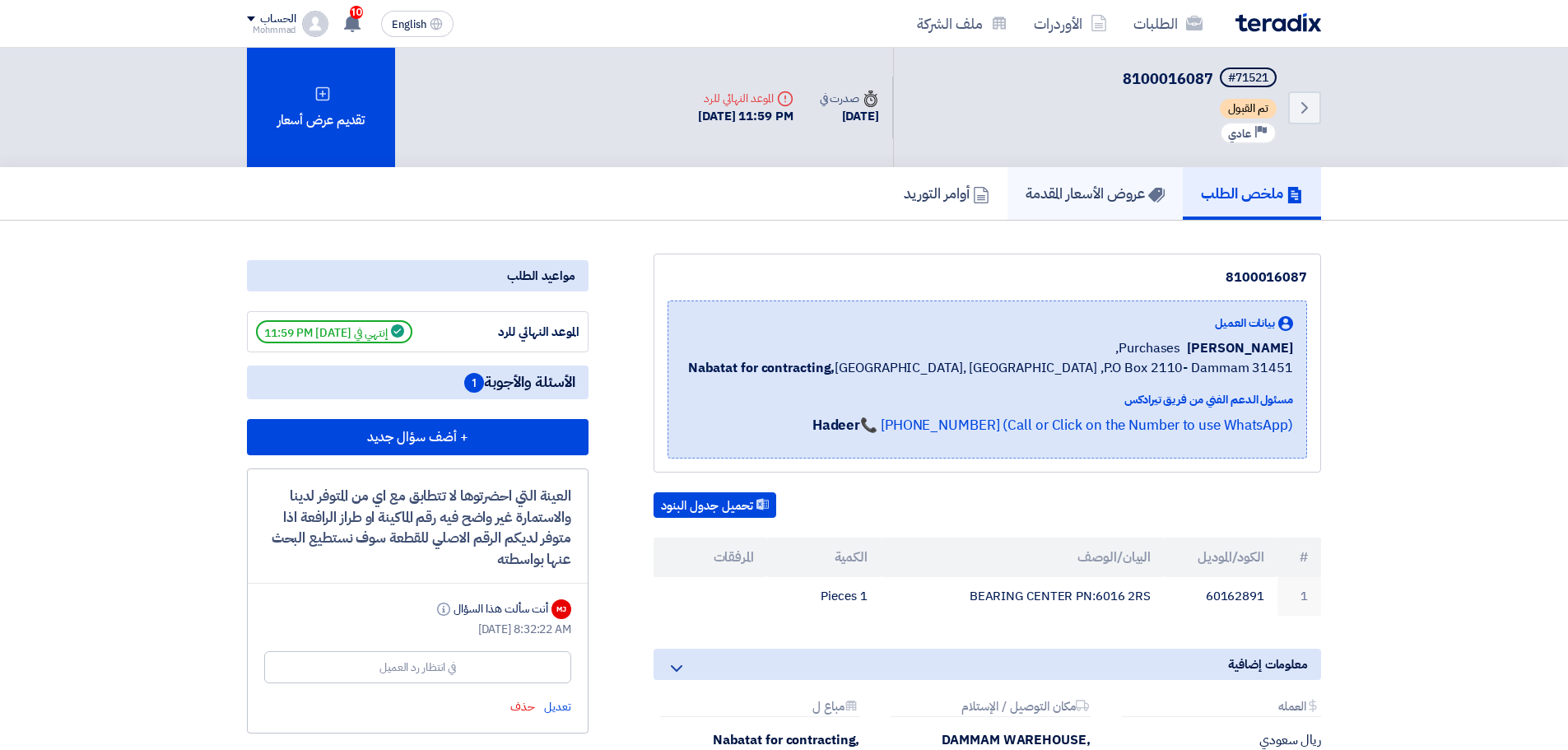
click at [1104, 188] on h5 "عروض الأسعار المقدمة" at bounding box center [1095, 194] width 139 height 19
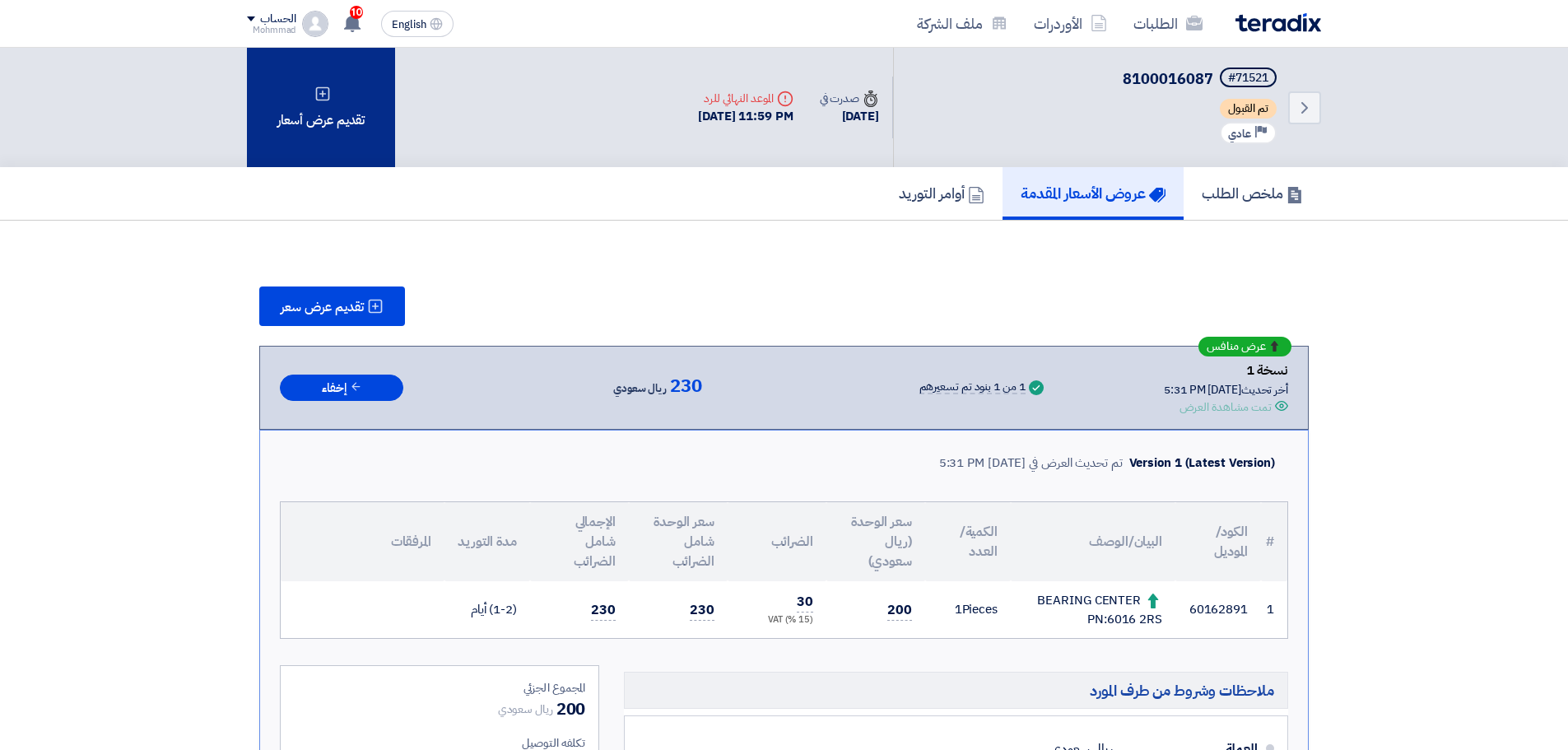
click at [316, 121] on div "تقديم عرض أسعار" at bounding box center [321, 108] width 148 height 120
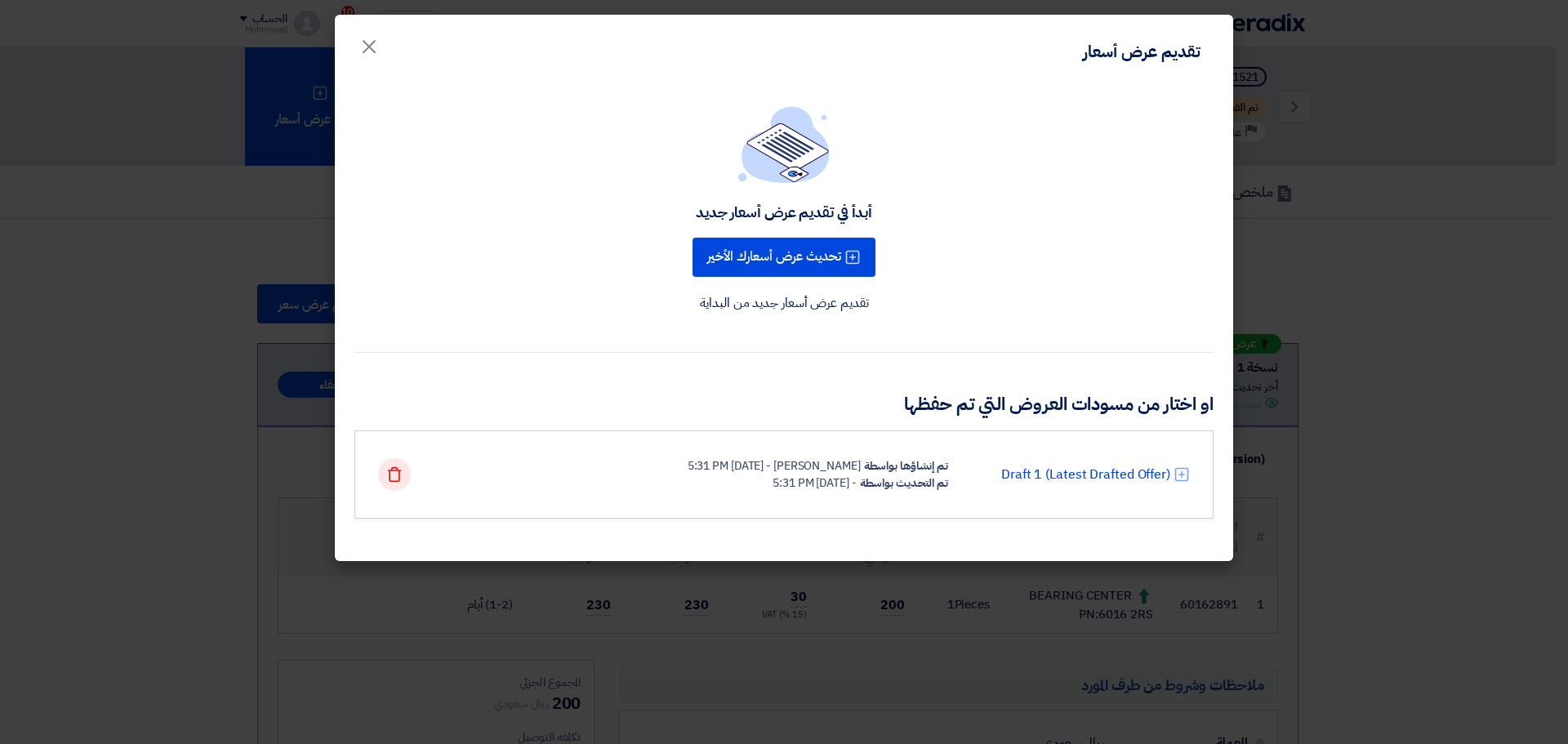
click at [396, 479] on icon "Delete" at bounding box center [394, 474] width 16 height 16
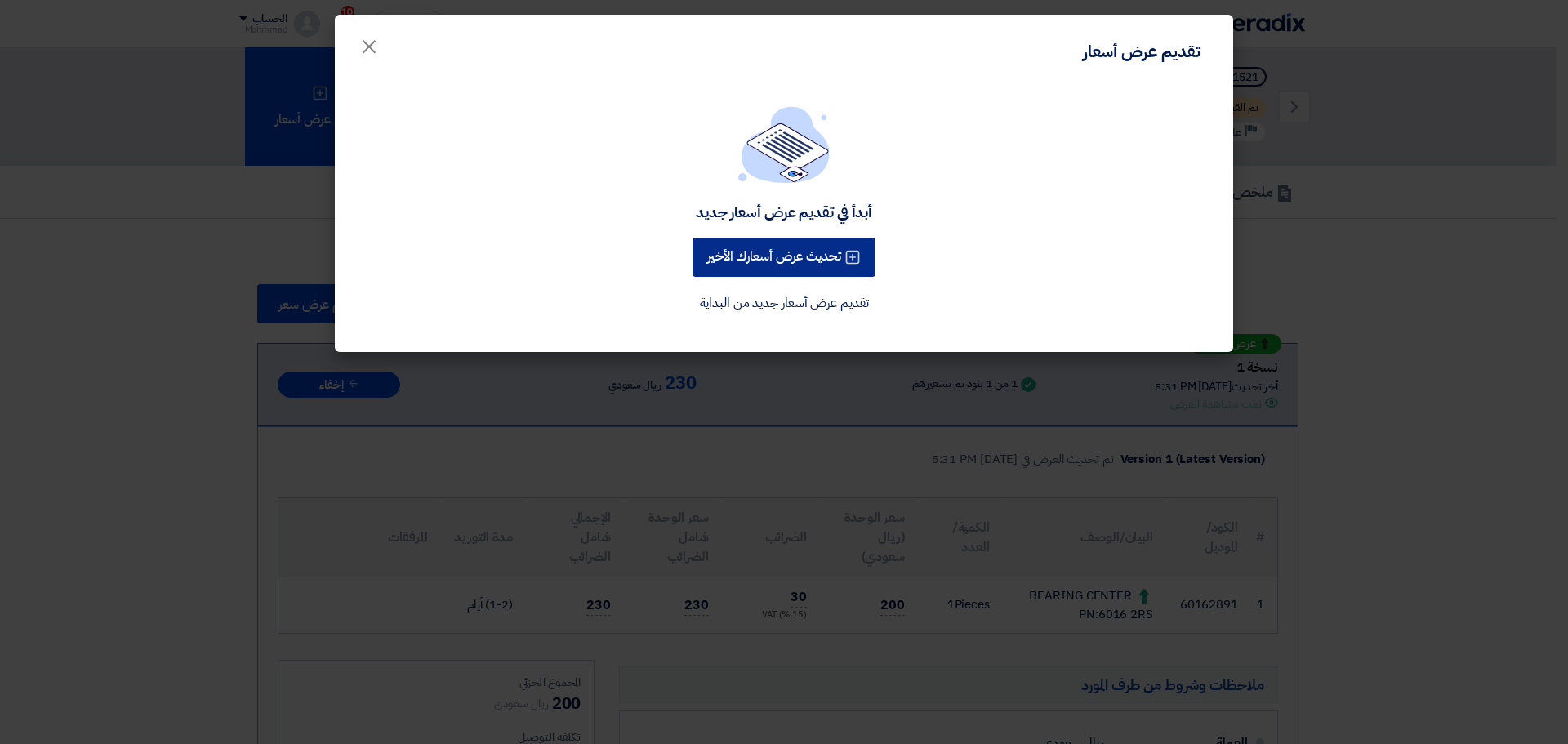
click at [777, 262] on button "تحديث عرض أسعارك الأخير" at bounding box center [783, 257] width 183 height 39
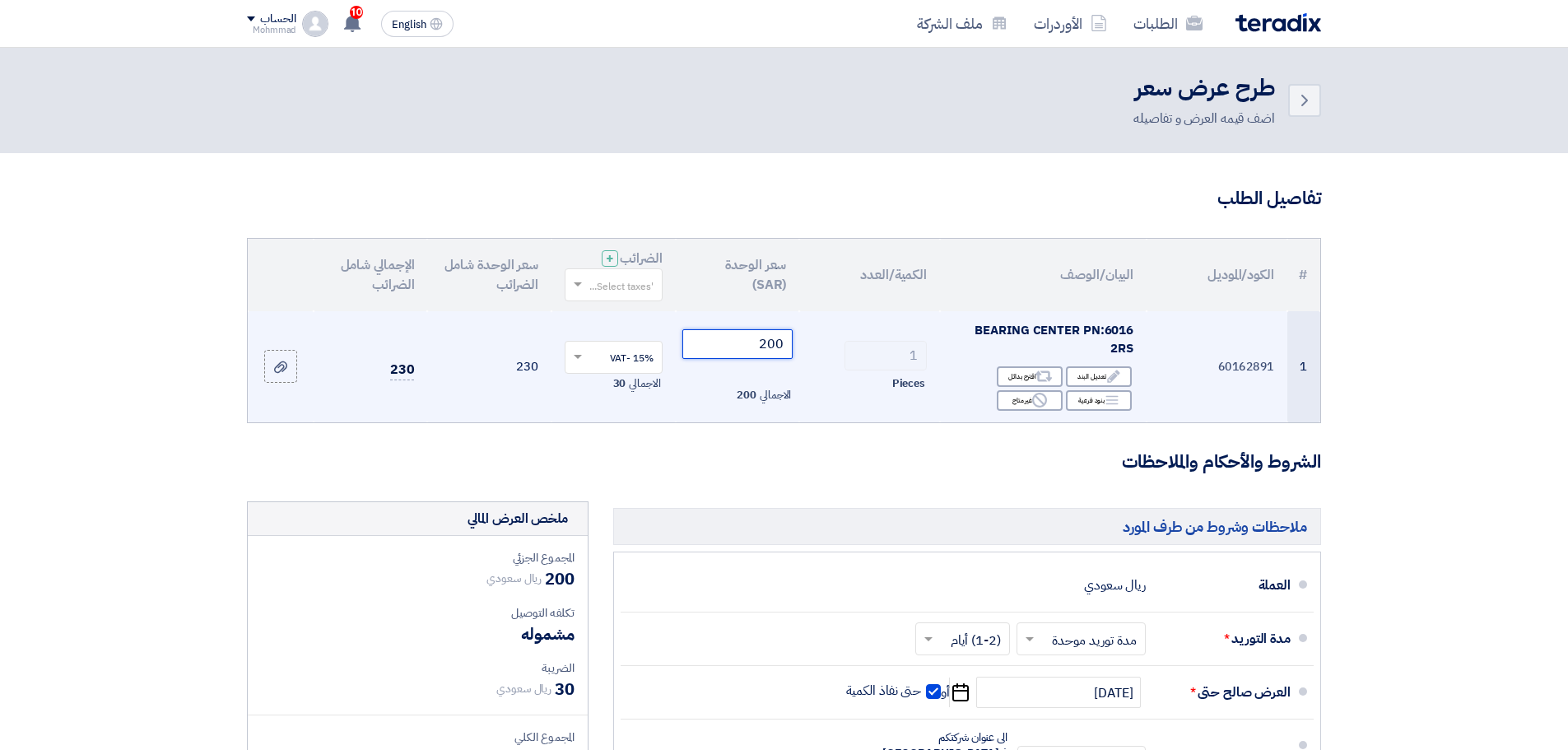
click at [785, 340] on input "200" at bounding box center [737, 344] width 111 height 30
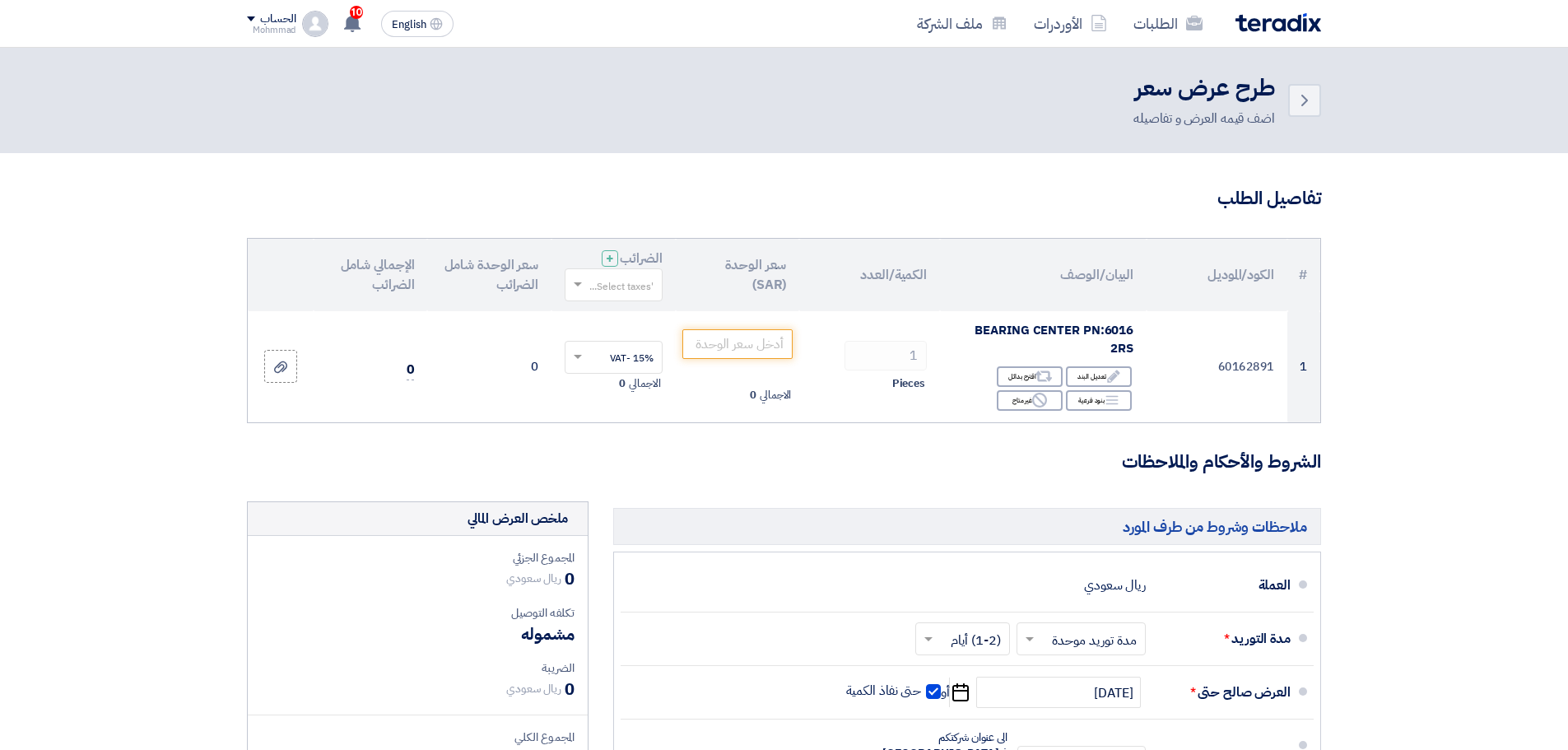
click at [1489, 537] on section "تفاصيل الطلب # الكود/الموديل البيان/الوصف الكمية/العدد سعر الوحدة (SAR) الضرائب…" at bounding box center [784, 625] width 1568 height 943
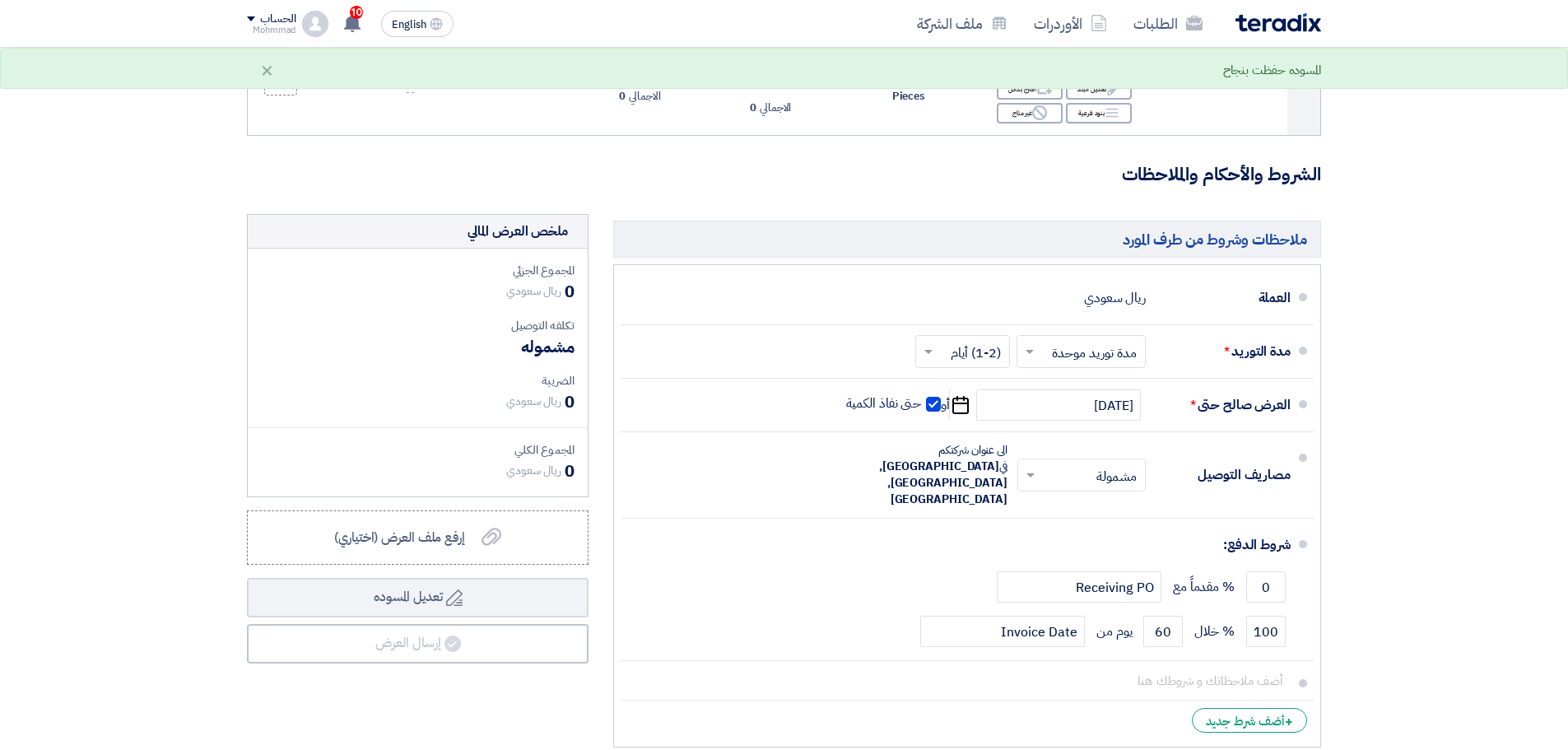
scroll to position [412, 0]
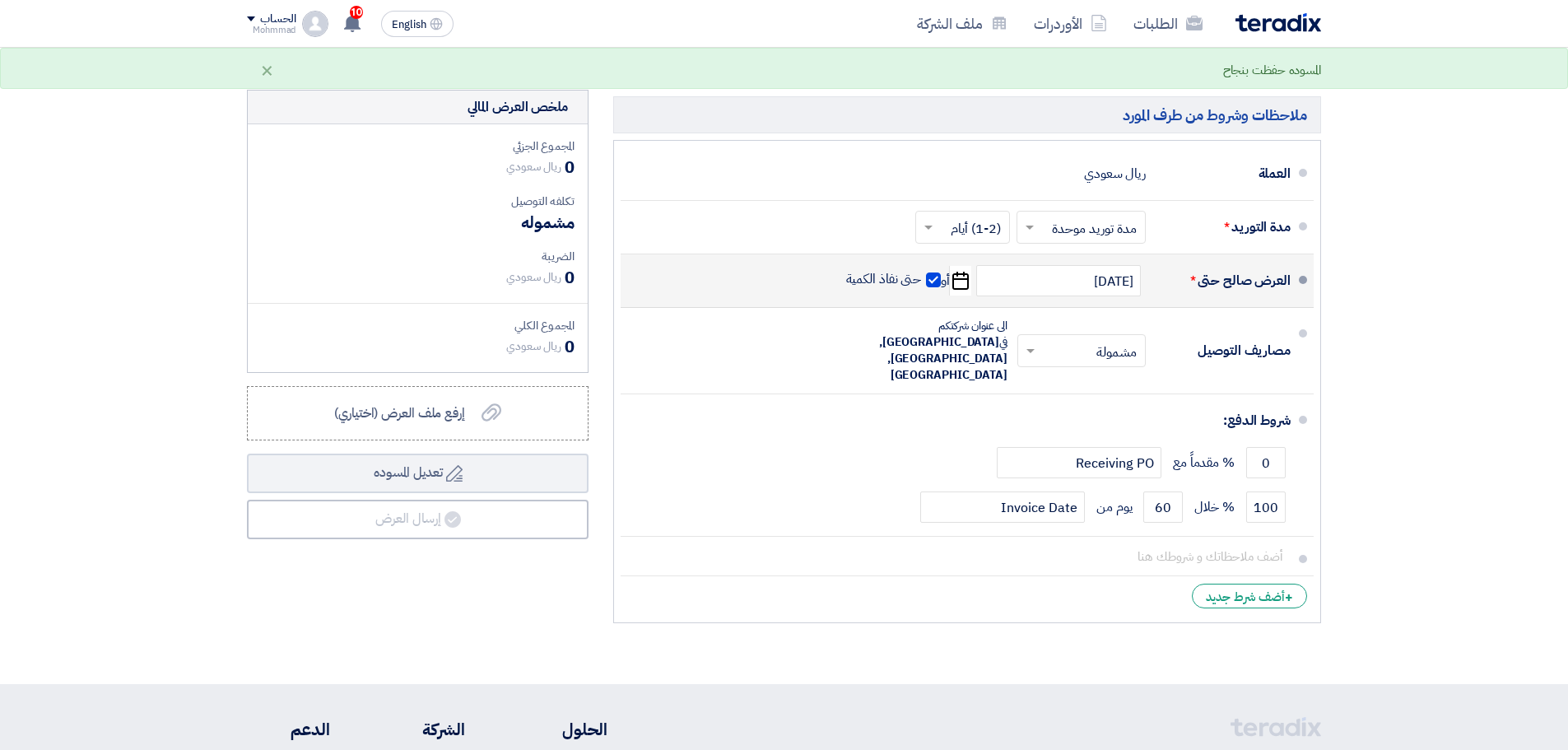
click at [931, 278] on span at bounding box center [933, 280] width 14 height 14
click at [922, 278] on input "حتى نفاذ الكمية" at bounding box center [883, 286] width 79 height 31
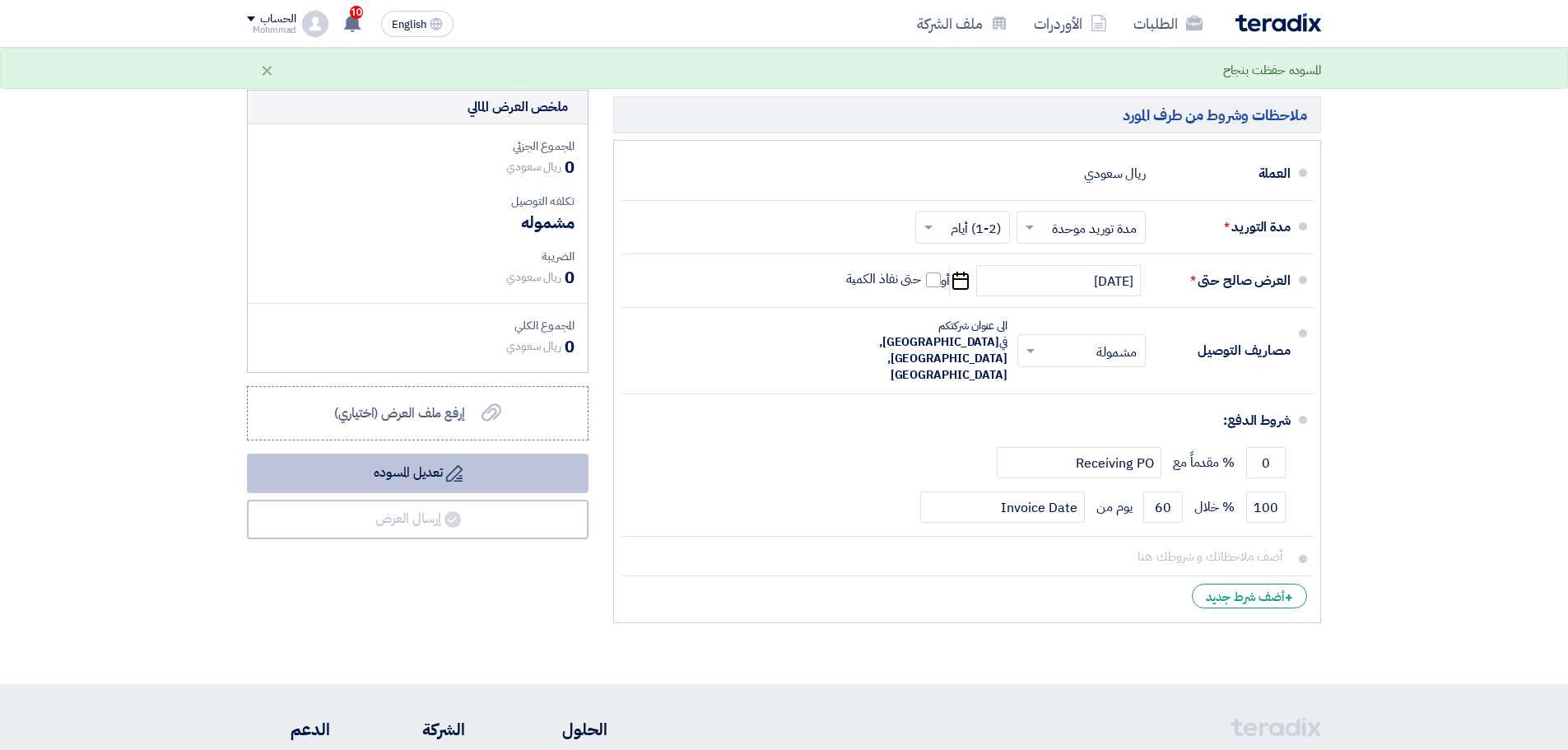
click at [400, 474] on button "Draft تعديل المسوده" at bounding box center [417, 473] width 342 height 40
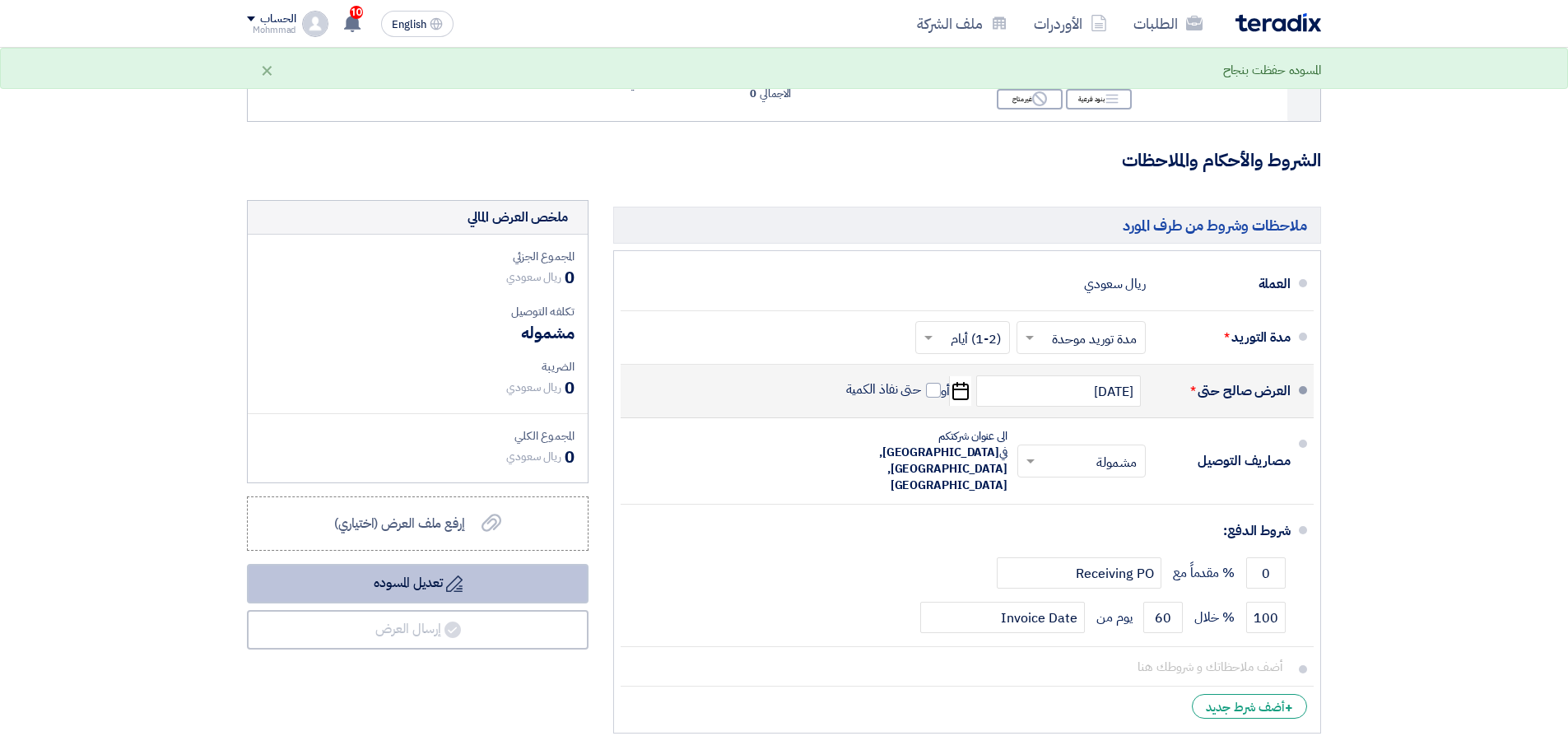
scroll to position [68, 0]
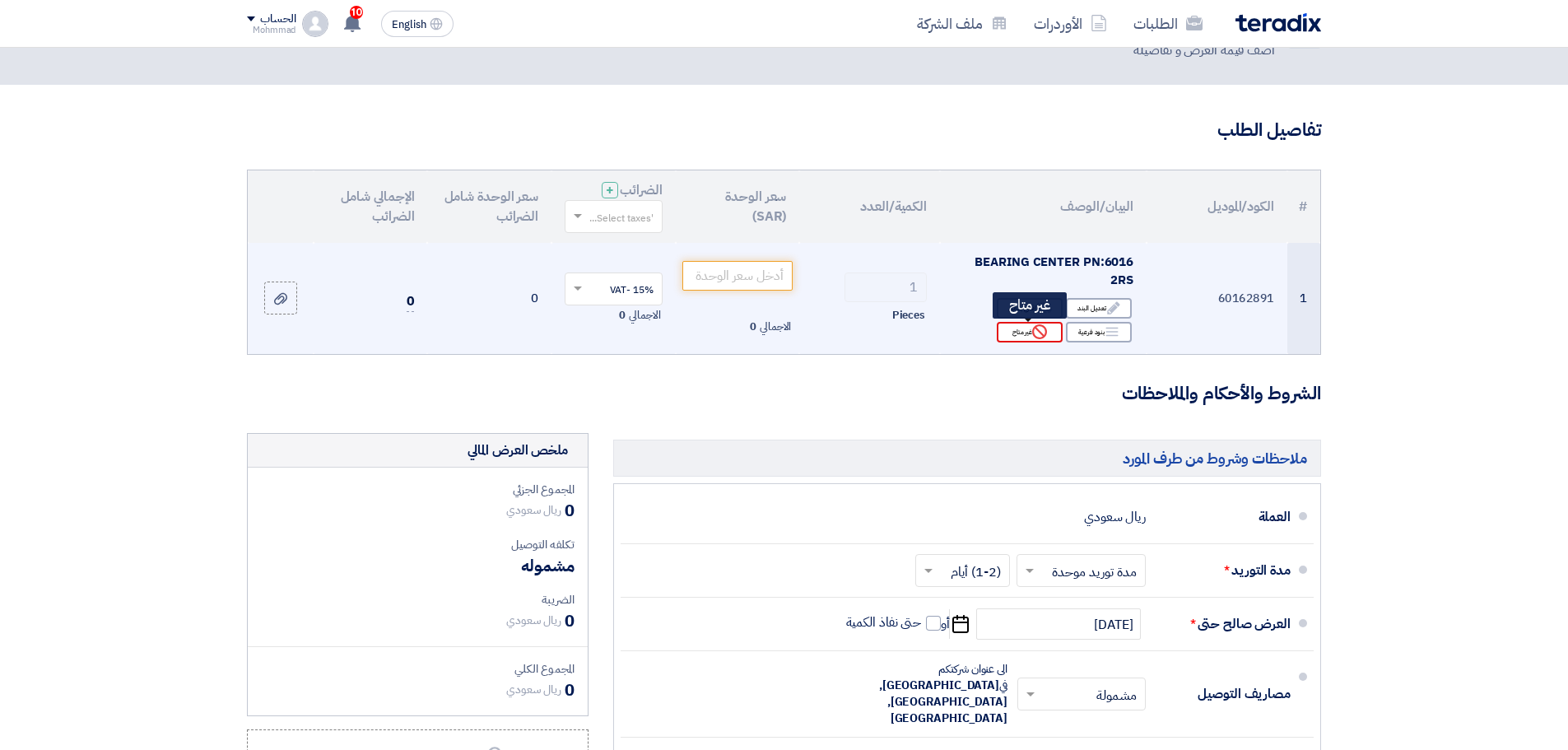
click at [1015, 330] on div "Reject غير متاح" at bounding box center [1030, 332] width 66 height 20
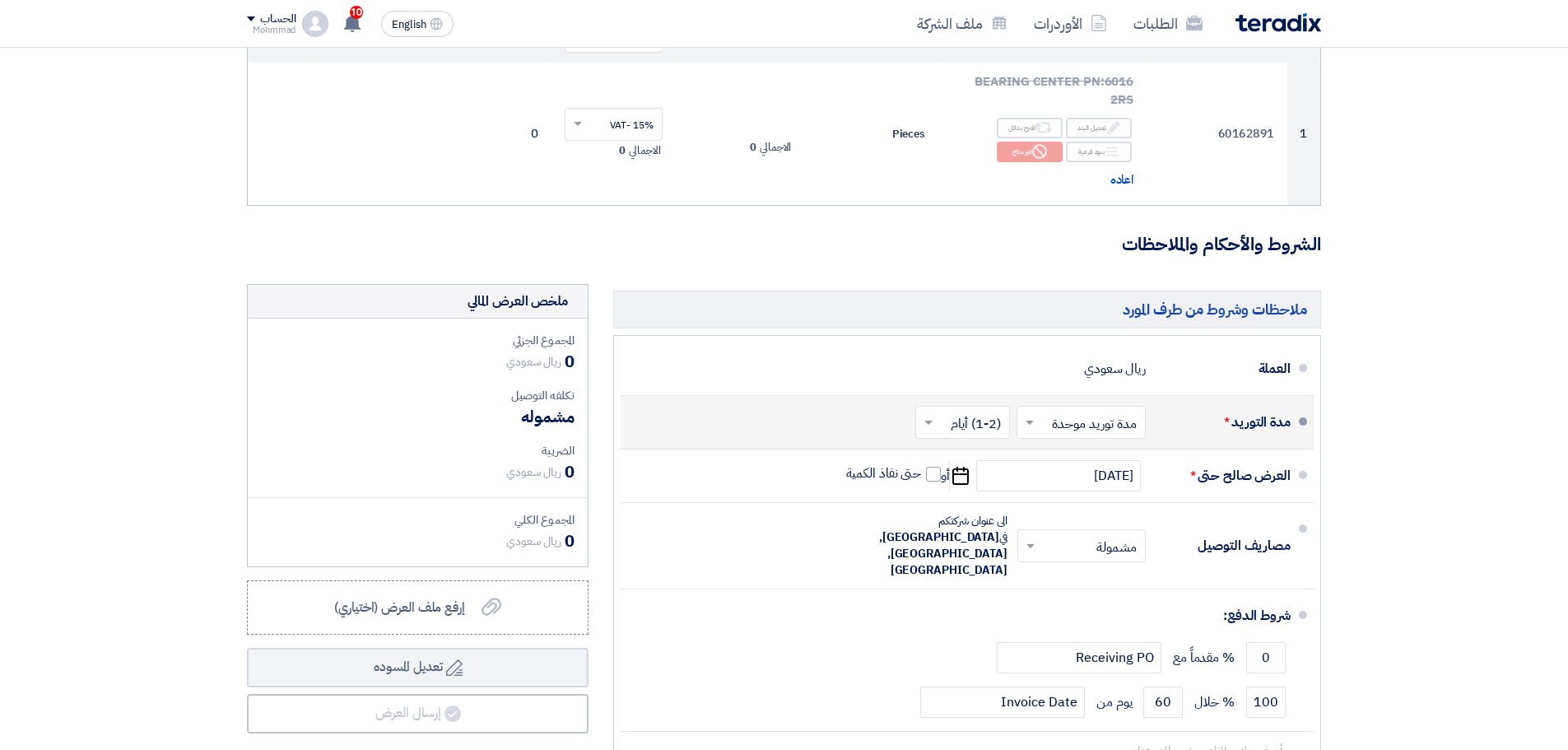
scroll to position [480, 0]
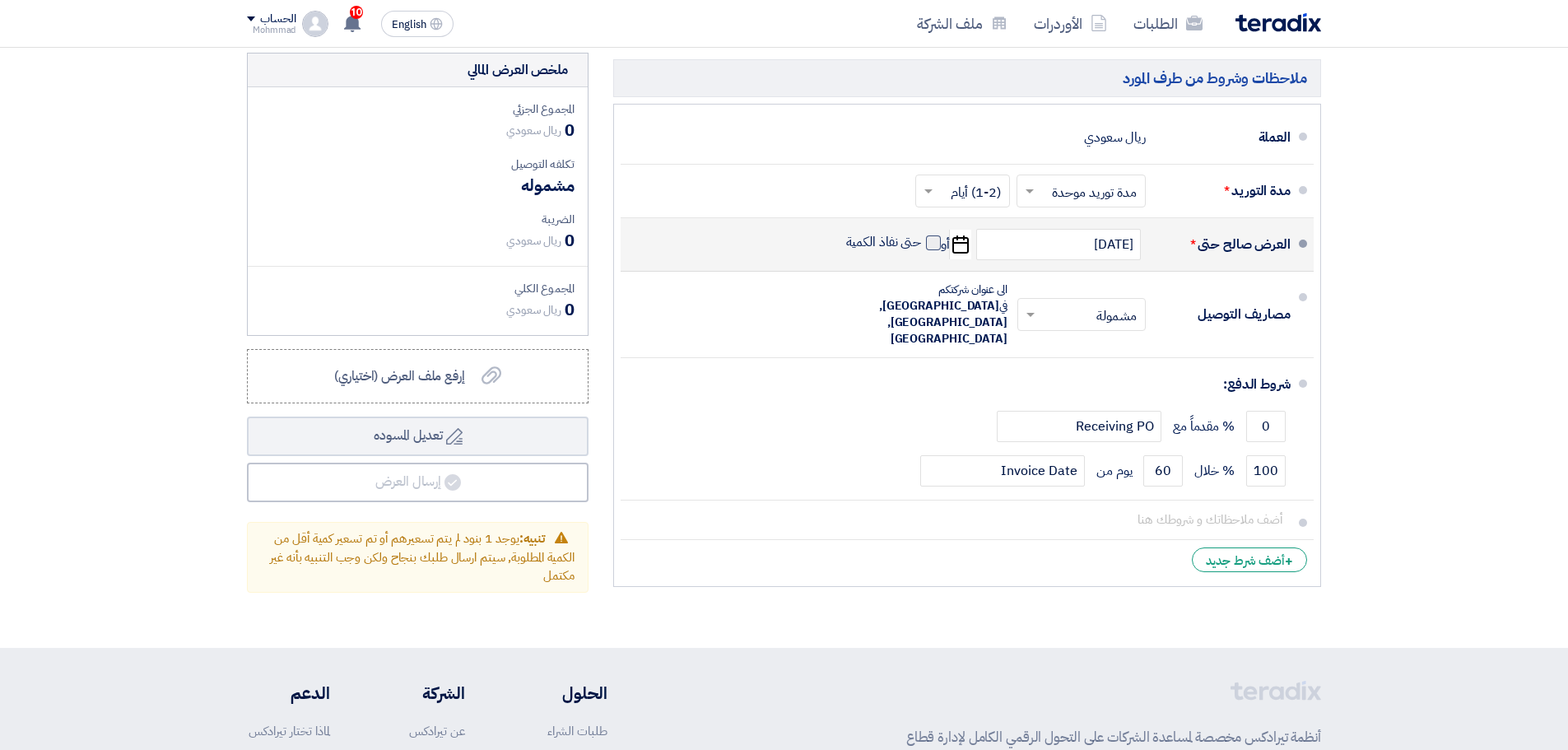
click at [932, 242] on span at bounding box center [933, 242] width 14 height 14
click at [922, 242] on input "حتى نفاذ الكمية" at bounding box center [883, 250] width 79 height 31
checkbox input "true"
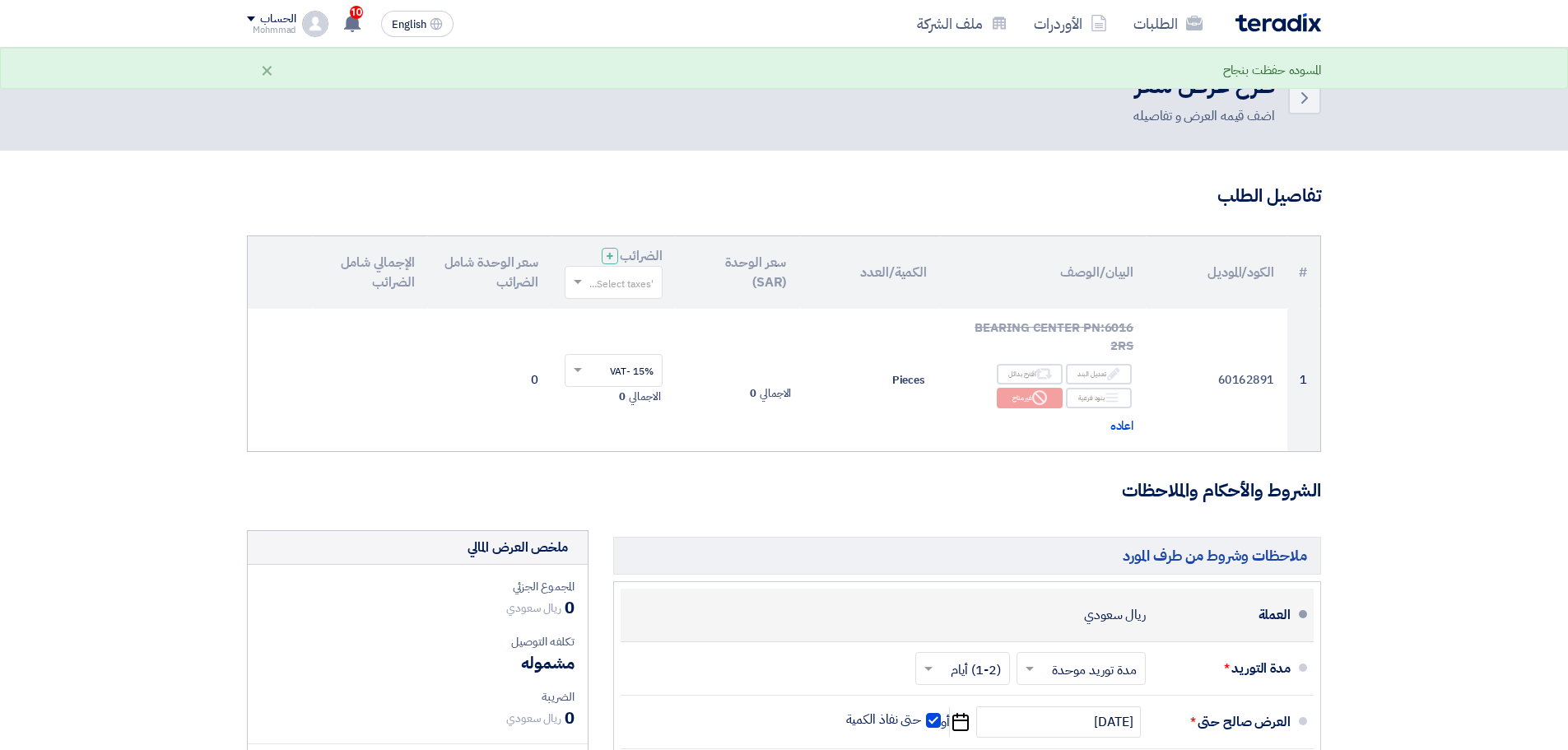
scroll to position [0, 0]
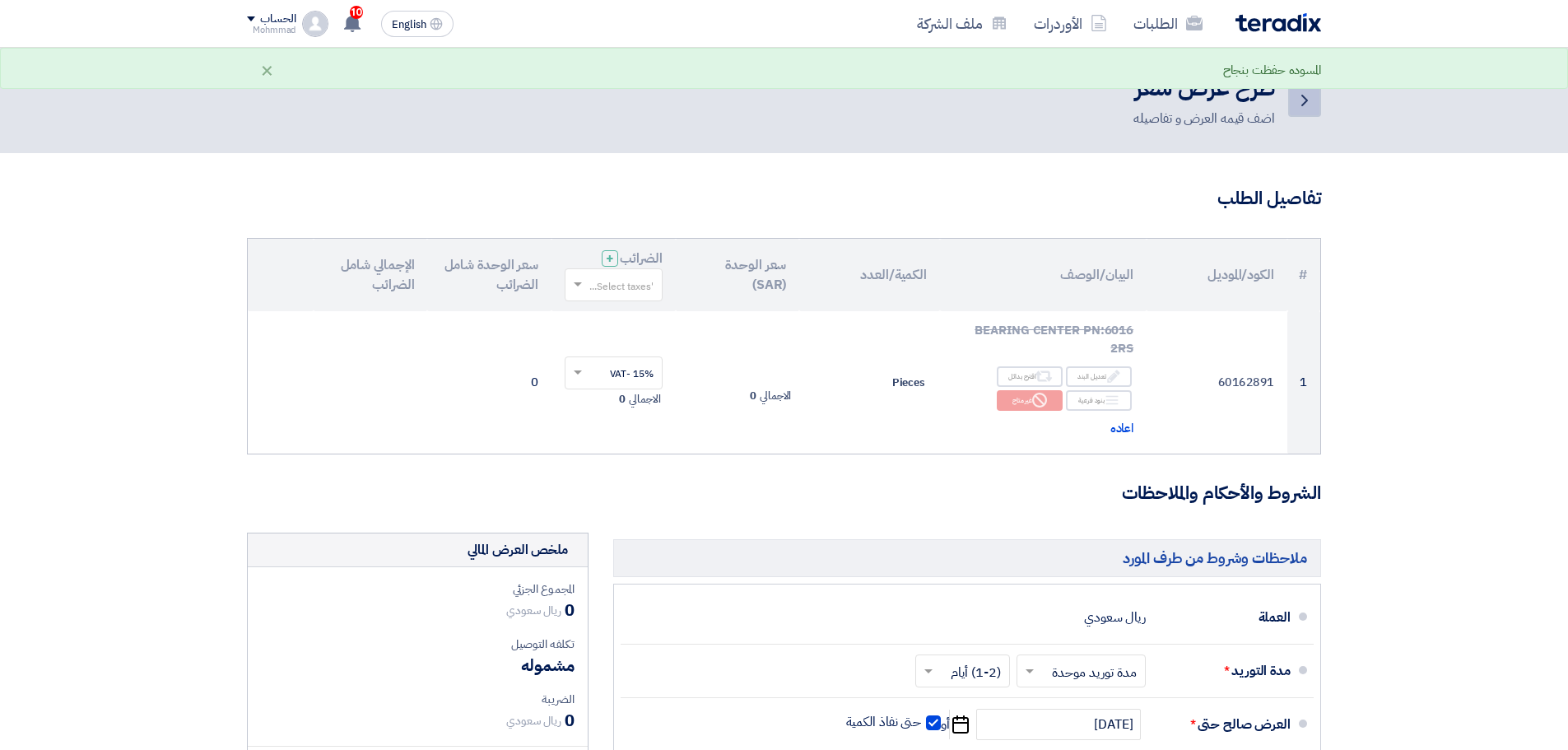
click at [1304, 97] on use at bounding box center [1305, 100] width 7 height 12
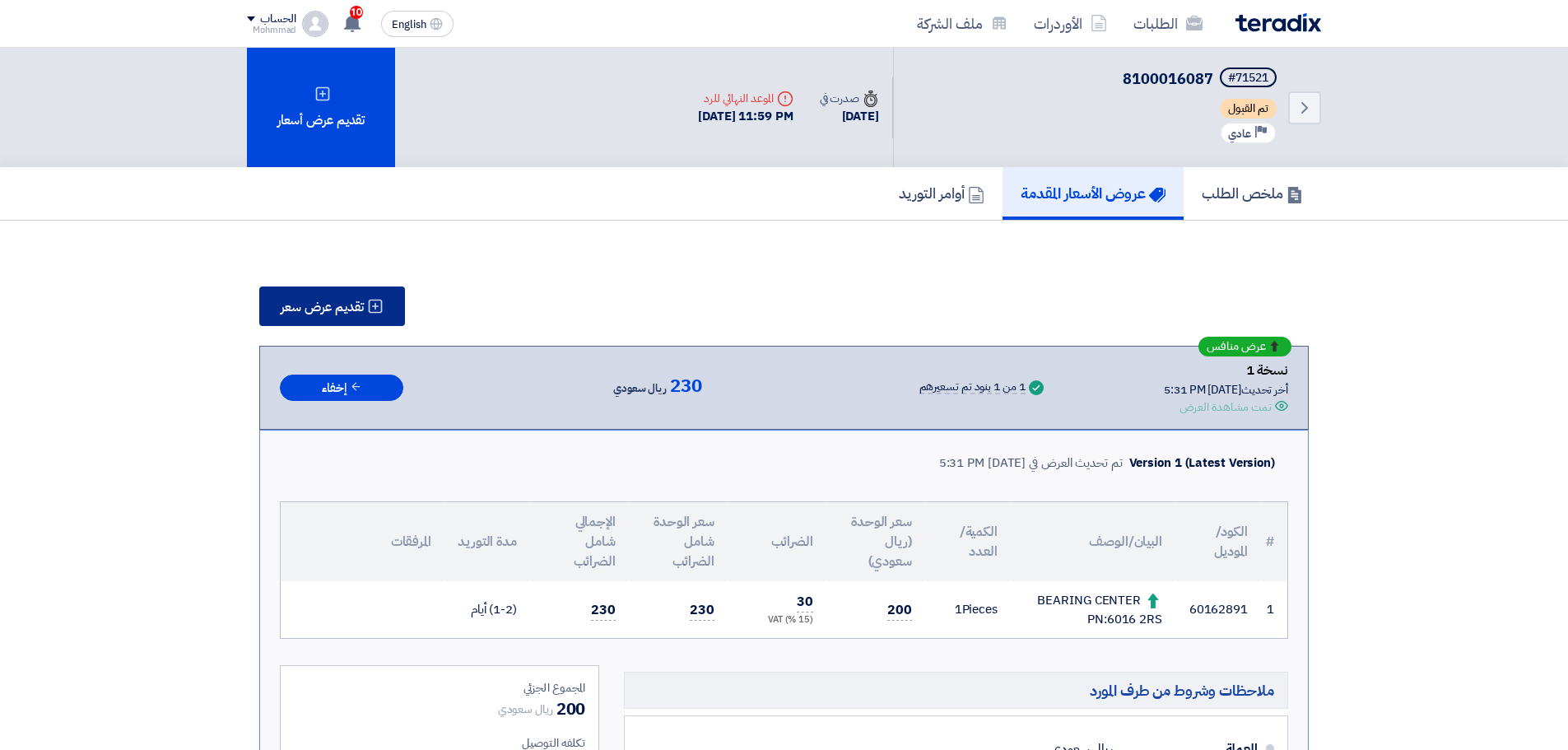
click at [326, 313] on span "تقديم عرض سعر" at bounding box center [322, 308] width 83 height 13
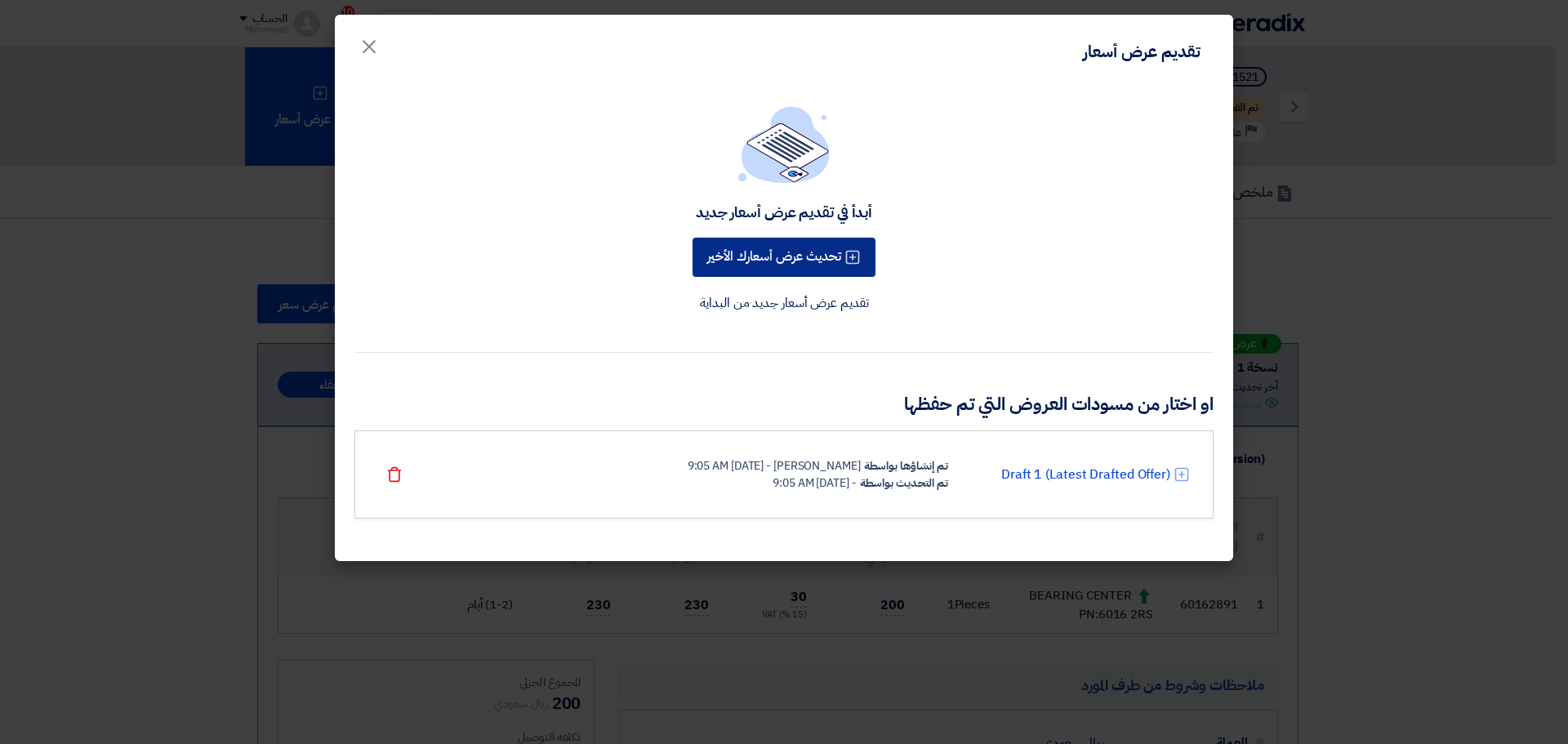
click at [815, 258] on button "تحديث عرض أسعارك الأخير" at bounding box center [783, 257] width 183 height 39
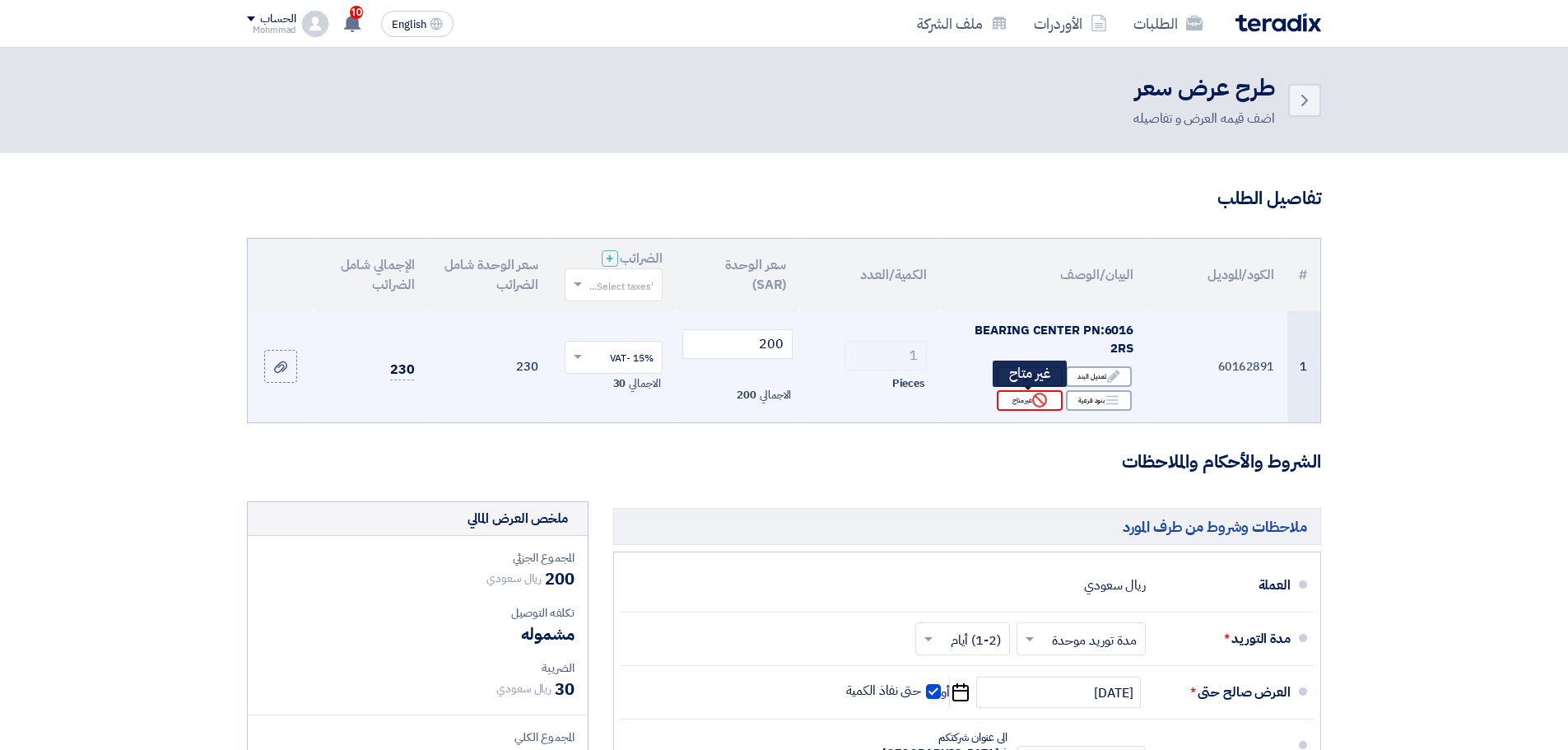
click at [1020, 406] on div "Reject غير متاح" at bounding box center [1030, 400] width 66 height 20
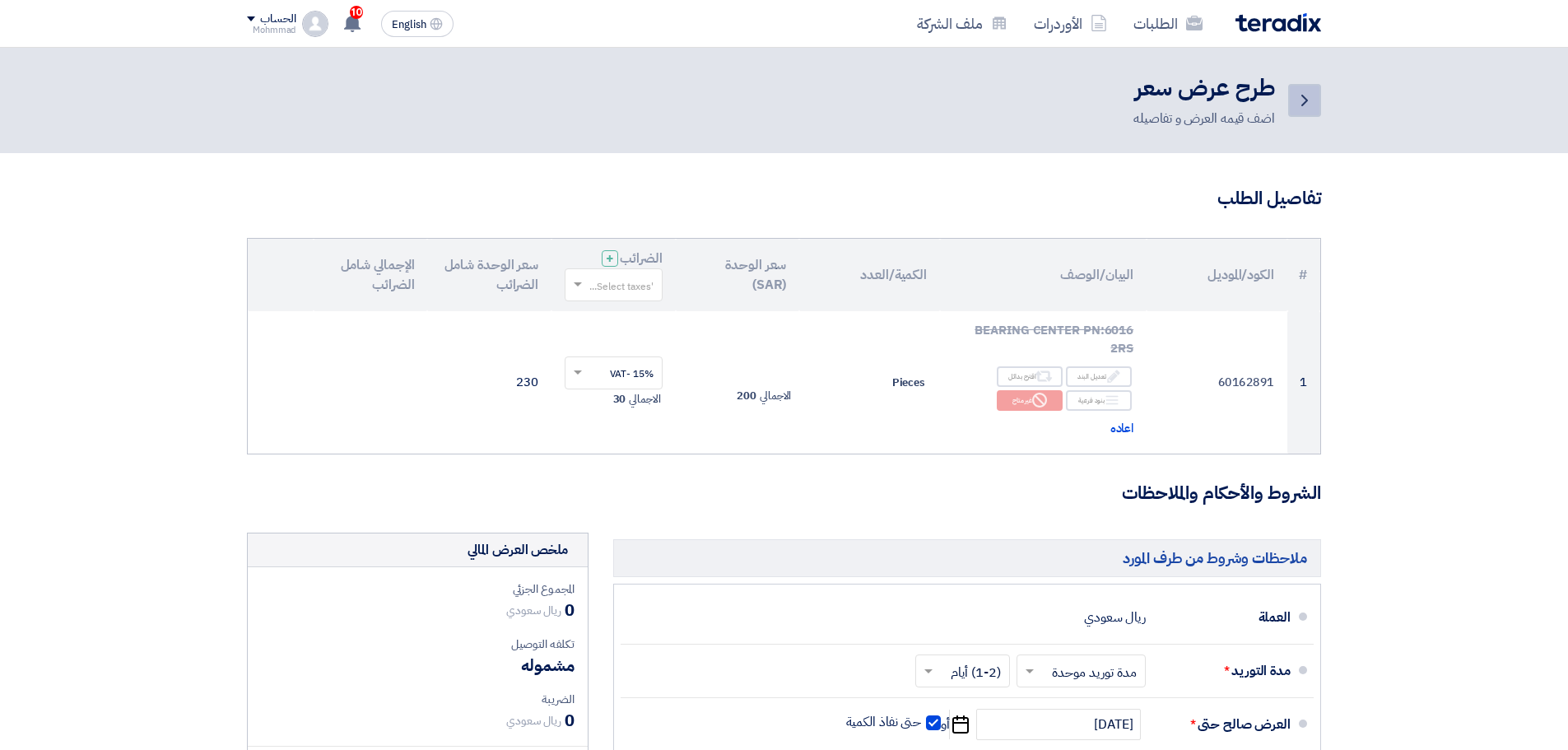
click at [1295, 94] on icon "Back" at bounding box center [1305, 100] width 20 height 20
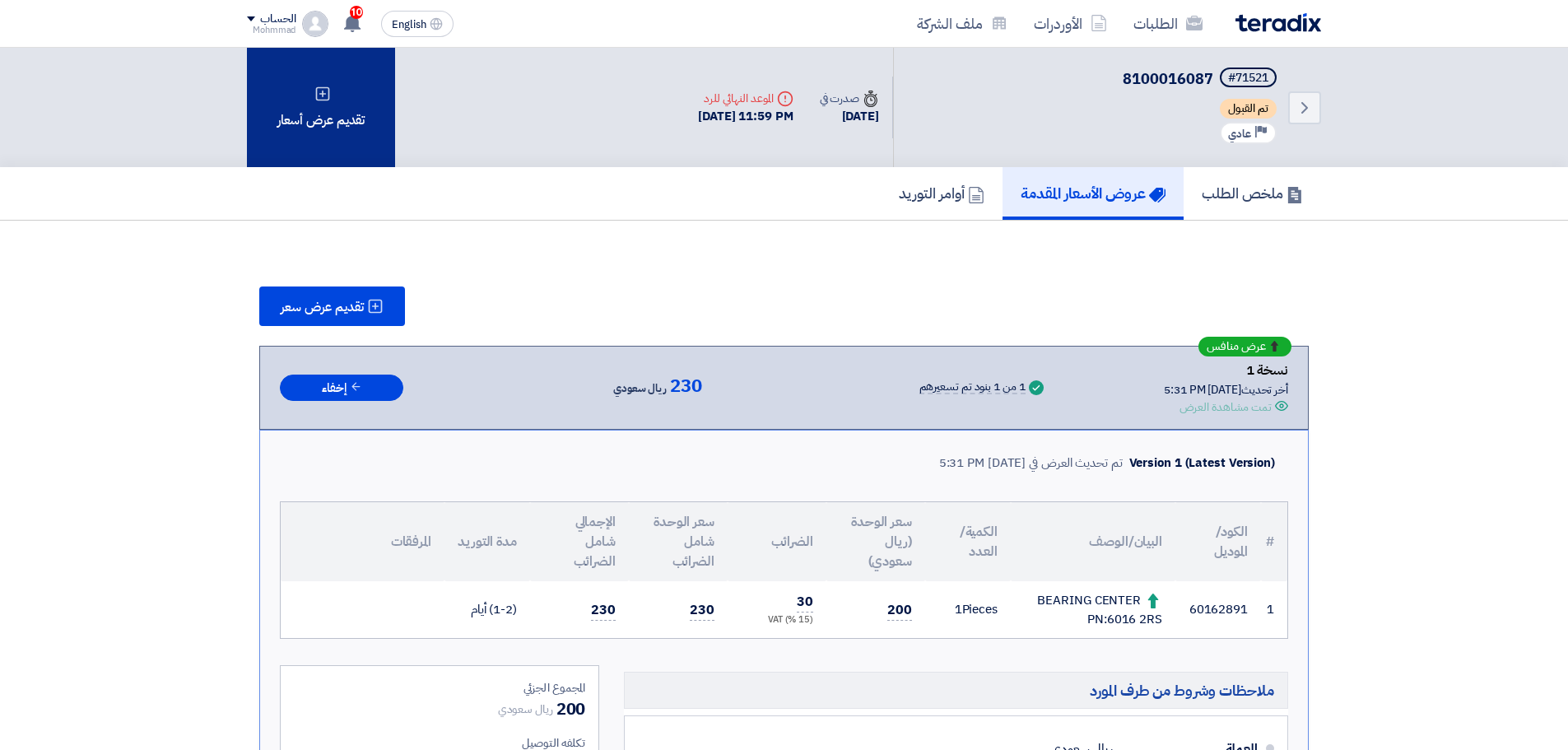
click at [304, 99] on div "تقديم عرض أسعار" at bounding box center [321, 108] width 148 height 120
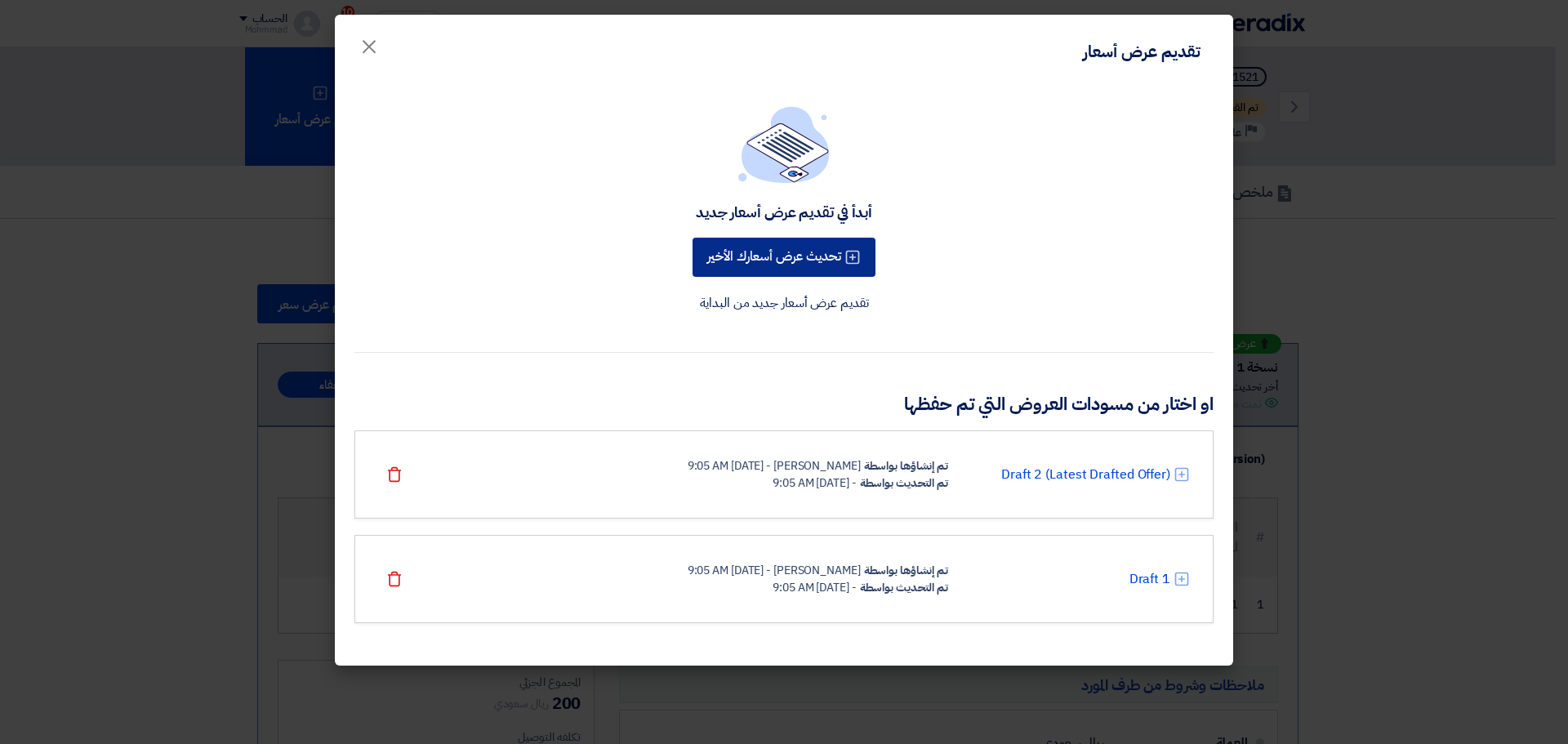
click at [786, 257] on button "تحديث عرض أسعارك الأخير" at bounding box center [783, 257] width 183 height 39
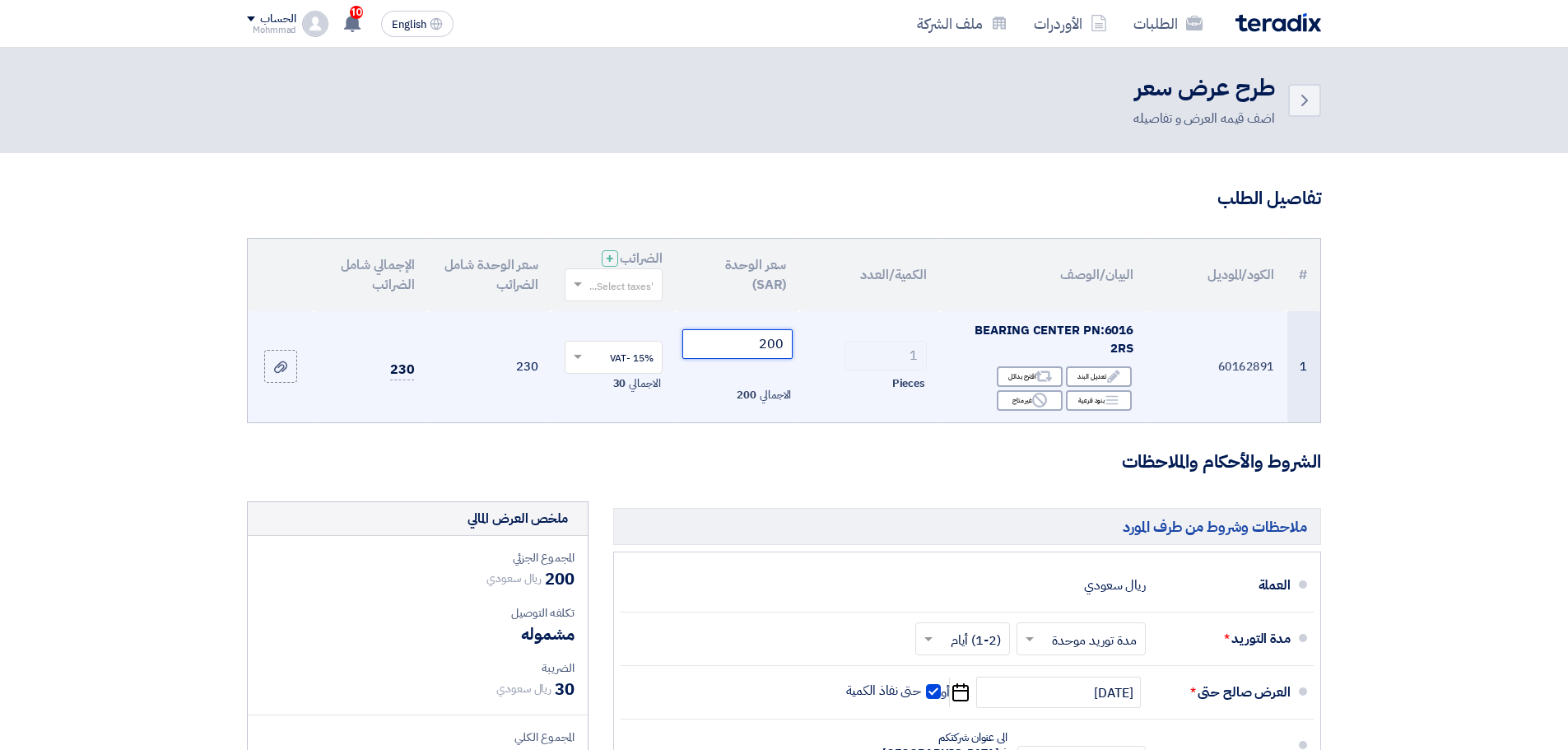
click at [771, 351] on input "200" at bounding box center [737, 344] width 111 height 30
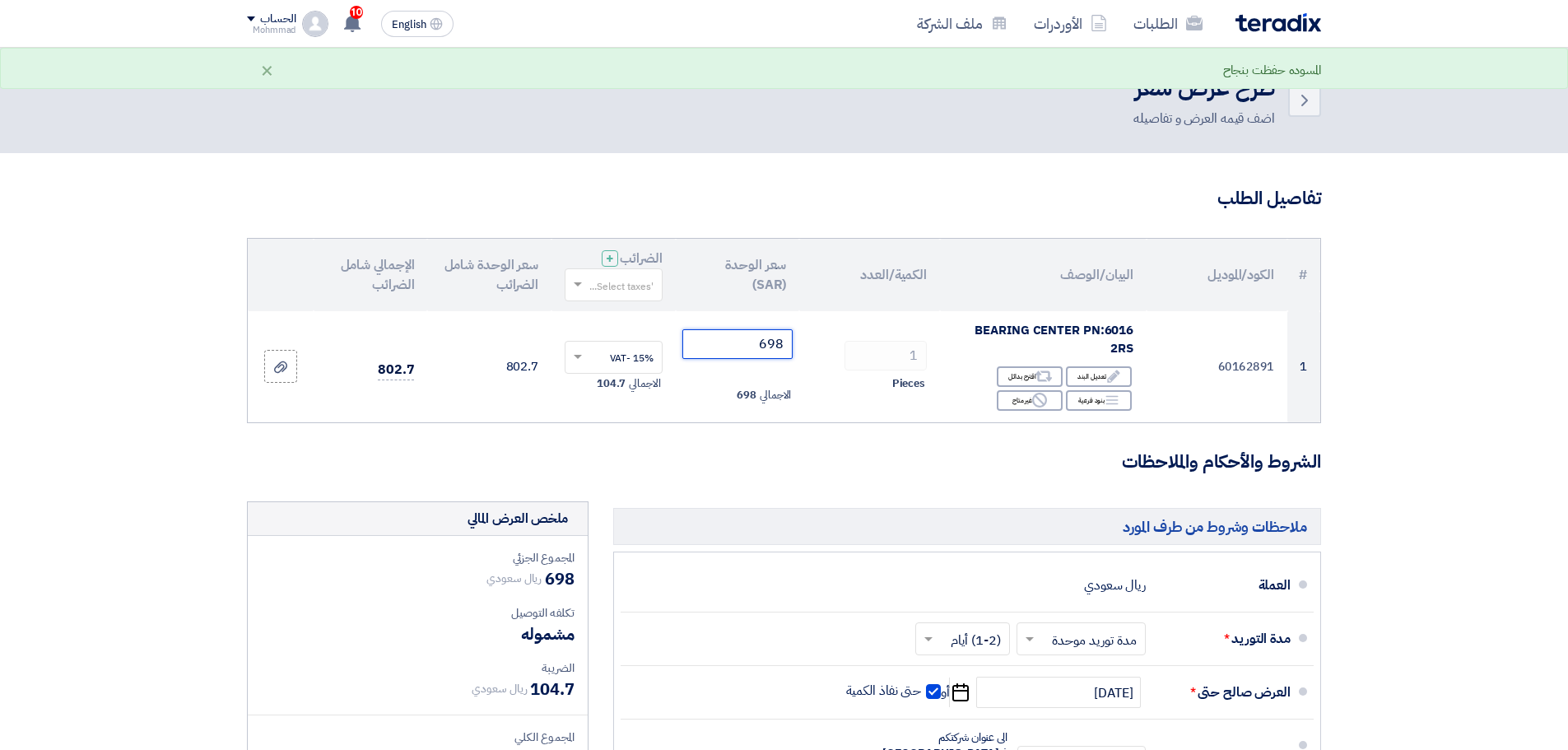
type input "698"
click at [1463, 367] on section "تفاصيل الطلب # الكود/الموديل البيان/الوصف الكمية/العدد سعر الوحدة (SAR) الضرائب…" at bounding box center [784, 625] width 1568 height 943
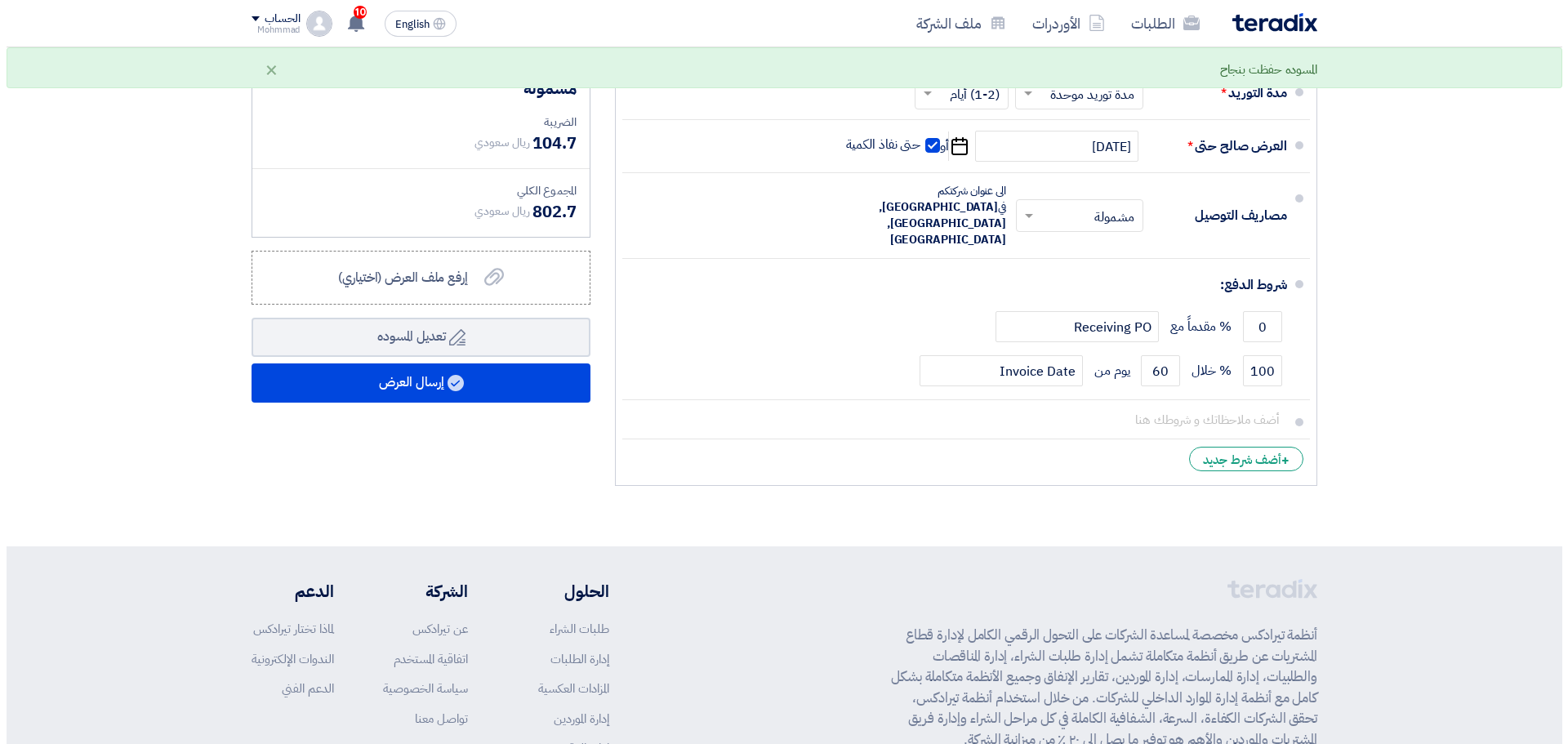
scroll to position [545, 0]
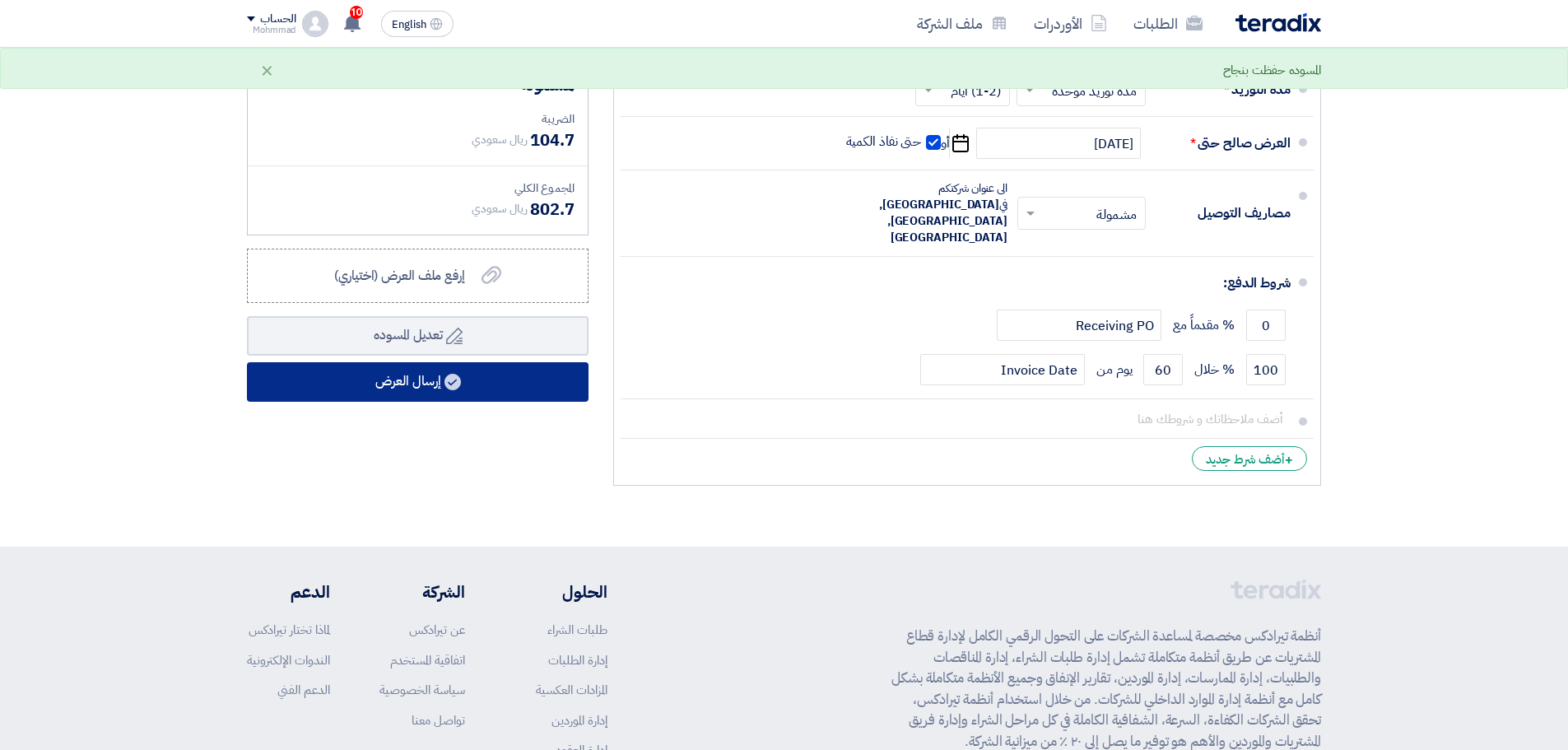
click at [430, 378] on button "إرسال العرض" at bounding box center [417, 382] width 342 height 40
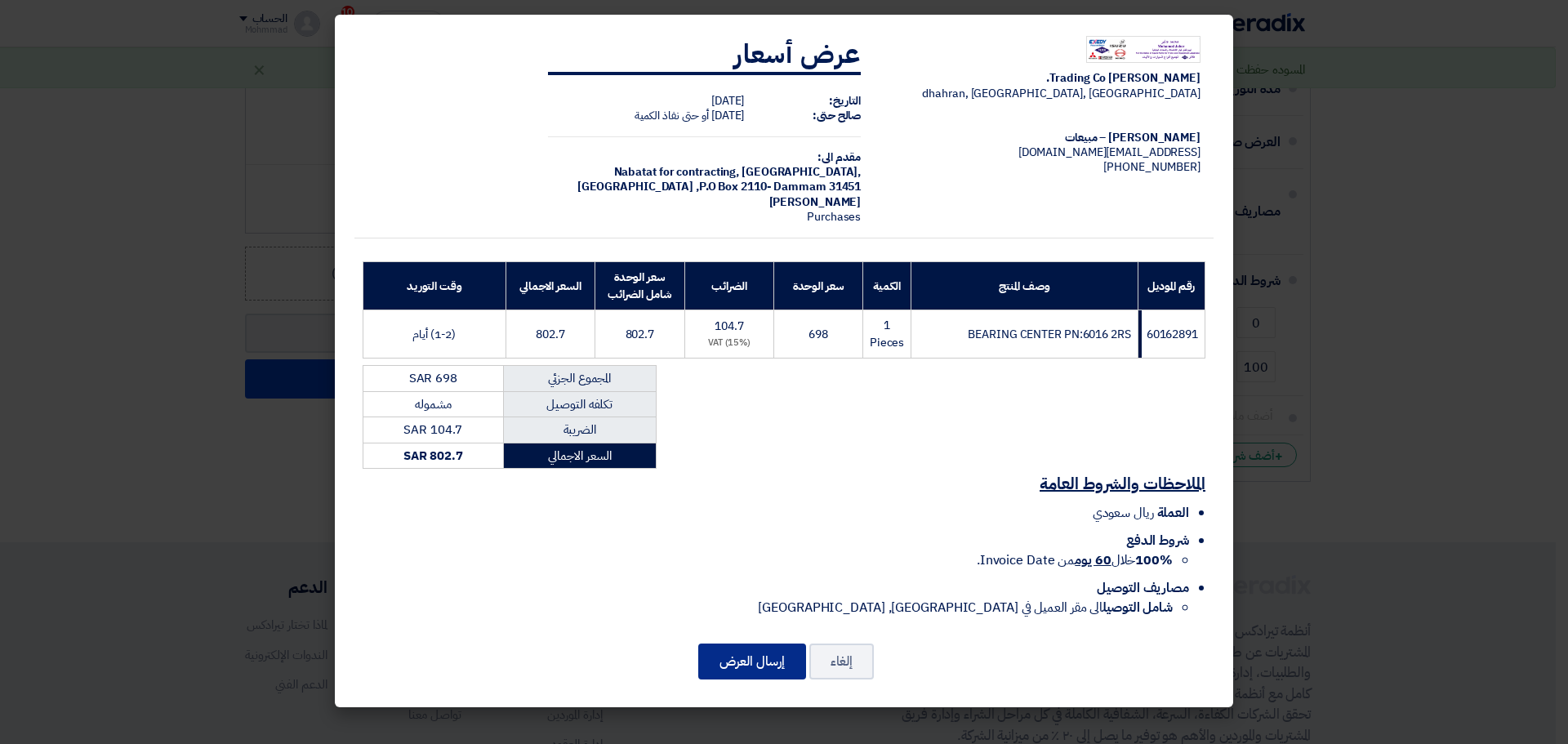
click at [754, 659] on button "إرسال العرض" at bounding box center [751, 662] width 108 height 36
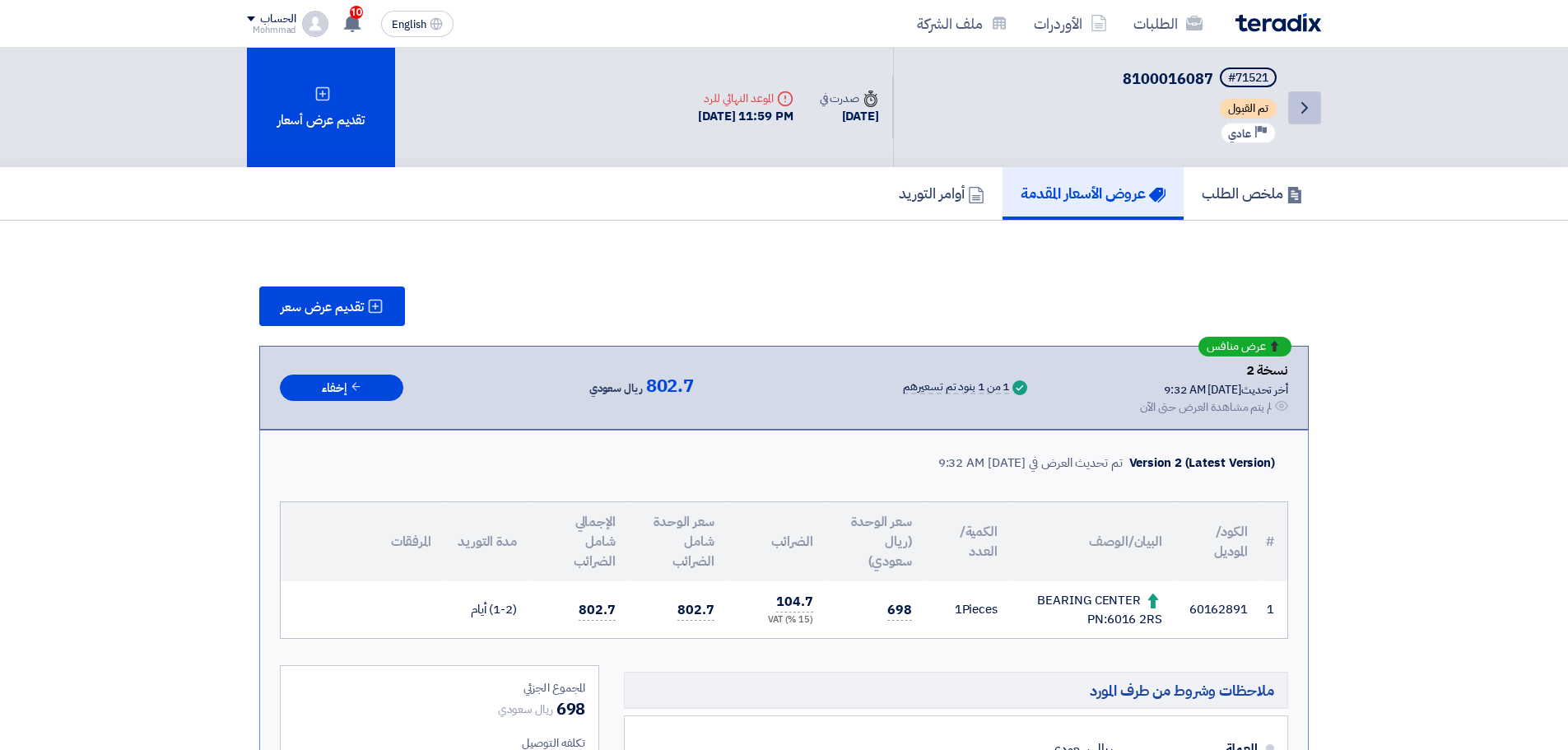
click at [1299, 103] on icon "Back" at bounding box center [1305, 108] width 20 height 20
